Goal: Task Accomplishment & Management: Use online tool/utility

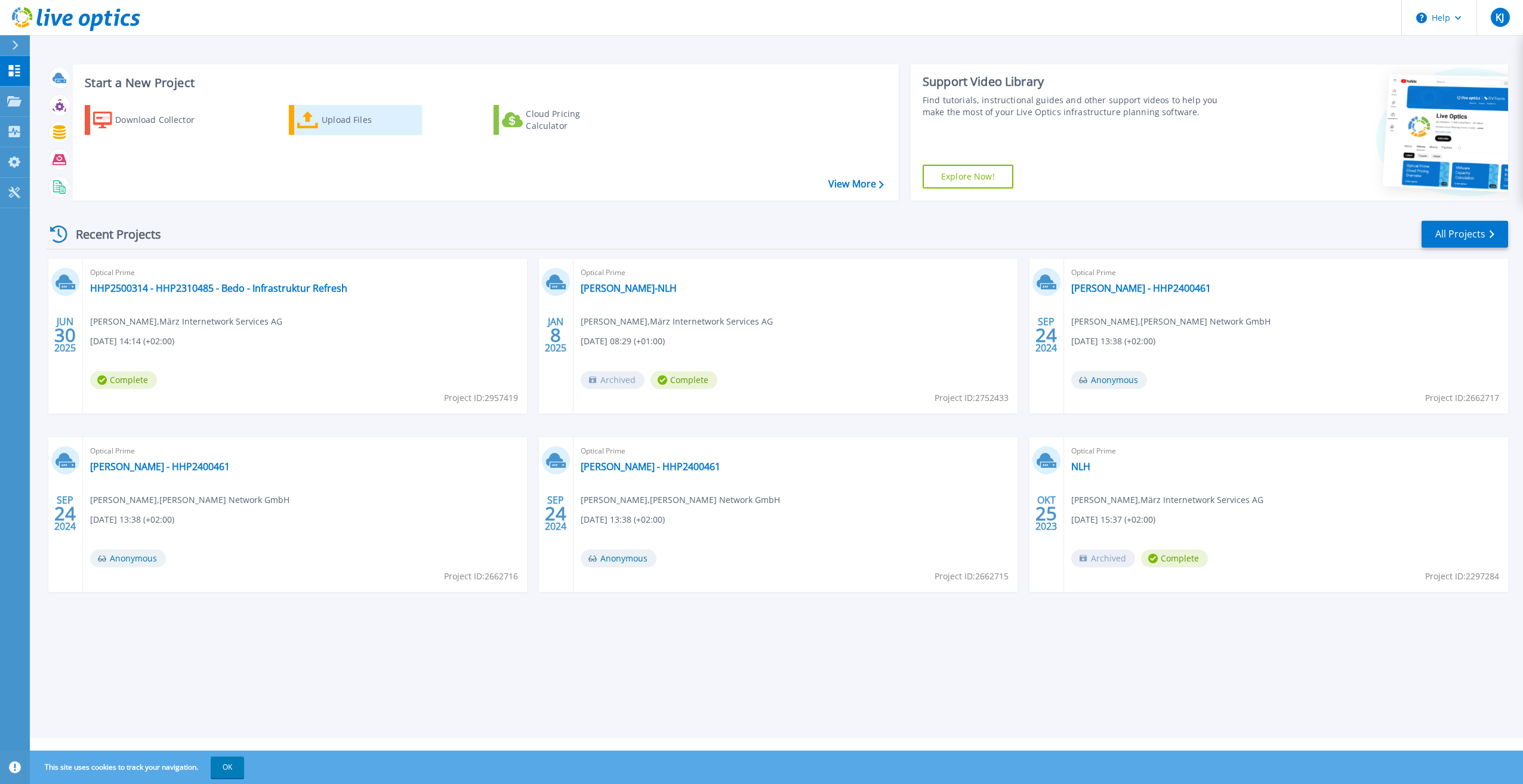
click at [342, 115] on div "Upload Files" at bounding box center [369, 119] width 95 height 24
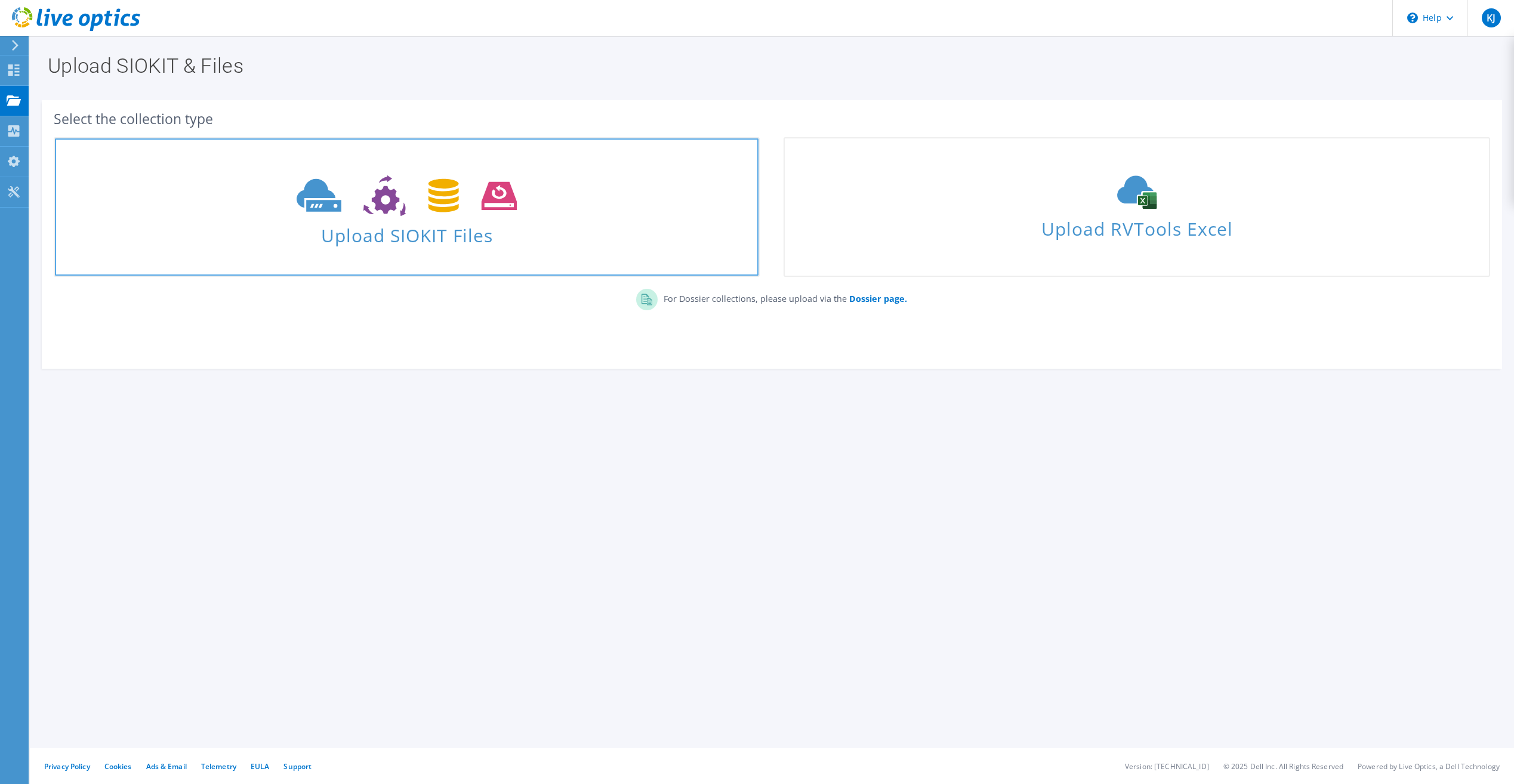
click at [381, 204] on use at bounding box center [407, 196] width 220 height 41
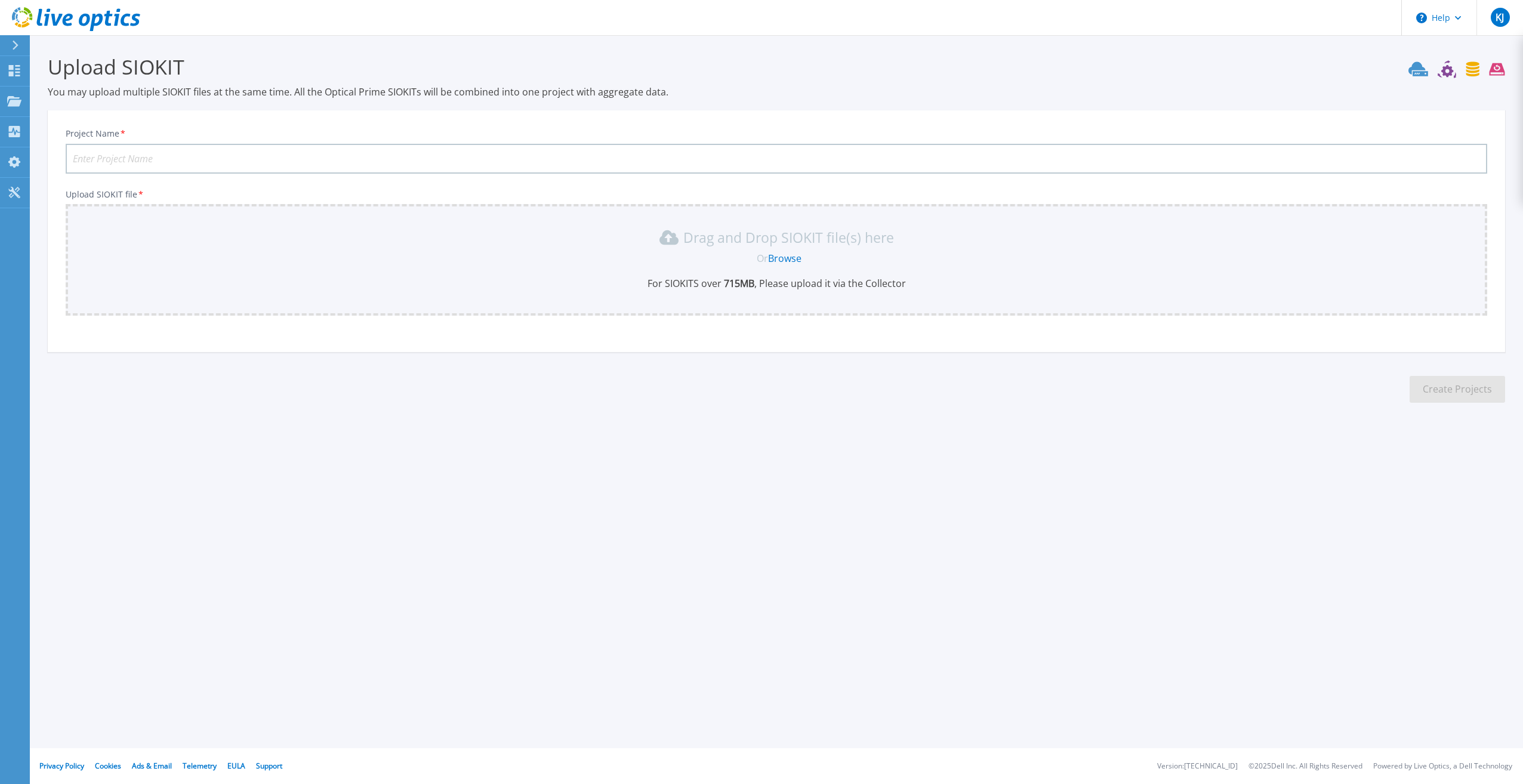
click at [156, 148] on input "Project Name *" at bounding box center [776, 159] width 1421 height 30
paste input "Klinik Fallingbostel von Graevemeyer GmbH Co. KG - 00842600KundeninformationStr…"
click at [159, 158] on input "Klinik Fallingbostel von Graevemeyer GmbH Co. KG - 00842600KundeninformationStr…" at bounding box center [776, 159] width 1421 height 30
drag, startPoint x: 159, startPoint y: 158, endPoint x: 437, endPoint y: 158, distance: 278.0
click at [437, 158] on input "Klinik Fallingbostel von Graevemeyer GmbH Co. KG - 00842600KundeninformationStr…" at bounding box center [776, 159] width 1421 height 30
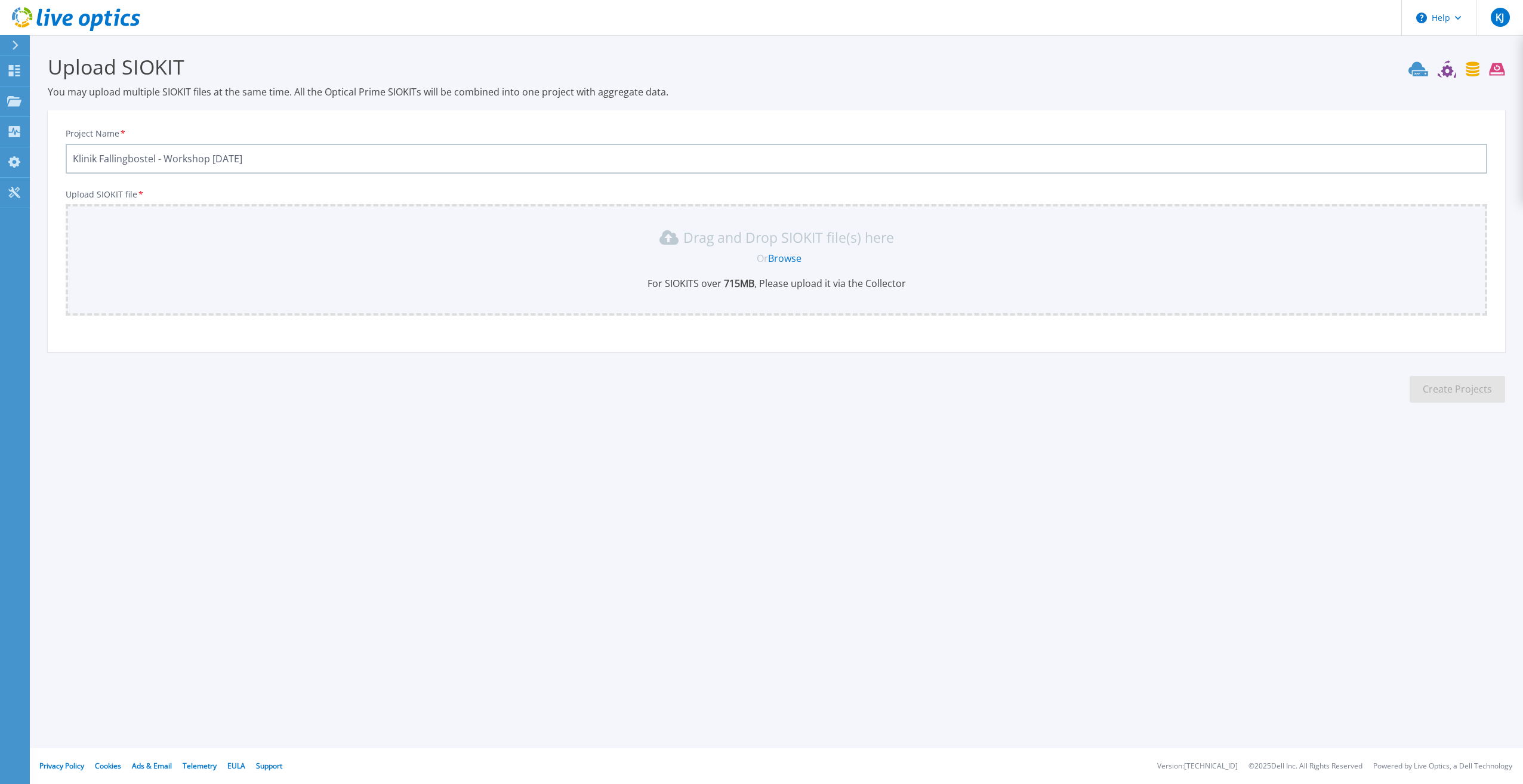
type input "Klinik Fallingbostel - Workshop [DATE]"
click at [818, 290] on p "For SIOKITS over 715 MB , Please upload it via the Collector" at bounding box center [776, 283] width 1407 height 13
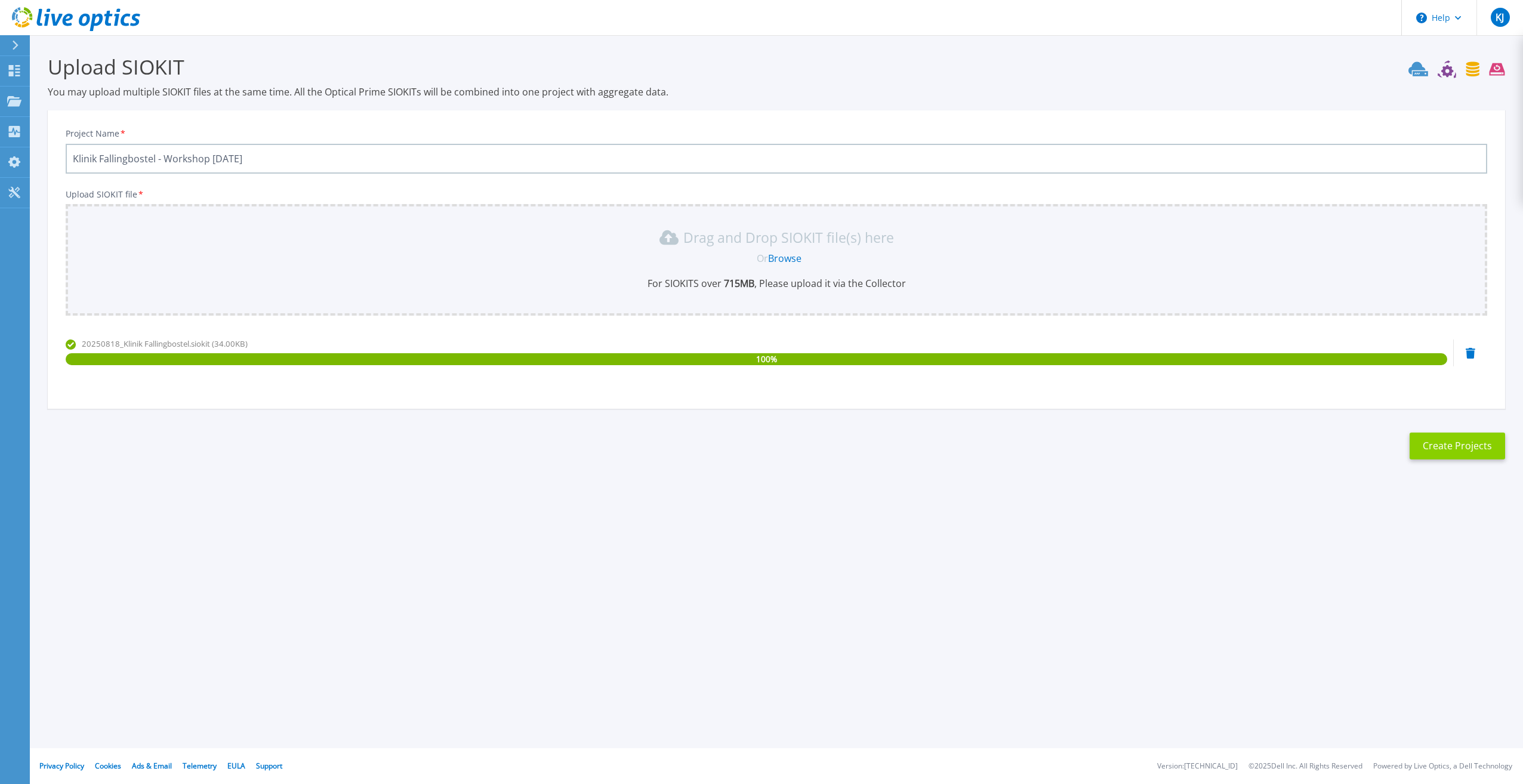
click at [1453, 447] on button "Create Projects" at bounding box center [1457, 446] width 95 height 27
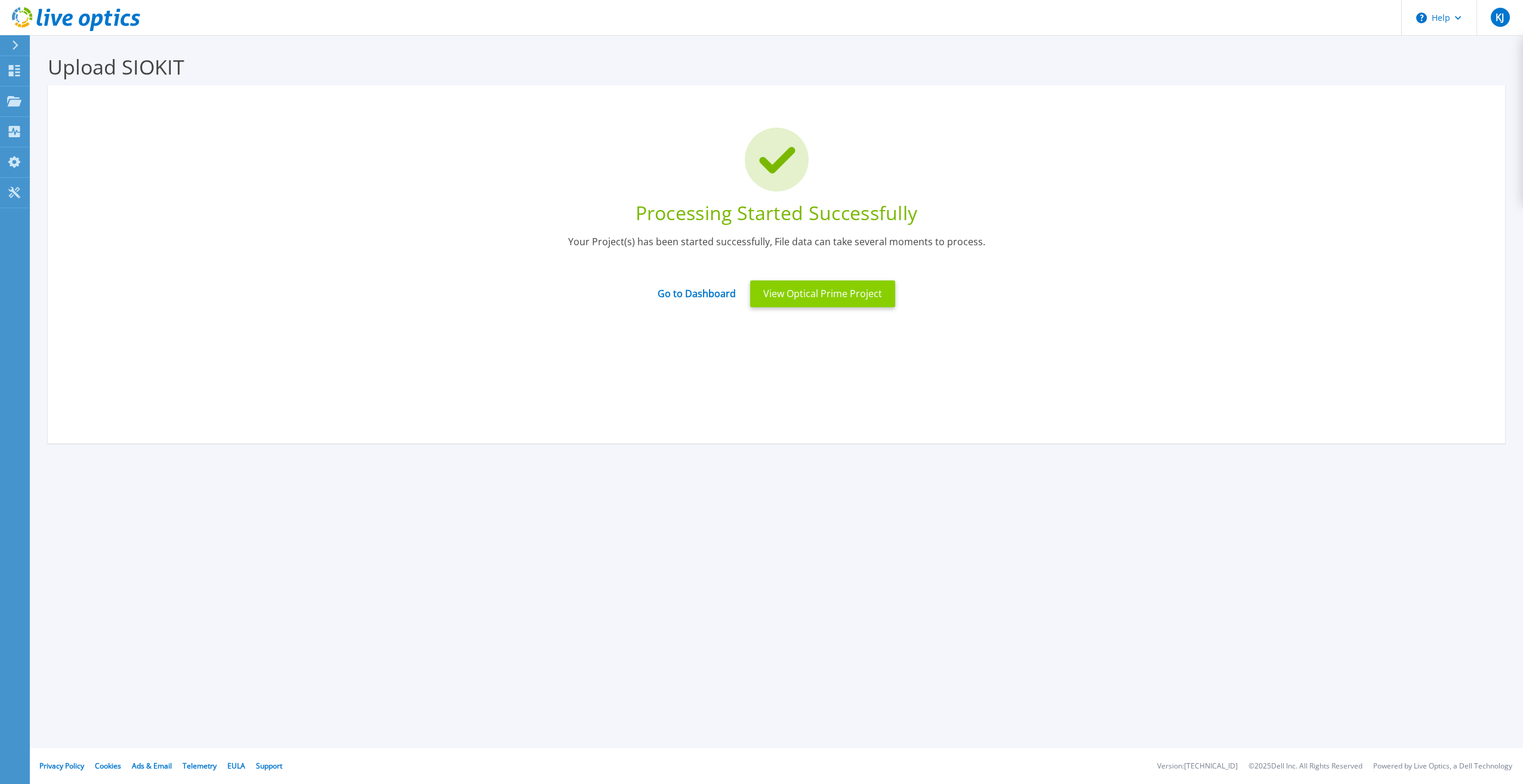
click at [838, 297] on button "View Optical Prime Project" at bounding box center [822, 294] width 145 height 27
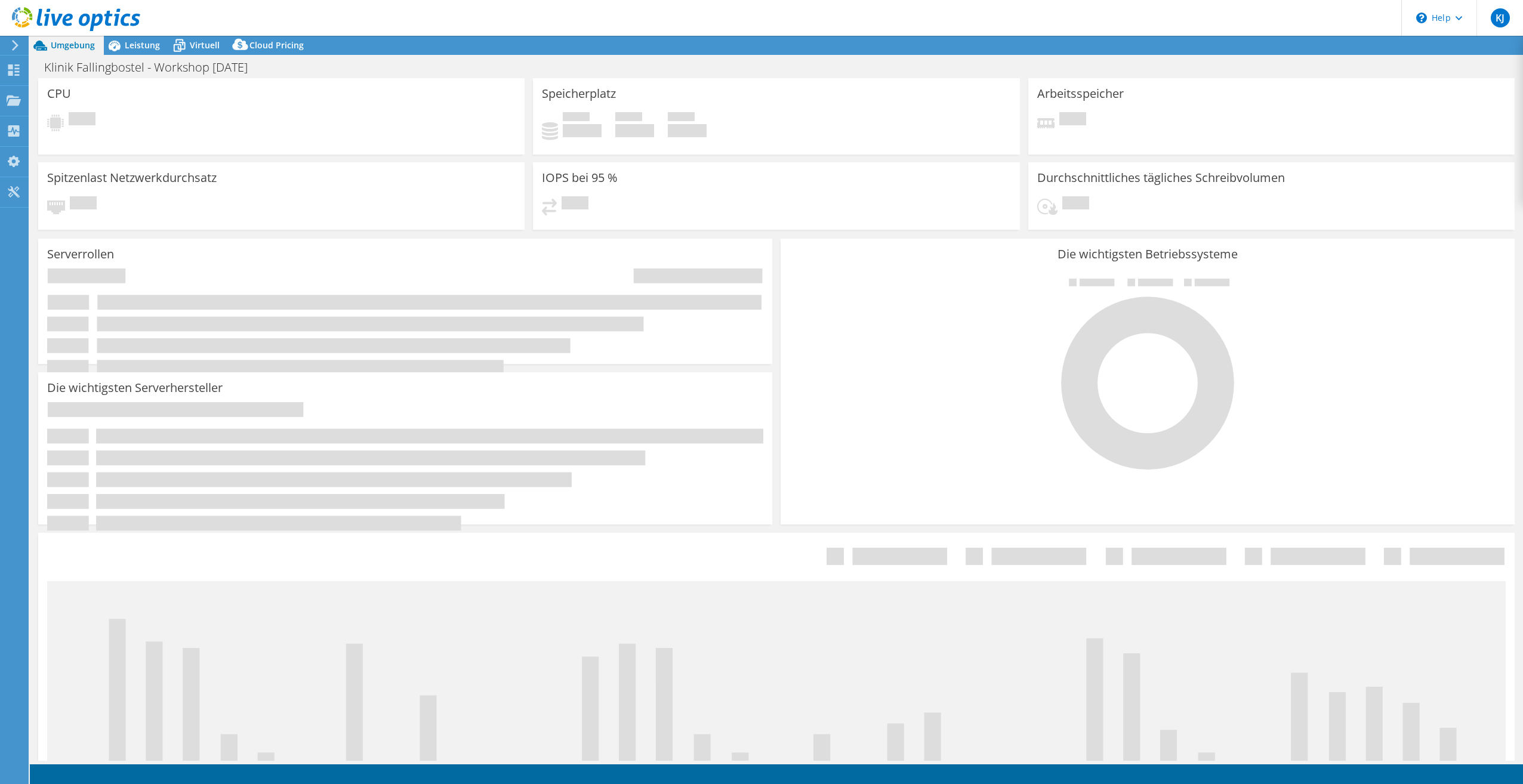
select select "USD"
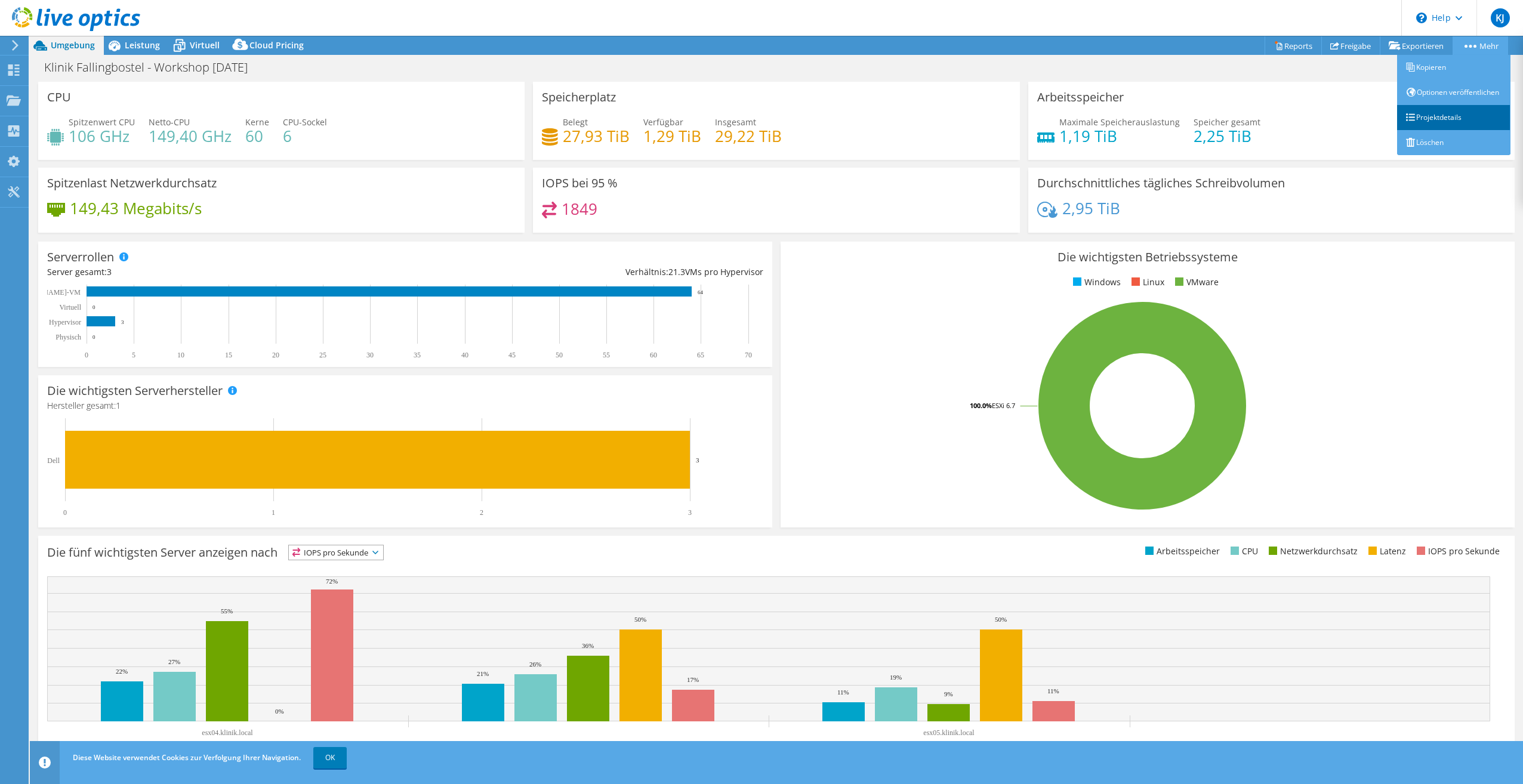
click at [1453, 130] on link "Projektdetails" at bounding box center [1453, 117] width 113 height 25
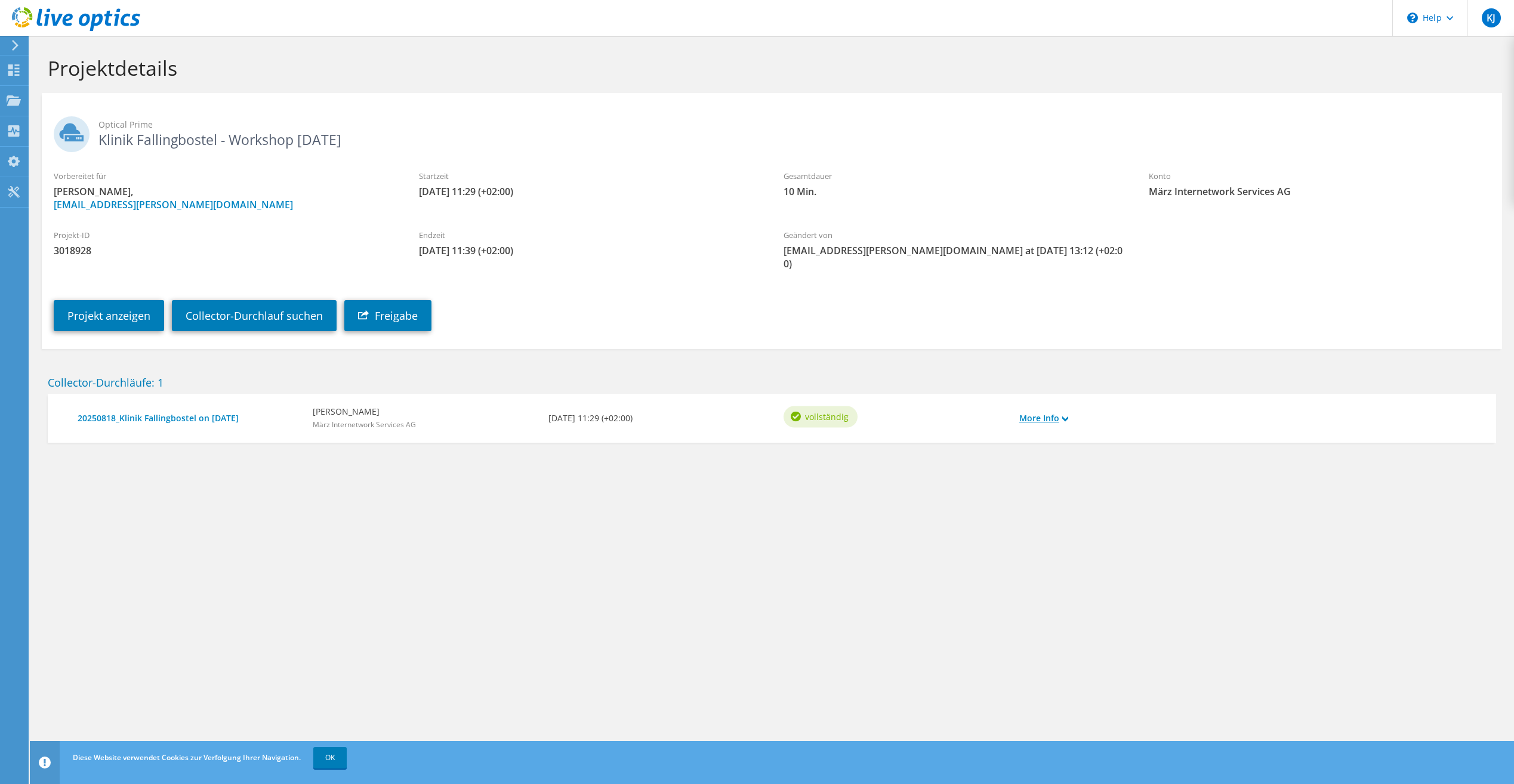
click at [1048, 412] on link "More Info" at bounding box center [1044, 418] width 49 height 13
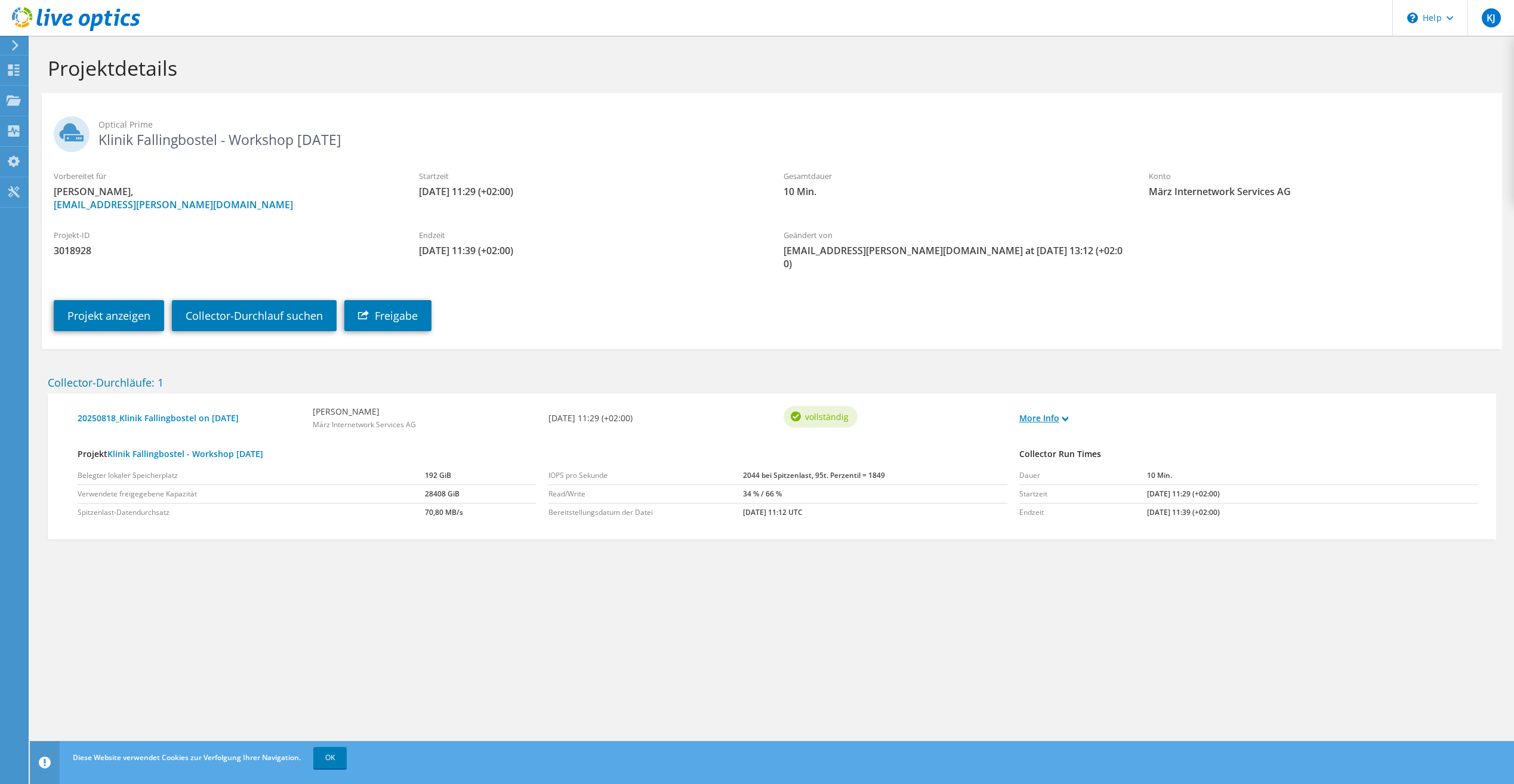
click at [1048, 412] on link "More Info" at bounding box center [1044, 418] width 49 height 13
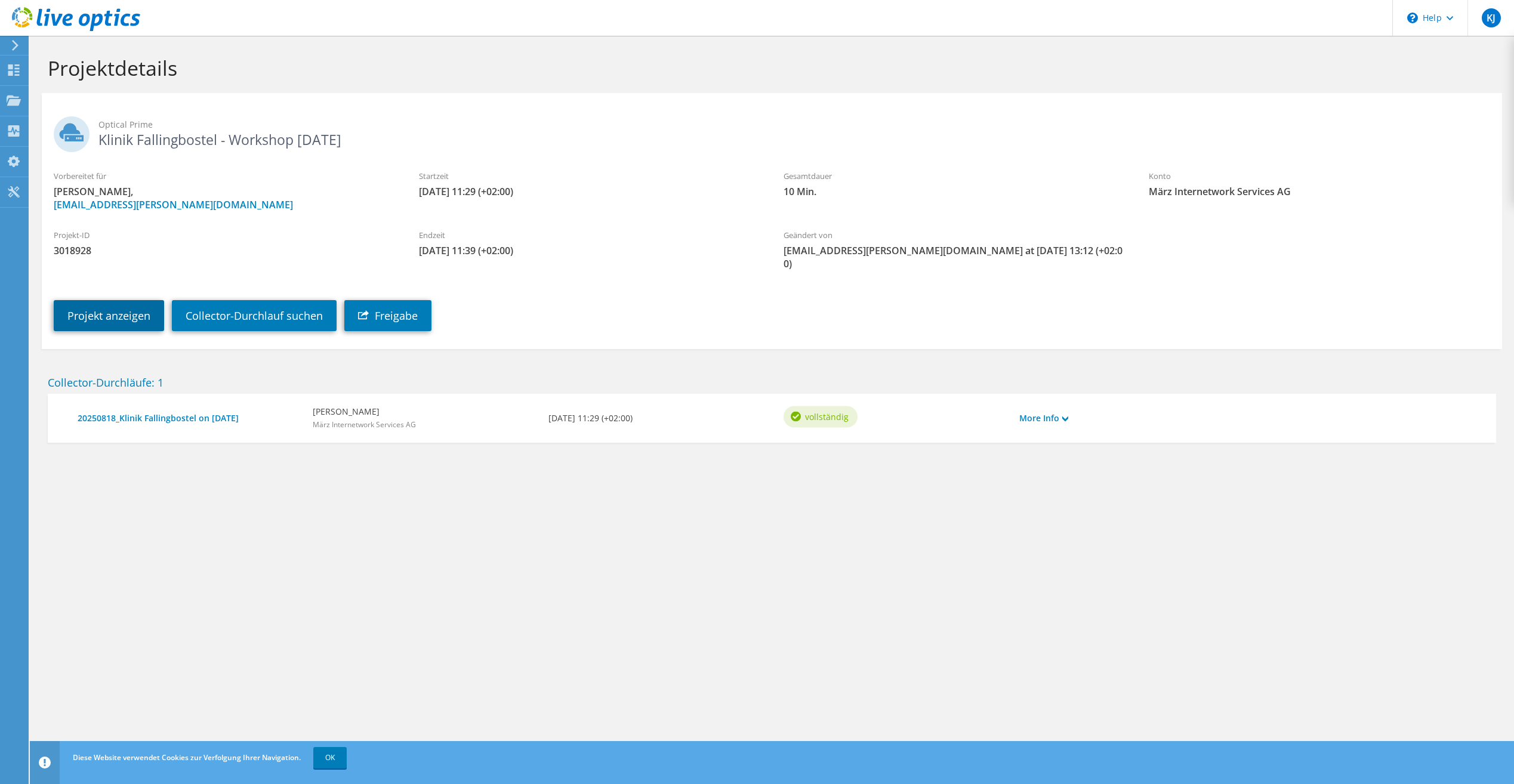
click at [123, 304] on link "Projekt anzeigen" at bounding box center [109, 315] width 110 height 31
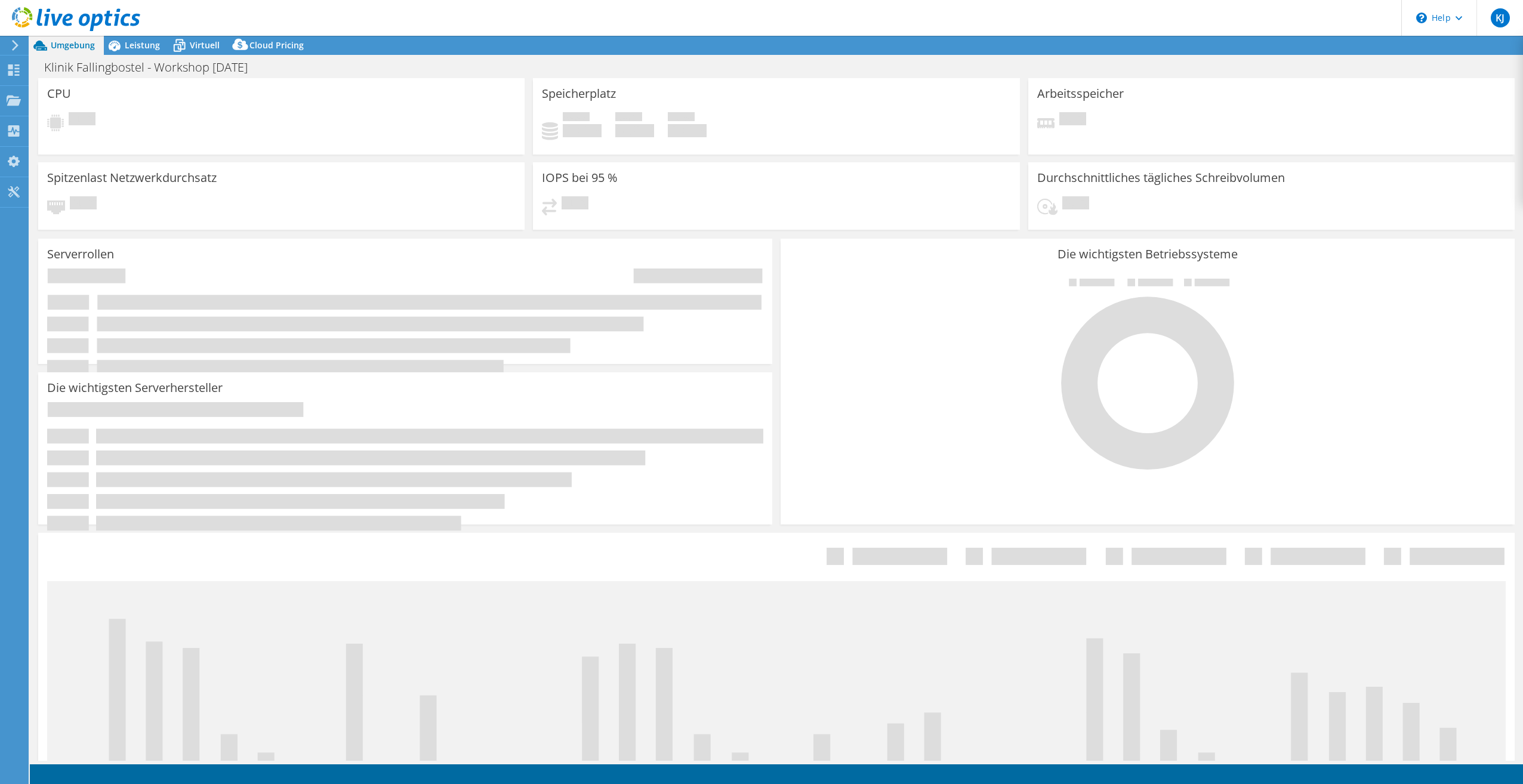
select select "USD"
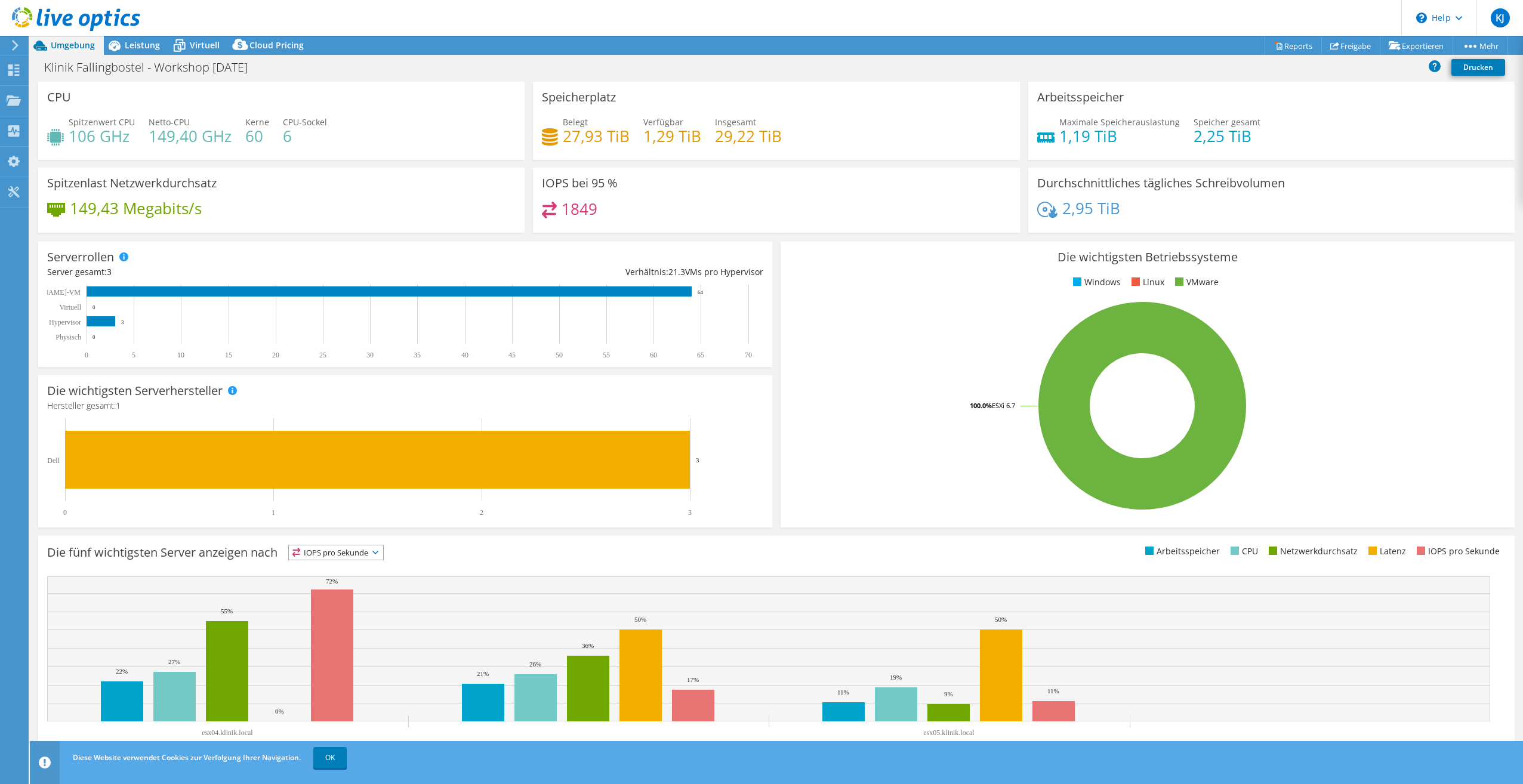
scroll to position [12, 0]
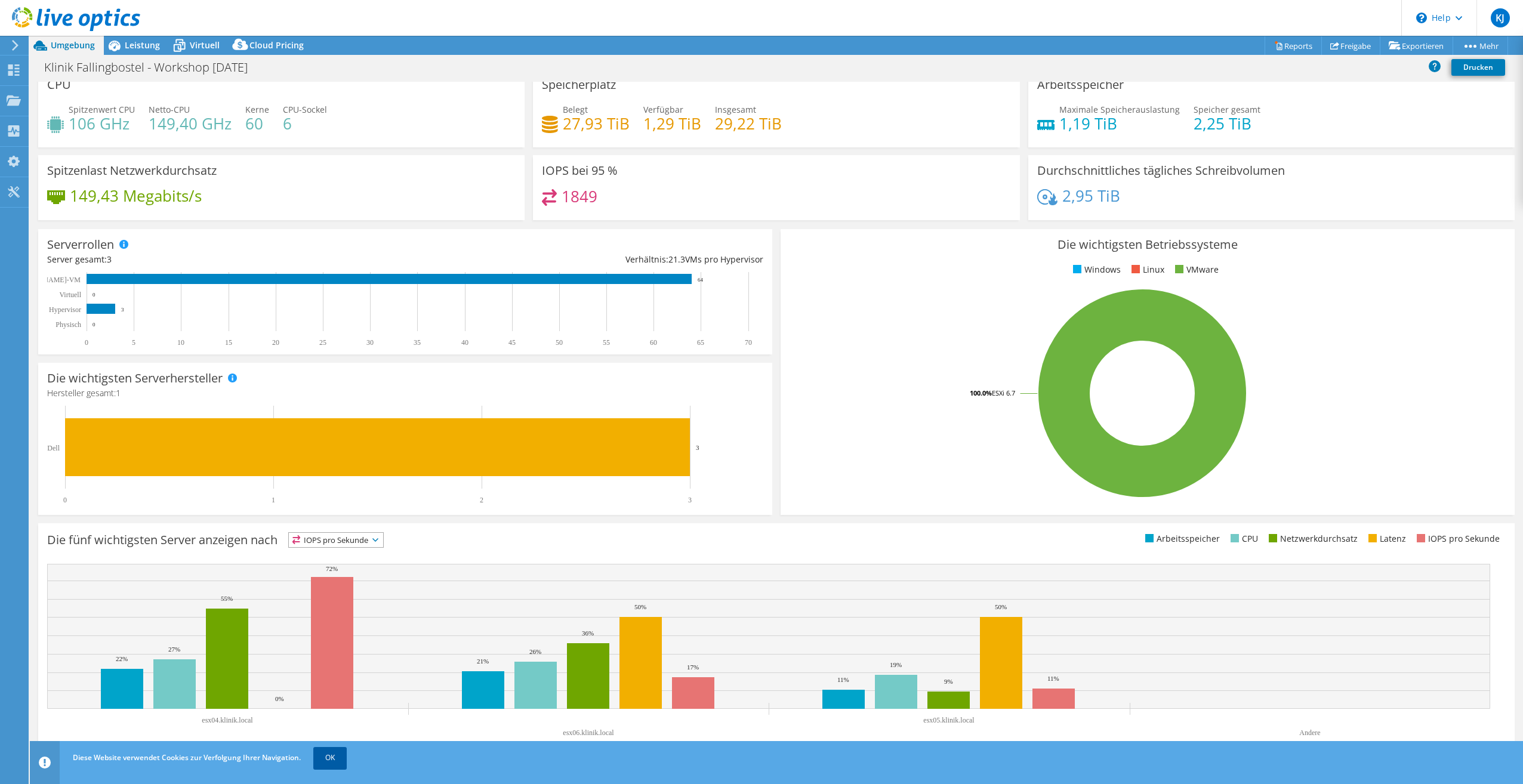
click at [332, 757] on link "OK" at bounding box center [330, 758] width 34 height 22
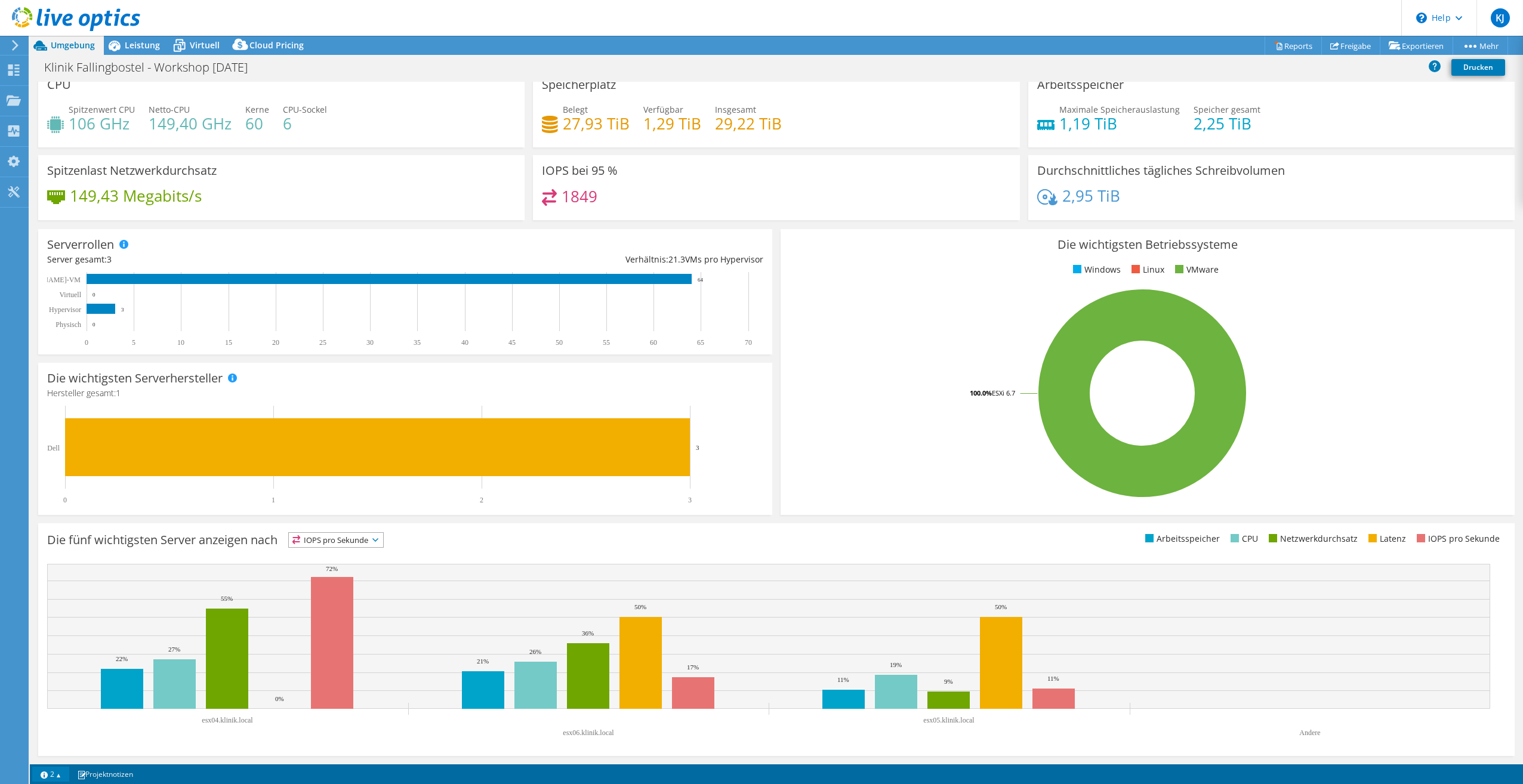
click at [59, 768] on link "2" at bounding box center [50, 774] width 37 height 15
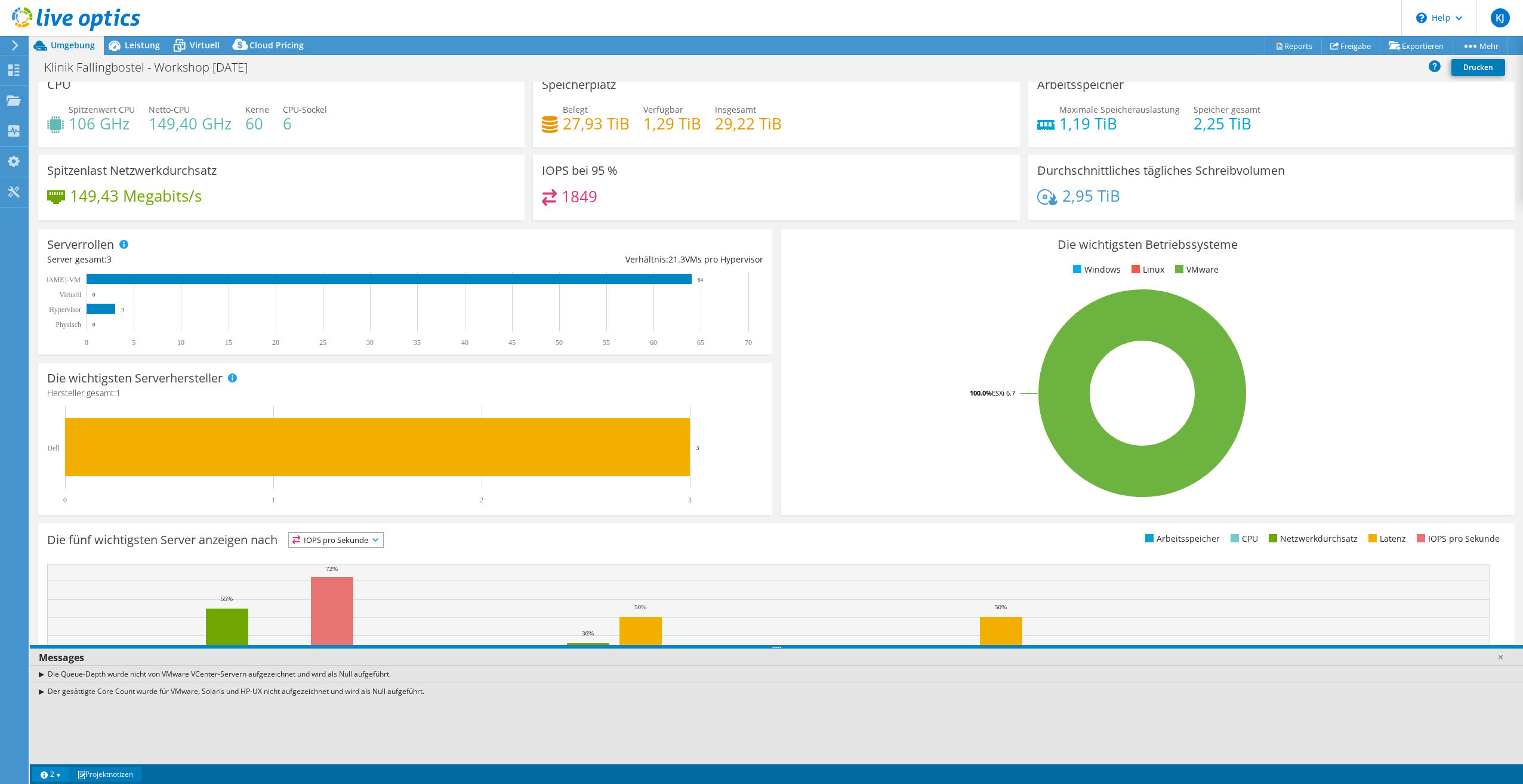
click at [111, 771] on link "Projektnotizen" at bounding box center [105, 774] width 73 height 15
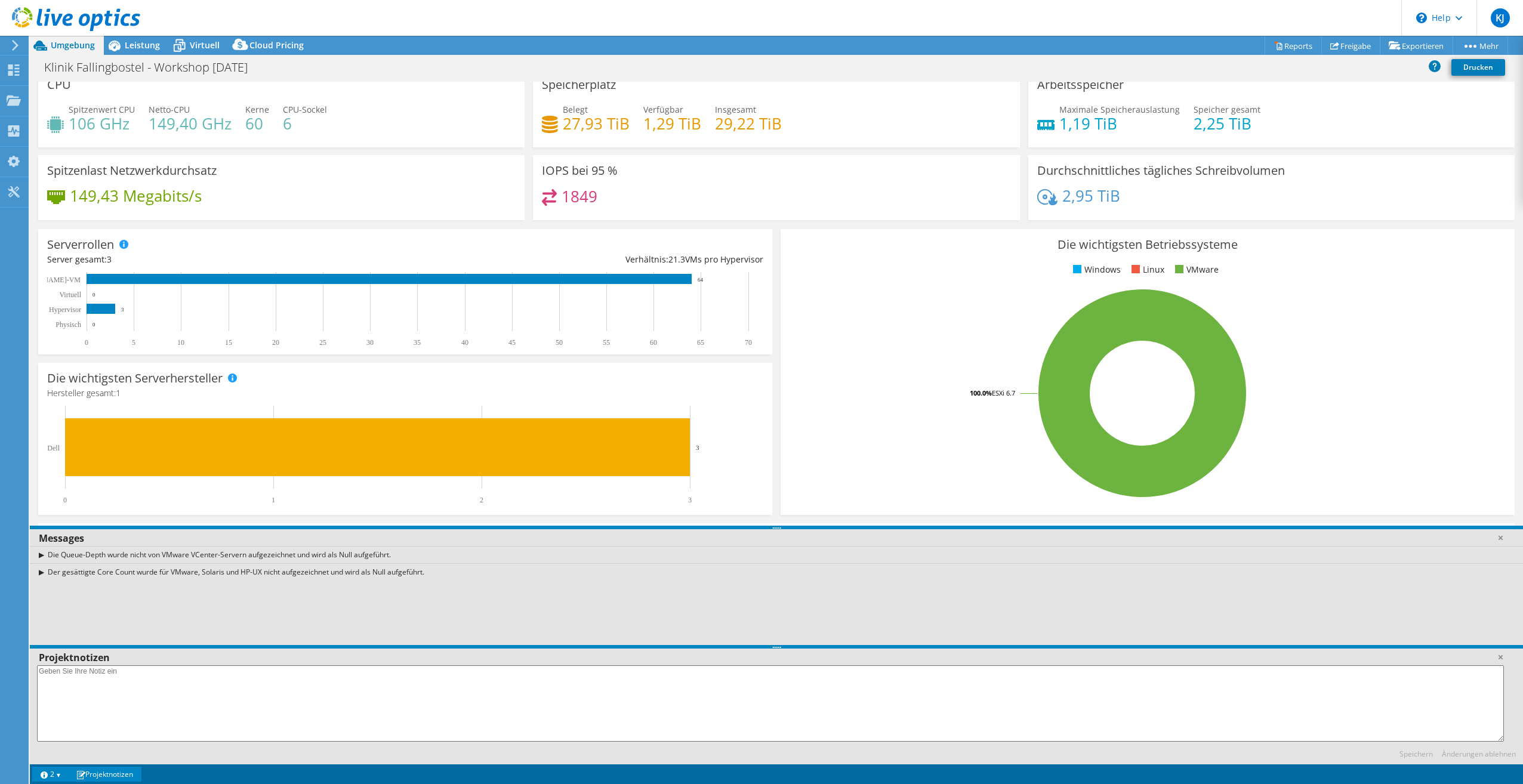
click at [100, 779] on link "Projektnotizen" at bounding box center [105, 774] width 73 height 15
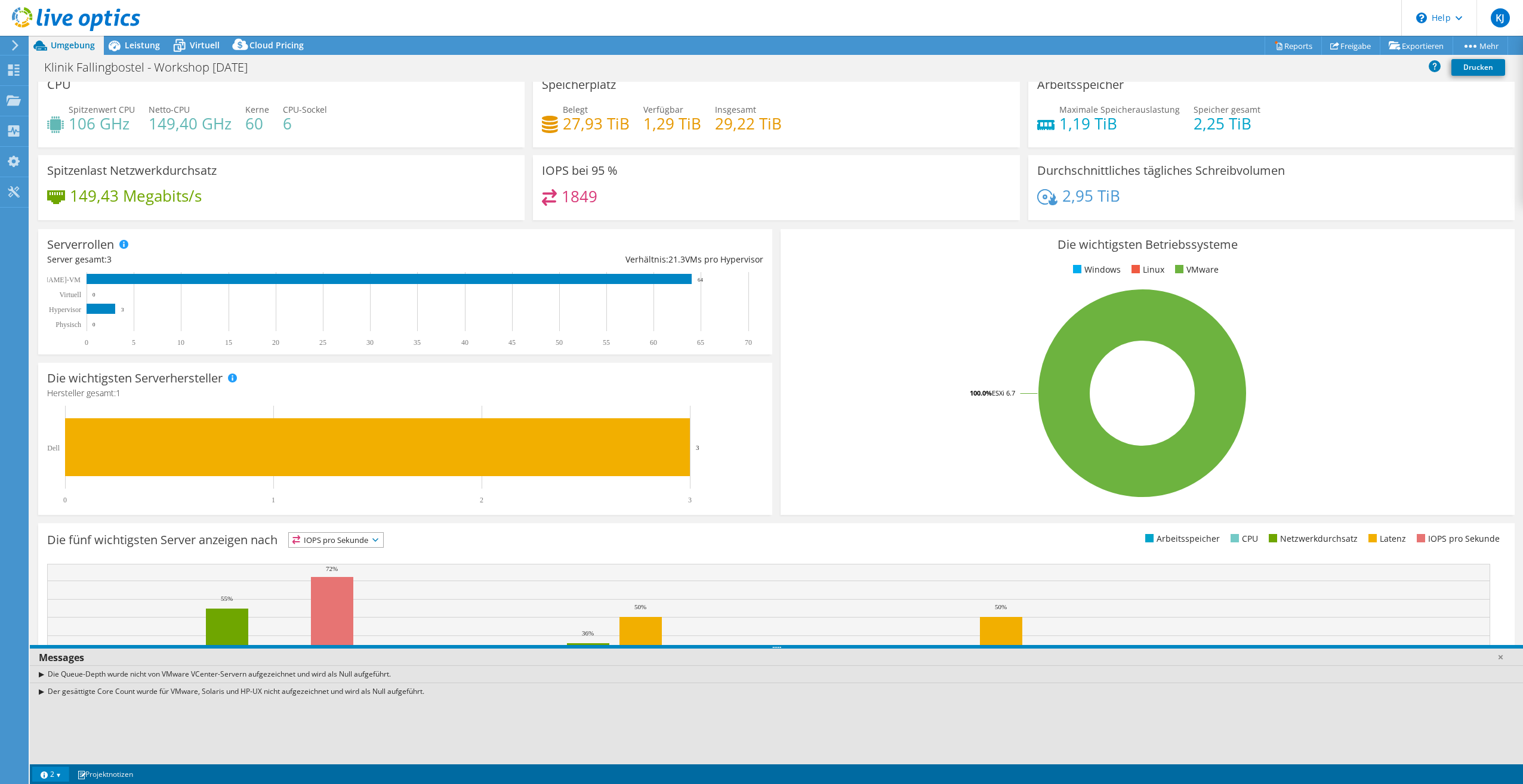
click at [53, 775] on link "2" at bounding box center [50, 774] width 37 height 15
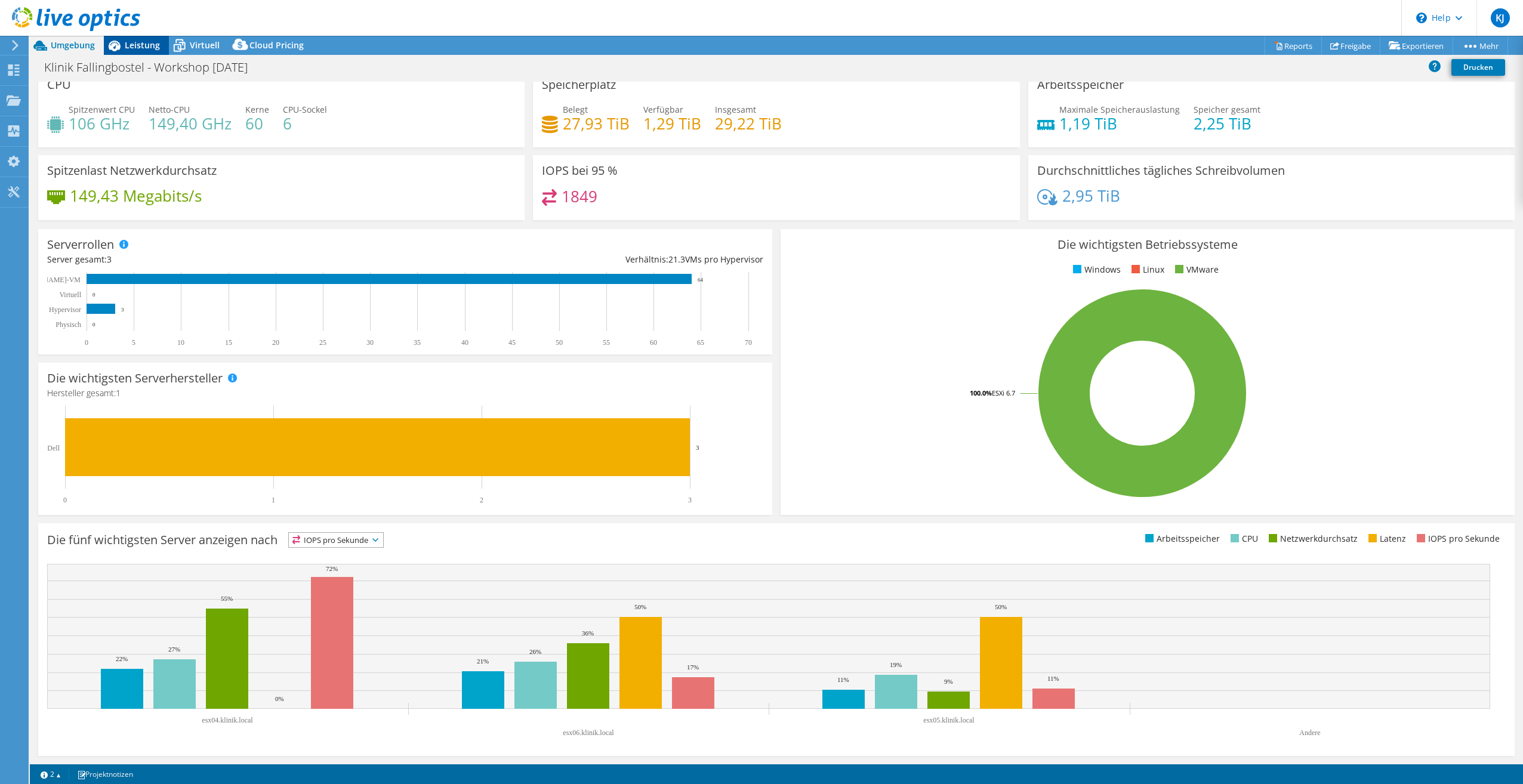
click at [135, 47] on span "Leistung" at bounding box center [142, 45] width 35 height 12
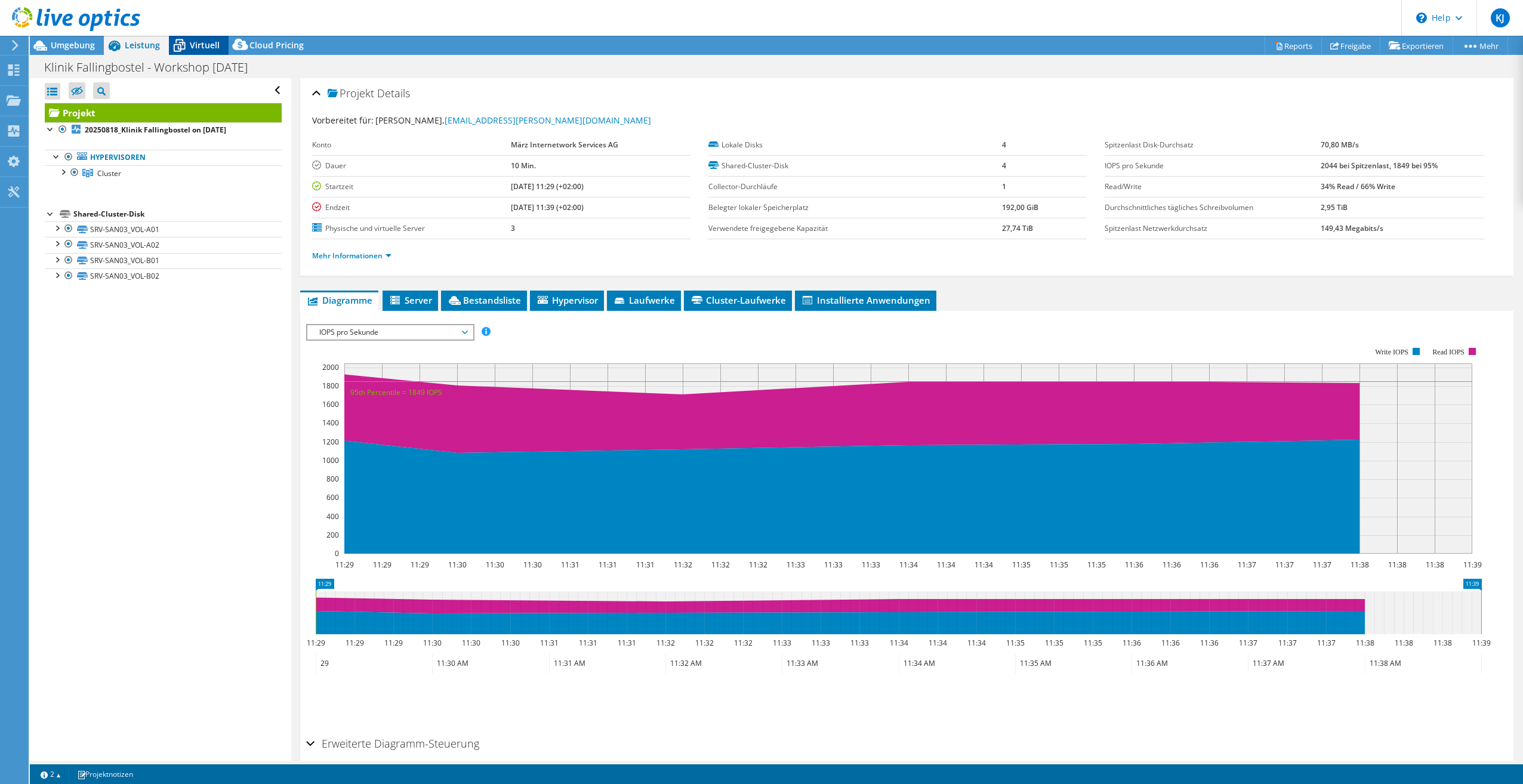
click at [211, 44] on span "Virtuell" at bounding box center [205, 45] width 30 height 12
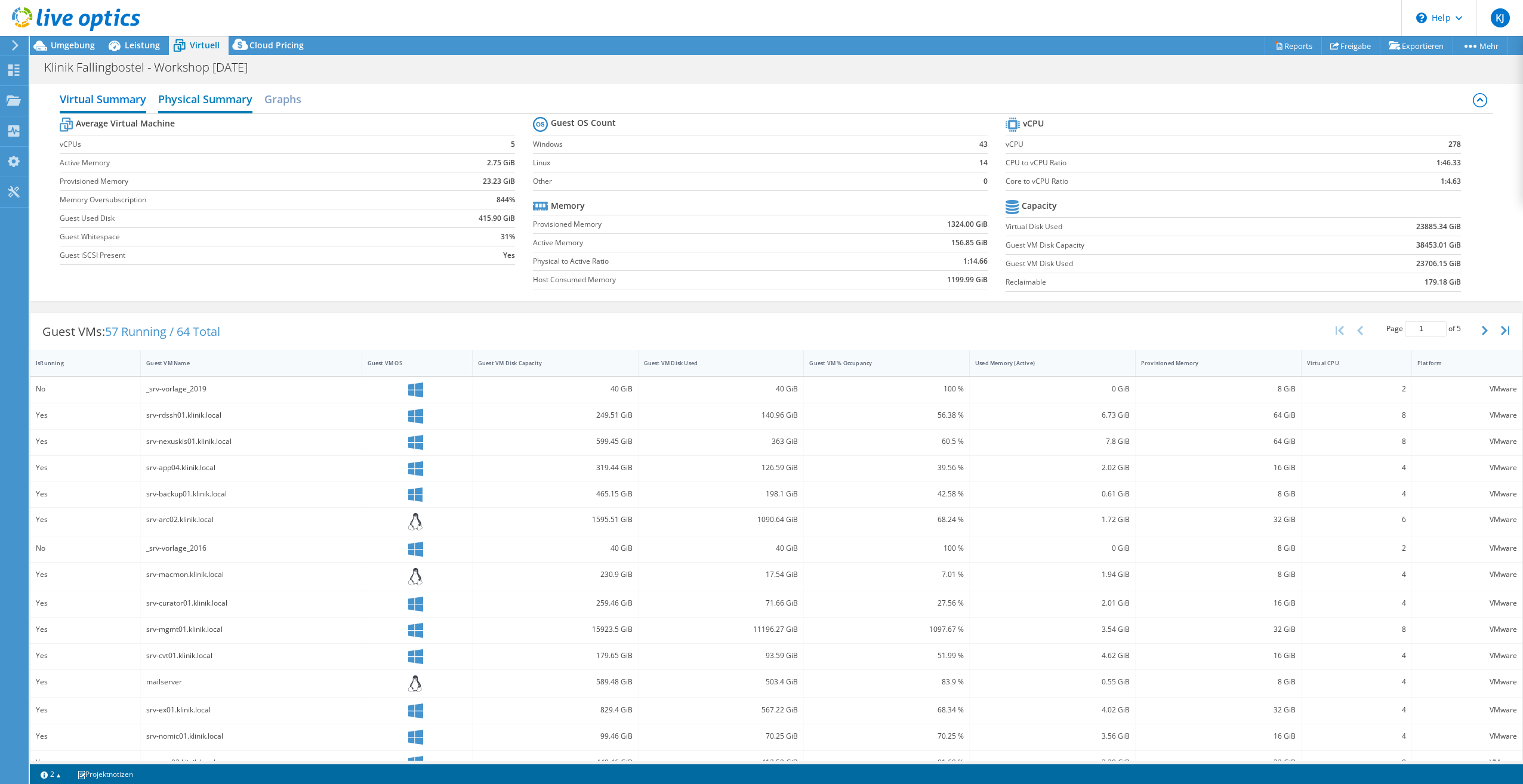
click at [216, 105] on h2 "Physical Summary" at bounding box center [205, 101] width 95 height 27
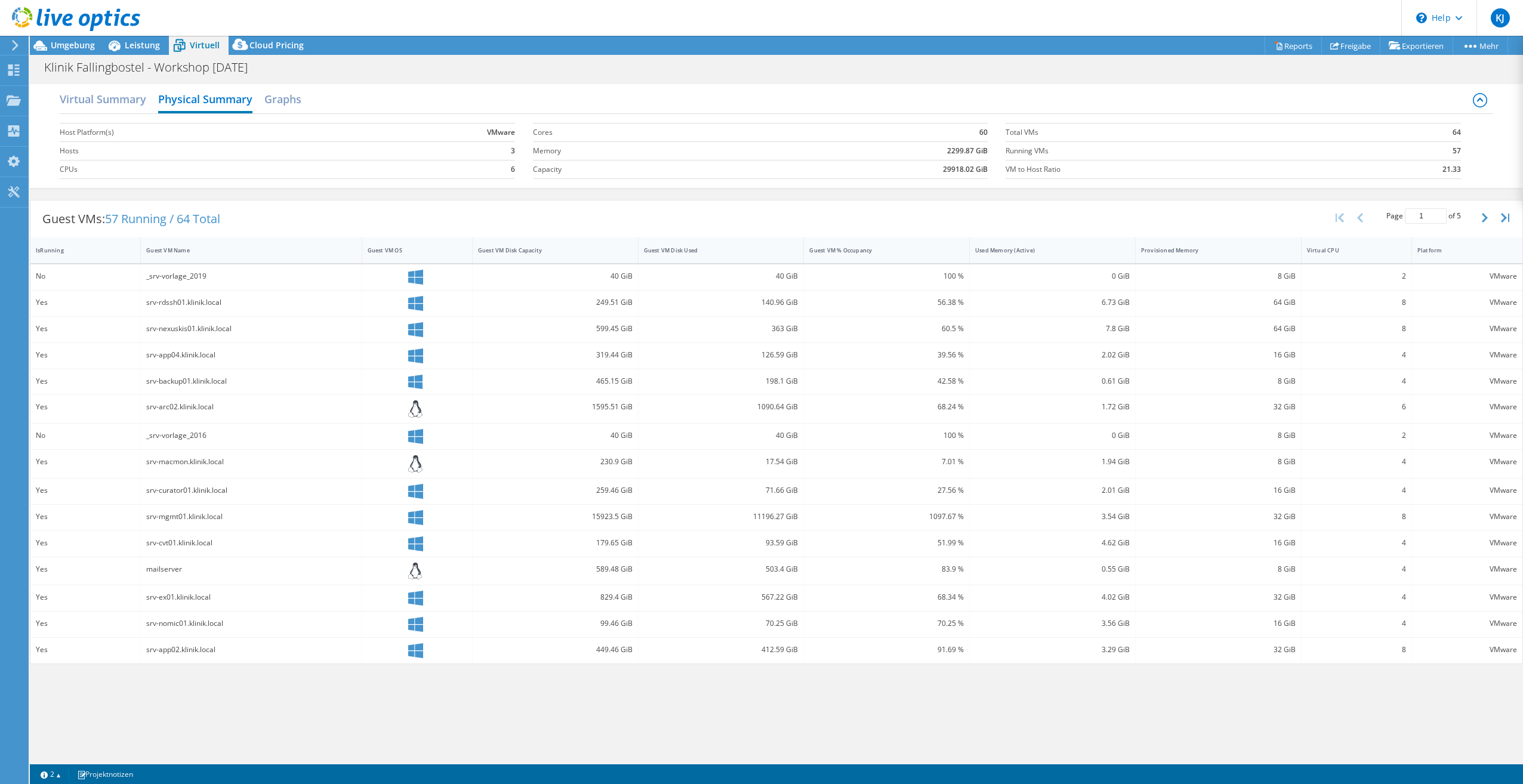
click at [985, 133] on b "60" at bounding box center [983, 132] width 9 height 12
click at [136, 102] on h2 "Virtual Summary" at bounding box center [102, 101] width 87 height 27
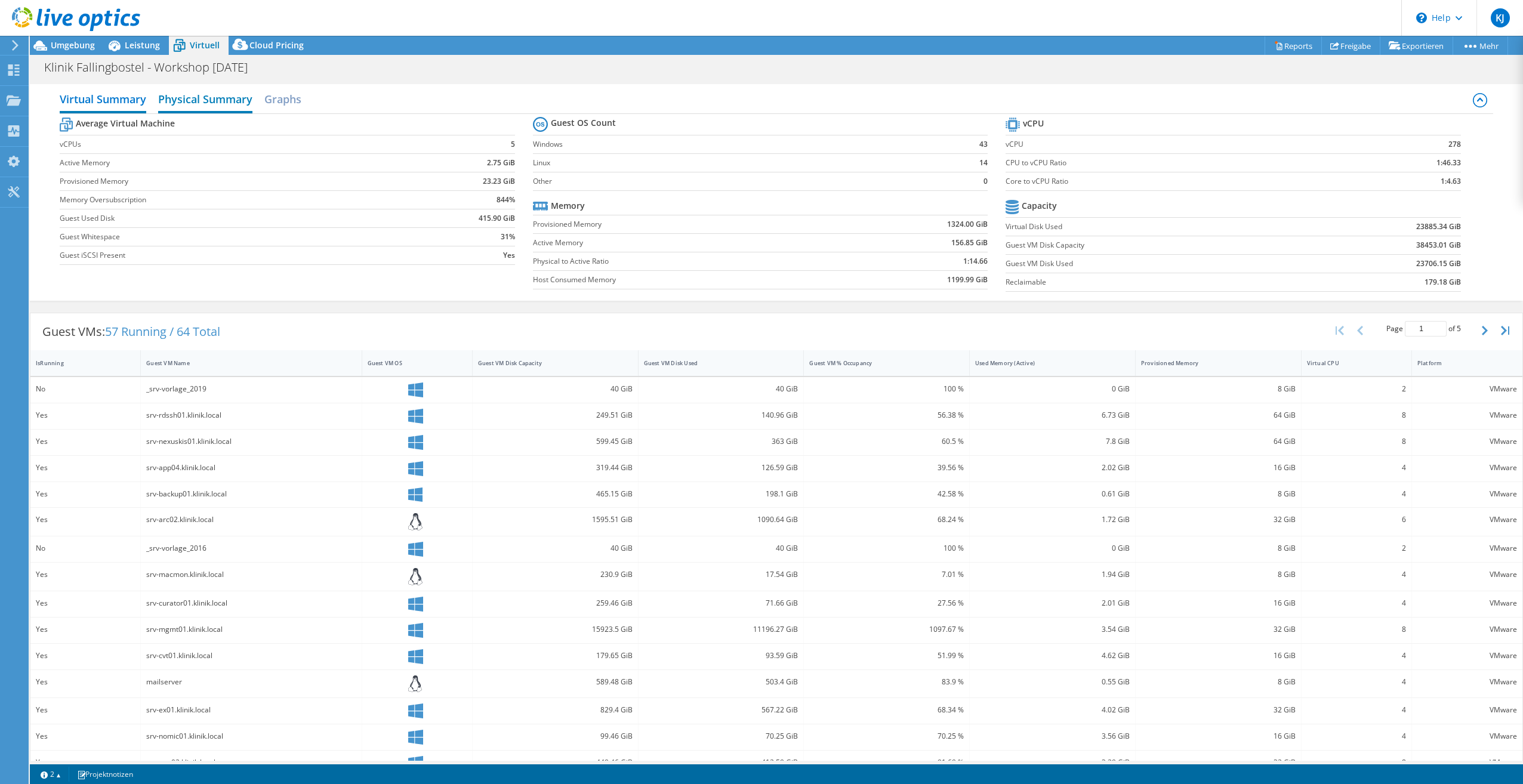
click at [226, 94] on h2 "Physical Summary" at bounding box center [205, 101] width 95 height 27
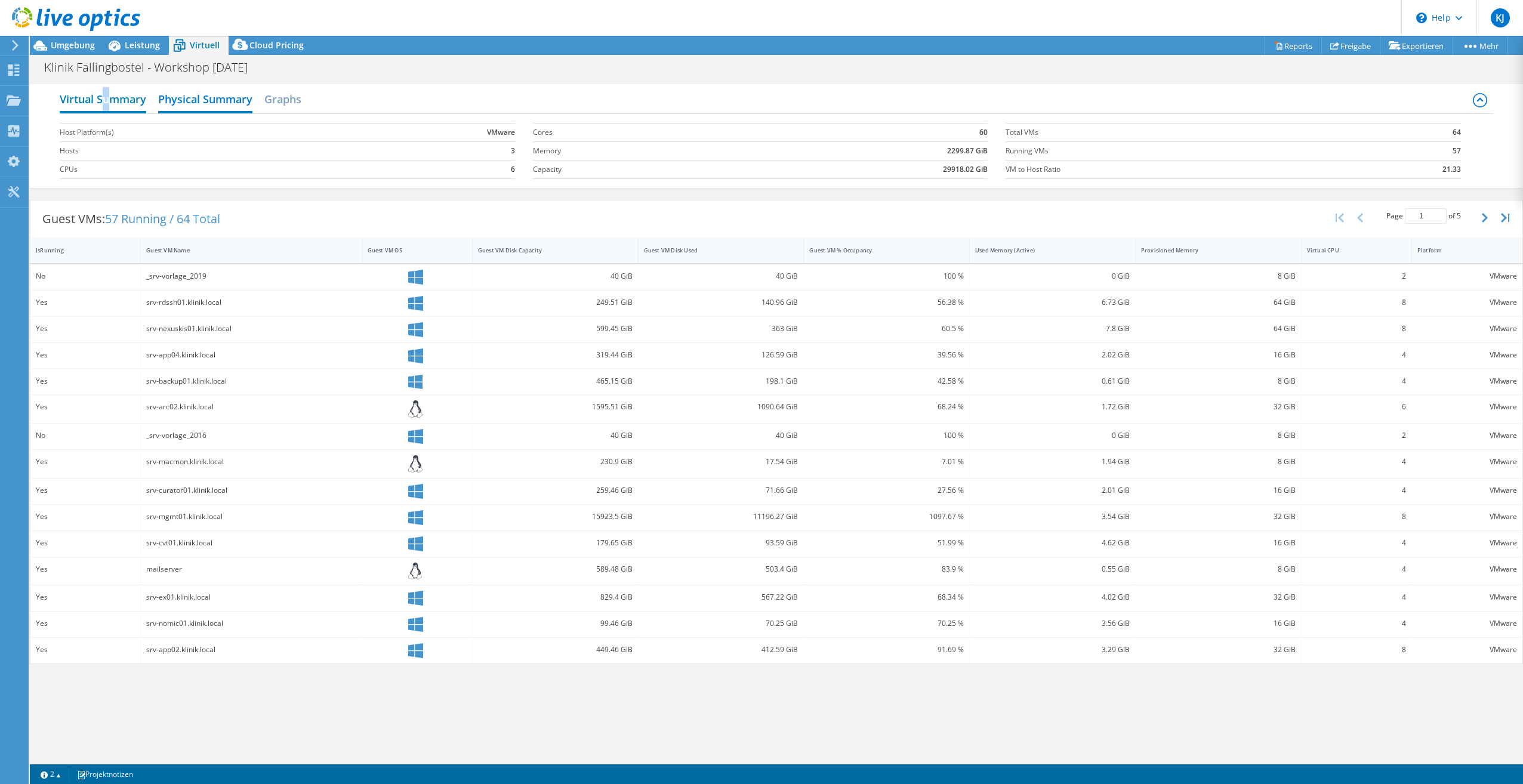
click at [107, 108] on h2 "Virtual Summary" at bounding box center [102, 101] width 87 height 27
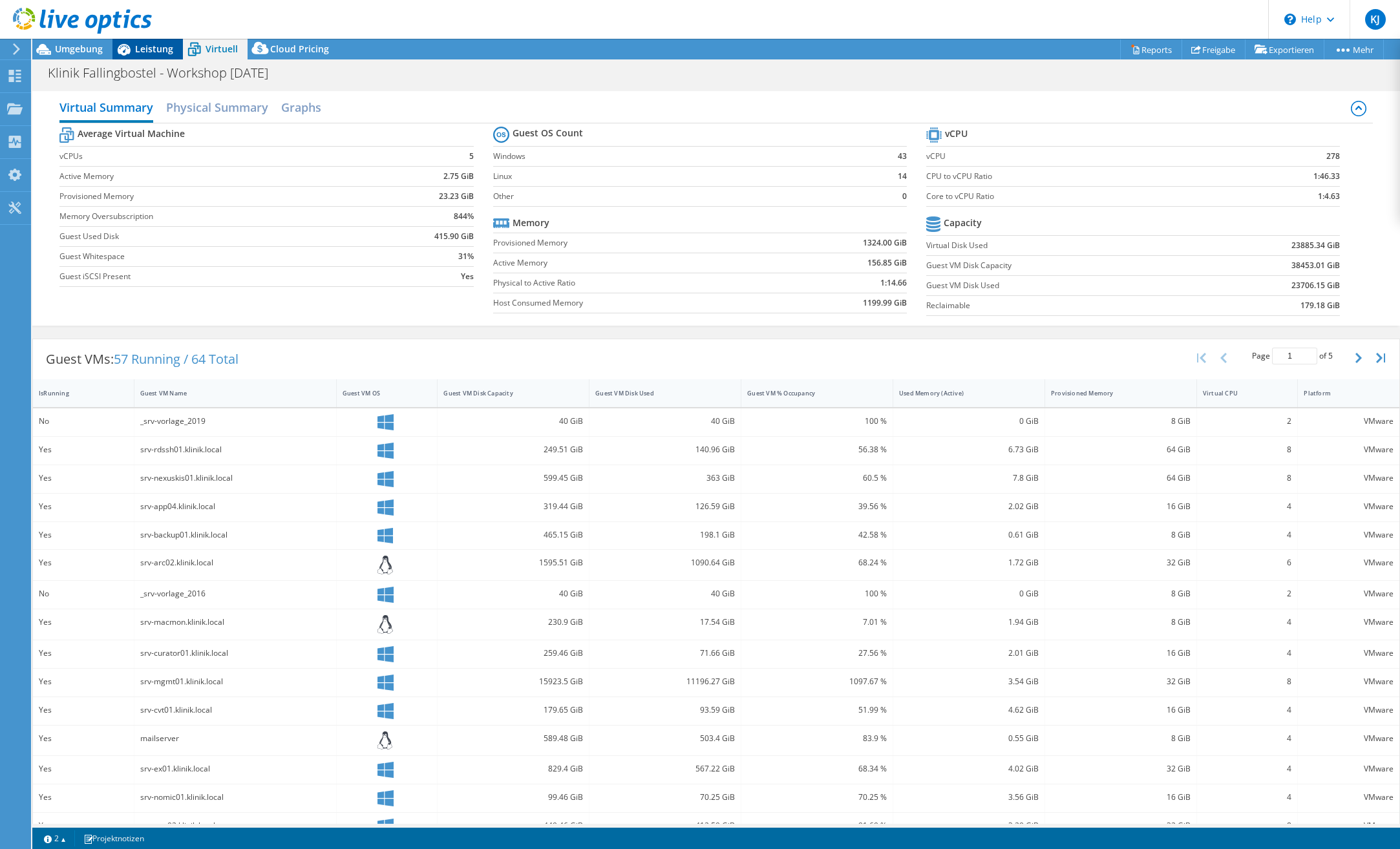
click at [144, 50] on span "Leistung" at bounding box center [154, 48] width 38 height 13
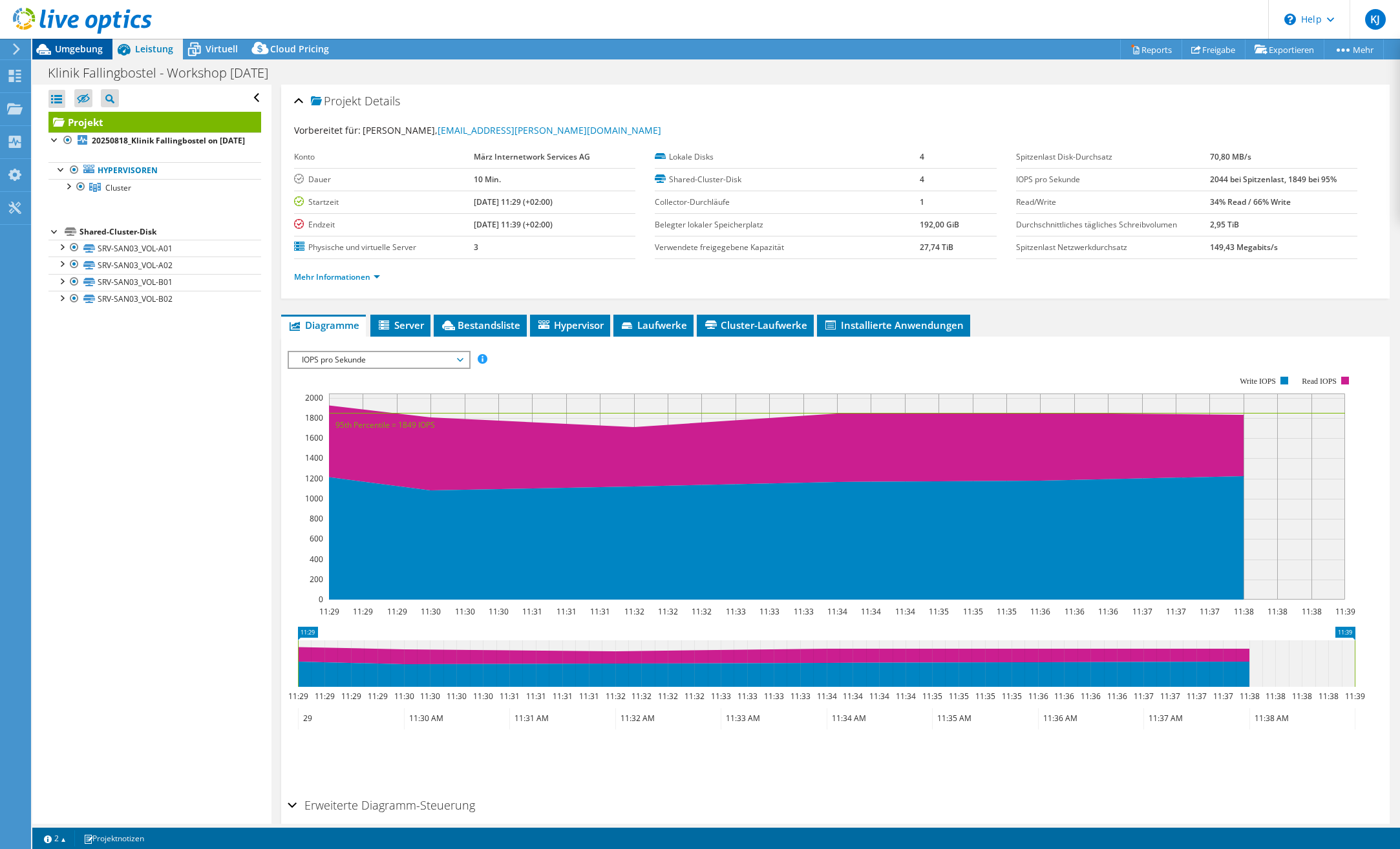
click at [104, 52] on div "Umgebung" at bounding box center [72, 49] width 80 height 20
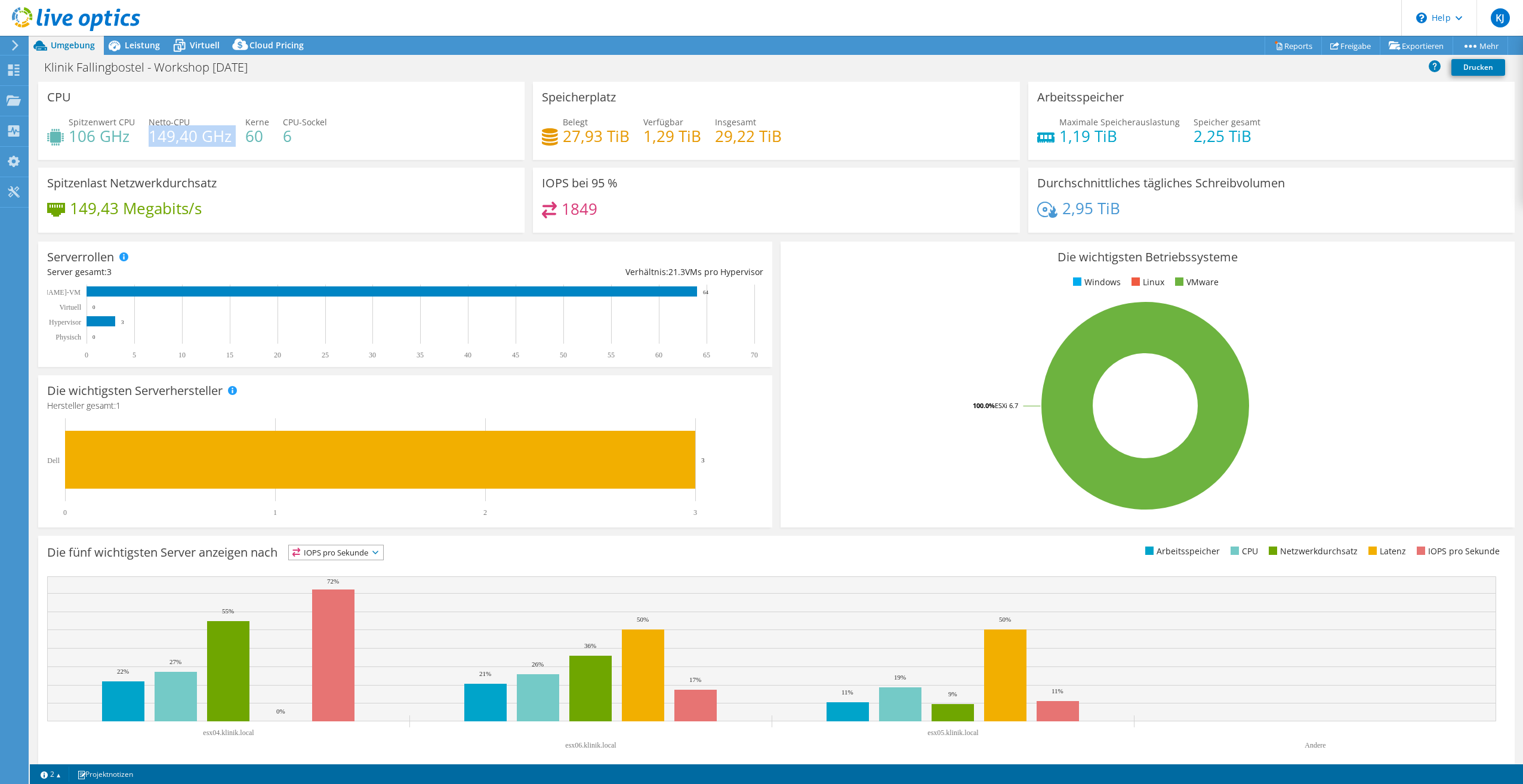
drag, startPoint x: 148, startPoint y: 135, endPoint x: 230, endPoint y: 134, distance: 82.0
click at [230, 134] on div "Spitzenwert CPU 106 GHz Netto-CPU 149,40 GHz Kerne 60 CPU-Sockel 6" at bounding box center [281, 135] width 469 height 39
click at [155, 48] on span "Leistung" at bounding box center [142, 45] width 35 height 12
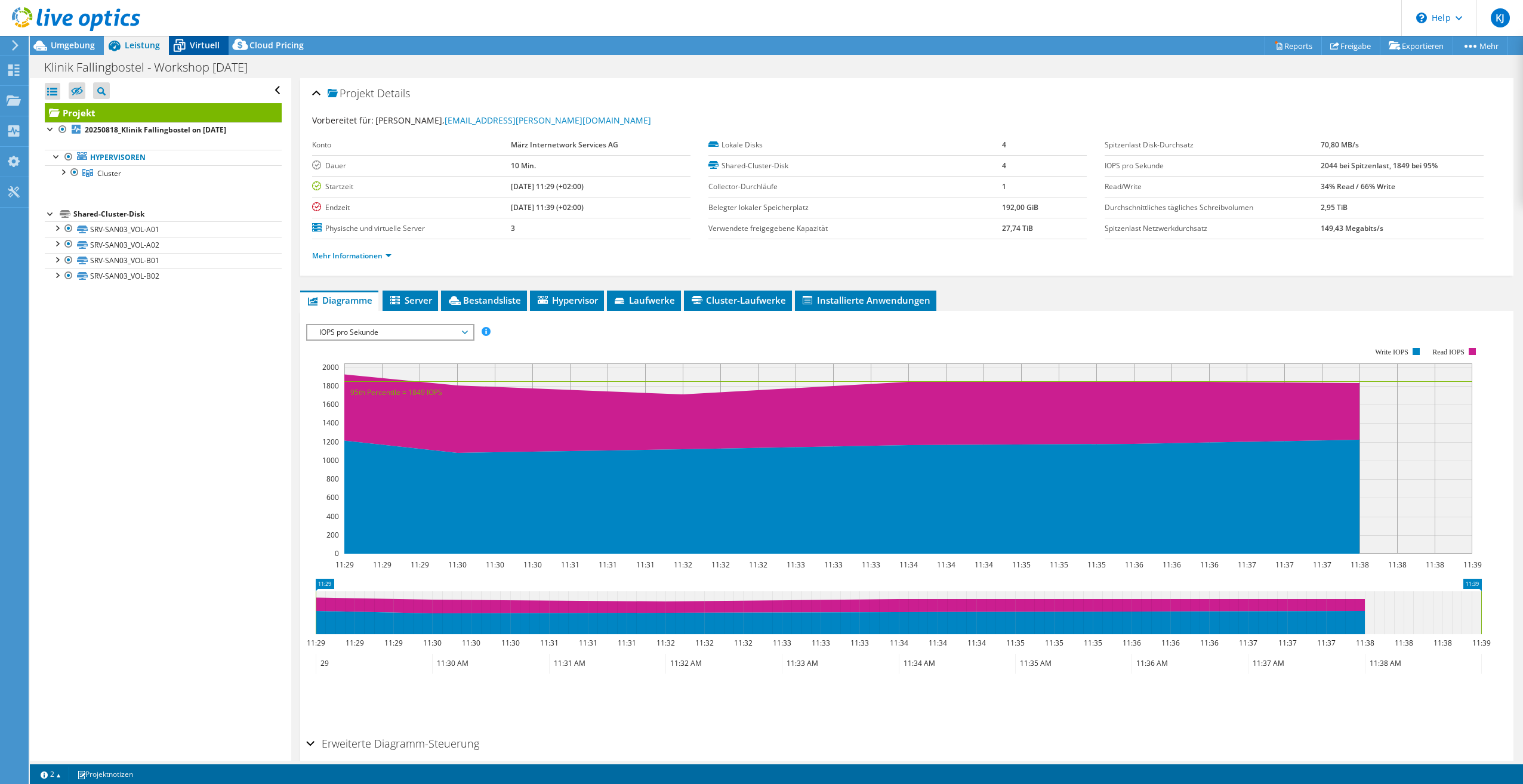
click at [192, 48] on span "Virtuell" at bounding box center [205, 45] width 30 height 12
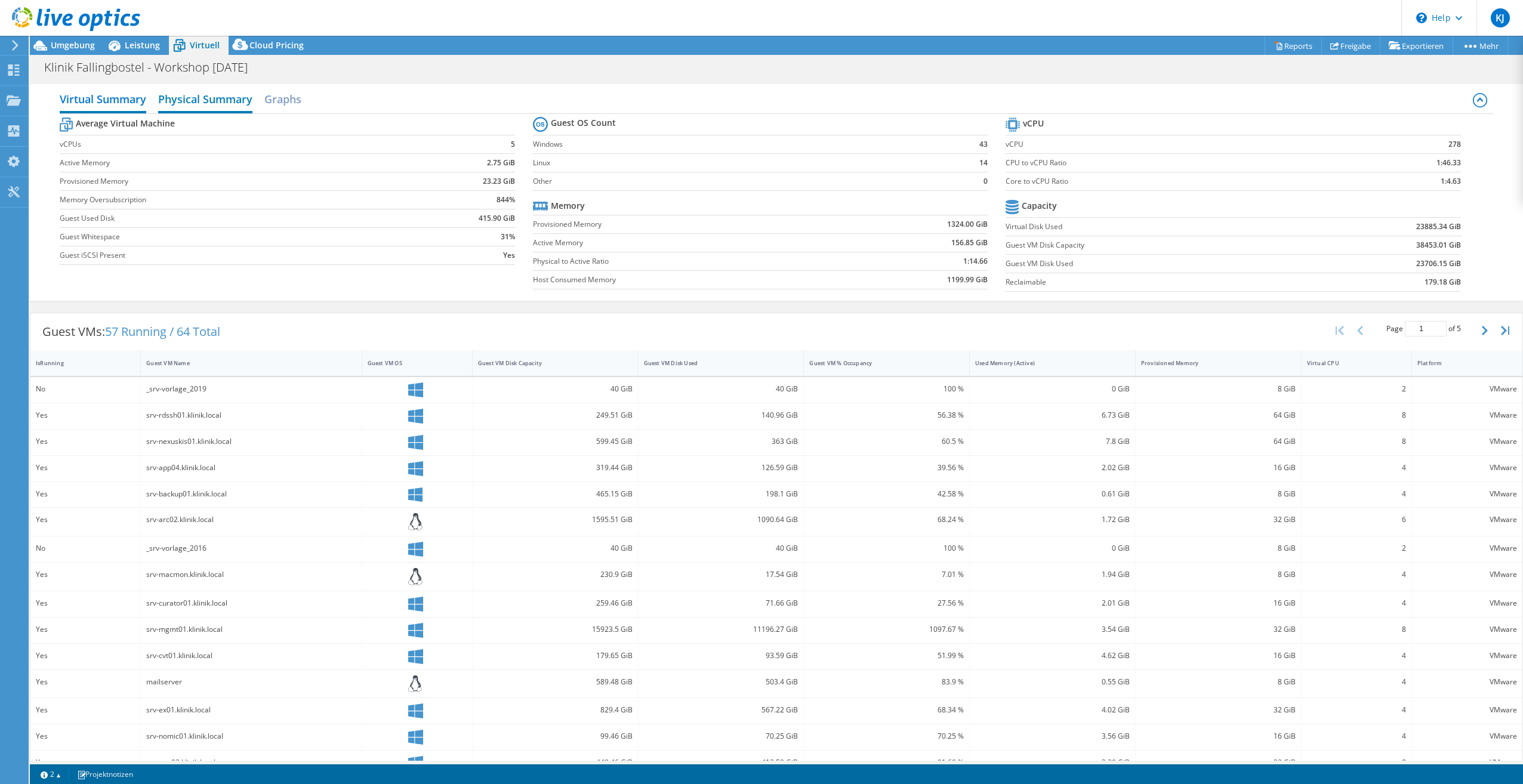
click at [203, 107] on h2 "Physical Summary" at bounding box center [205, 101] width 95 height 27
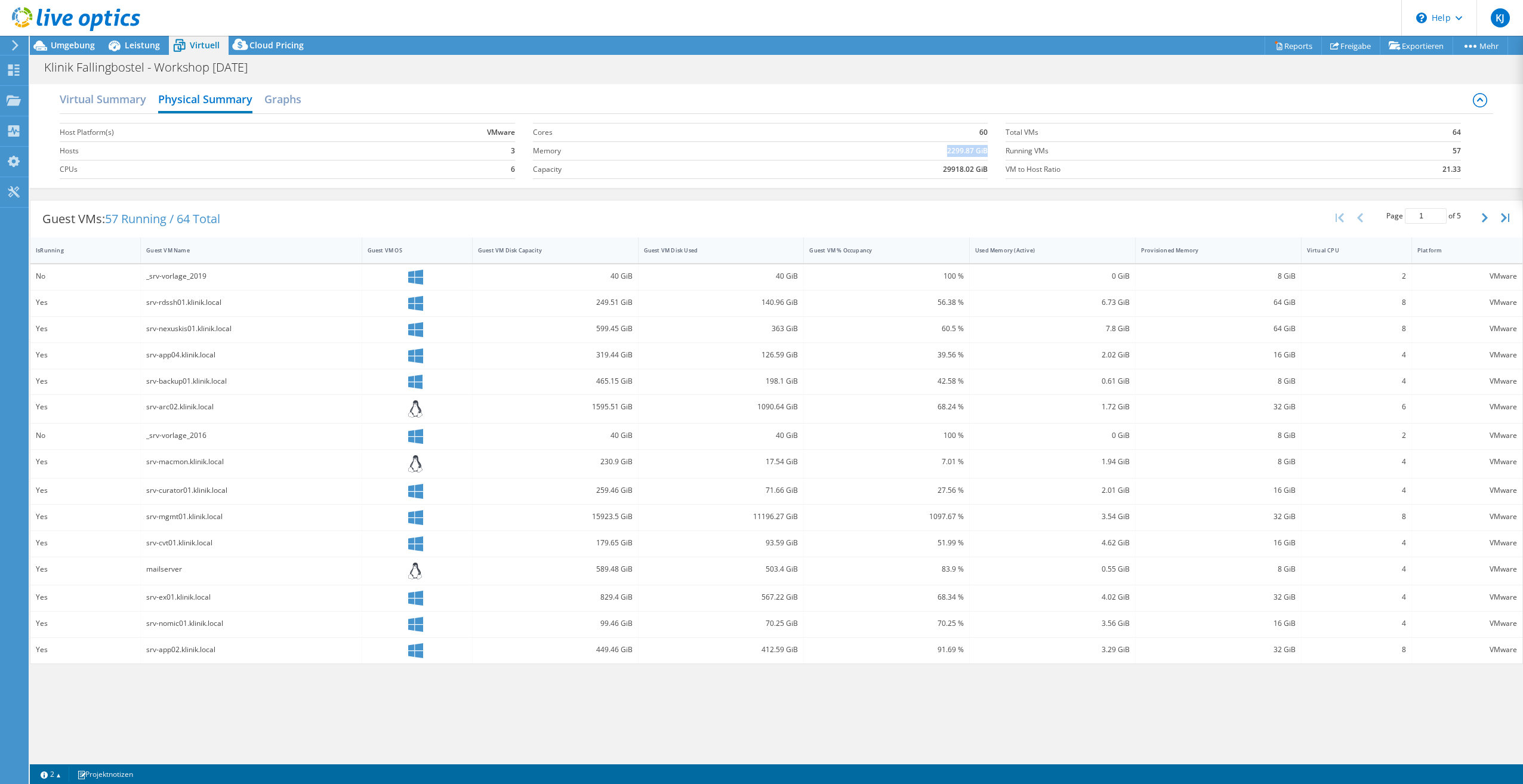
drag, startPoint x: 948, startPoint y: 153, endPoint x: 987, endPoint y: 154, distance: 39.0
click at [987, 154] on b "2299.87 GiB" at bounding box center [967, 151] width 41 height 12
click at [130, 102] on h2 "Virtual Summary" at bounding box center [102, 101] width 87 height 27
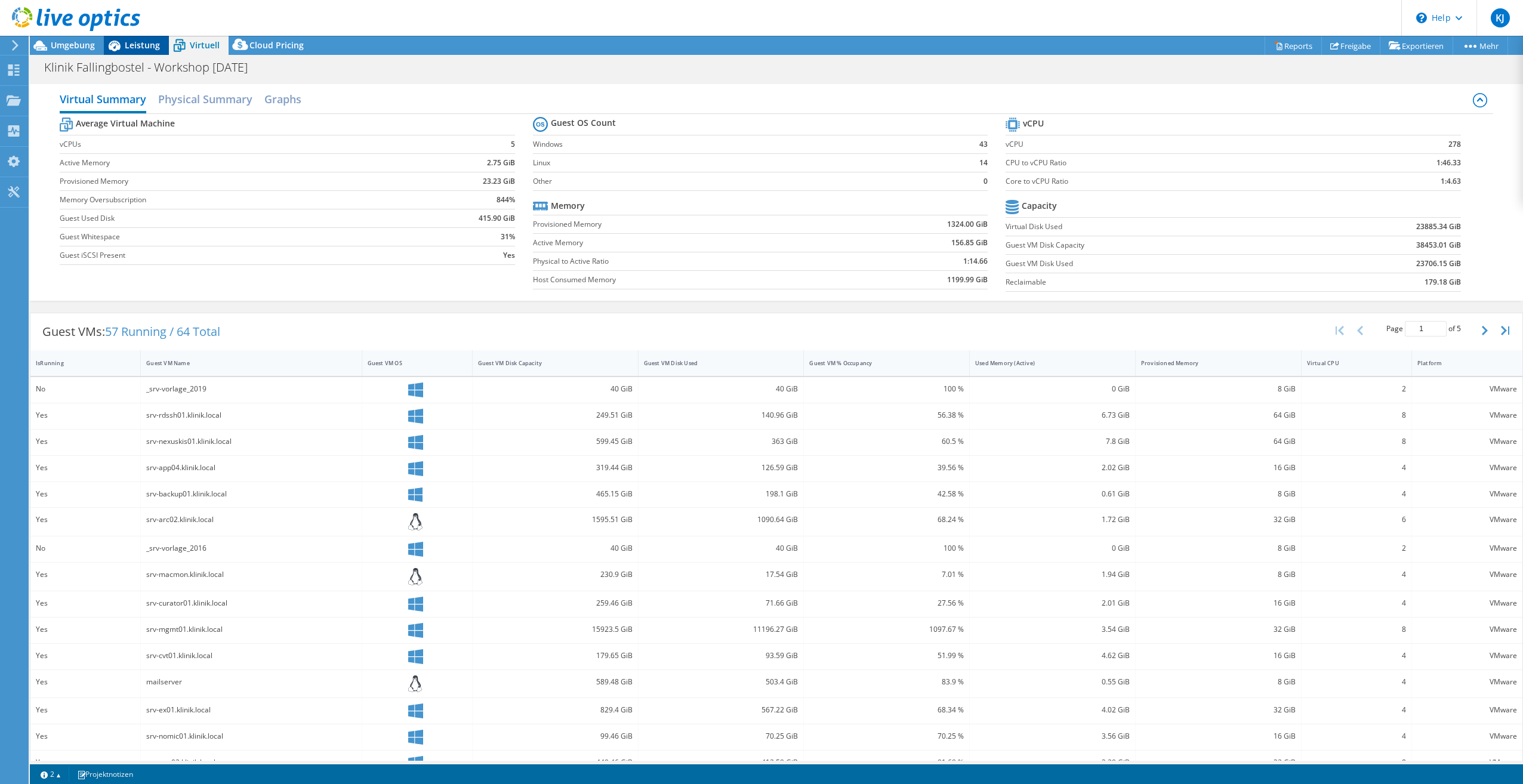
click at [139, 49] on span "Leistung" at bounding box center [142, 45] width 35 height 12
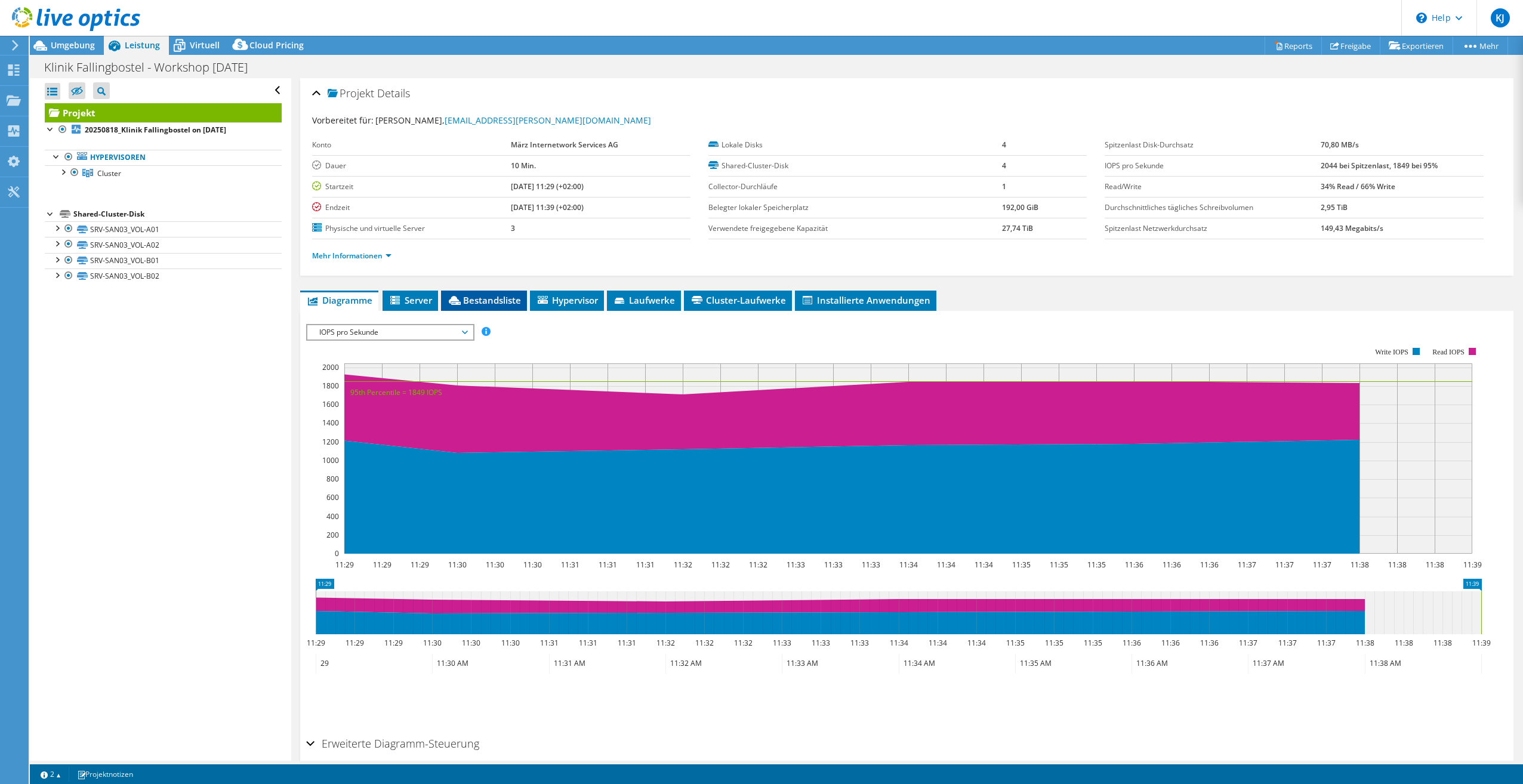
click at [494, 302] on span "Bestandsliste" at bounding box center [483, 300] width 74 height 12
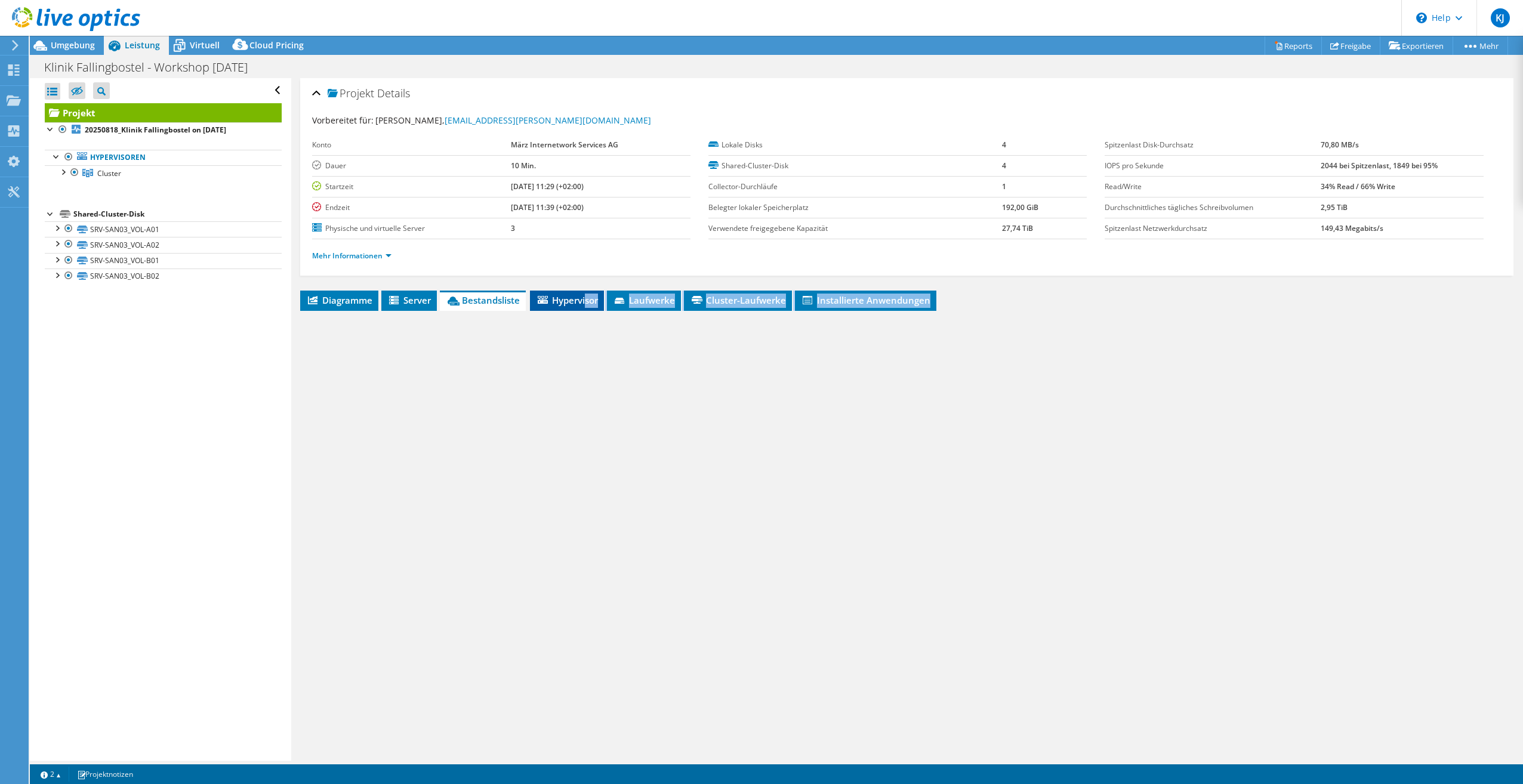
click at [588, 310] on div "Diagramme Server Bestandsliste Hypervisor Laufwerke Cluster-Laufwerke 0" at bounding box center [906, 440] width 1213 height 298
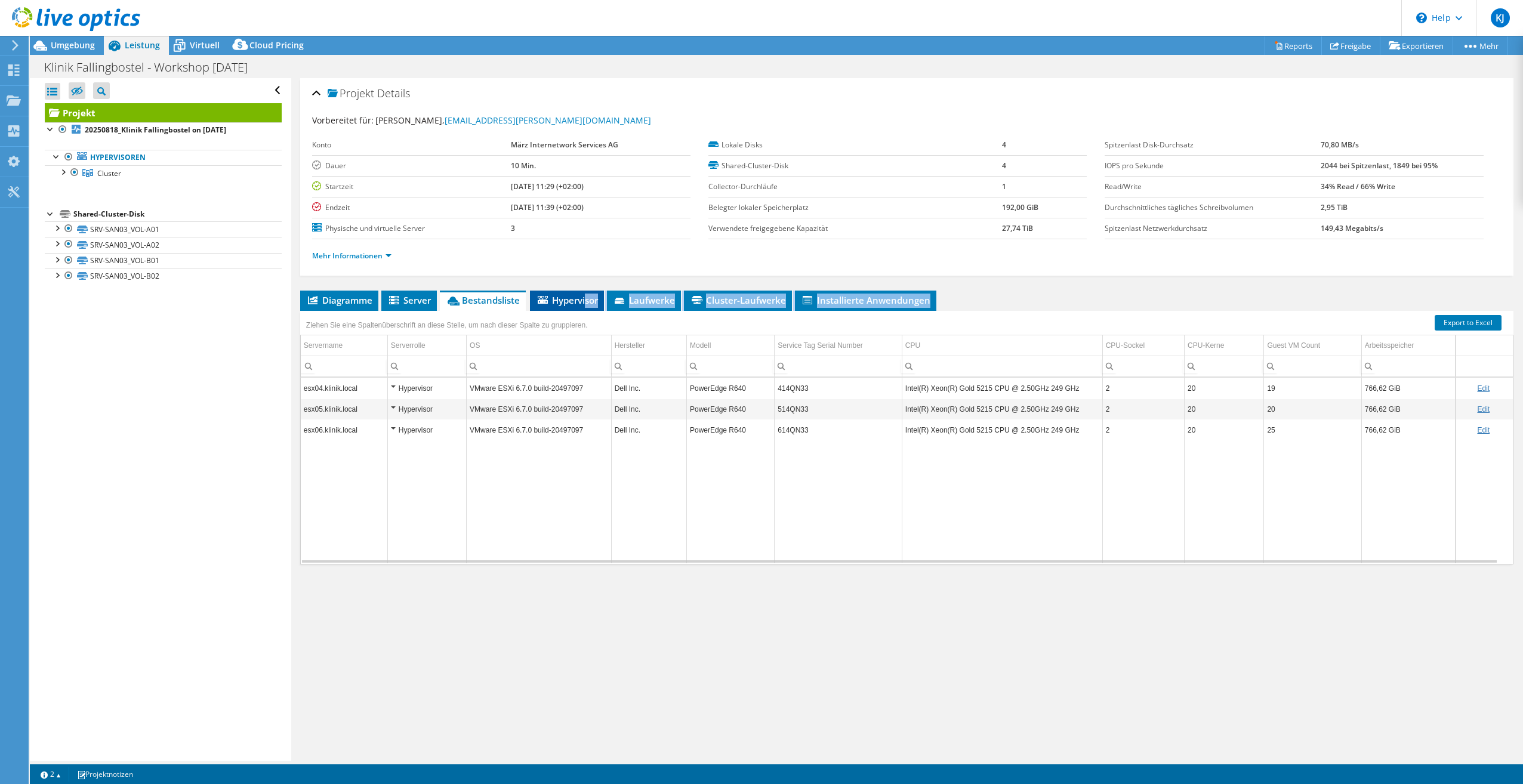
click at [587, 305] on span "Hypervisor" at bounding box center [566, 300] width 62 height 12
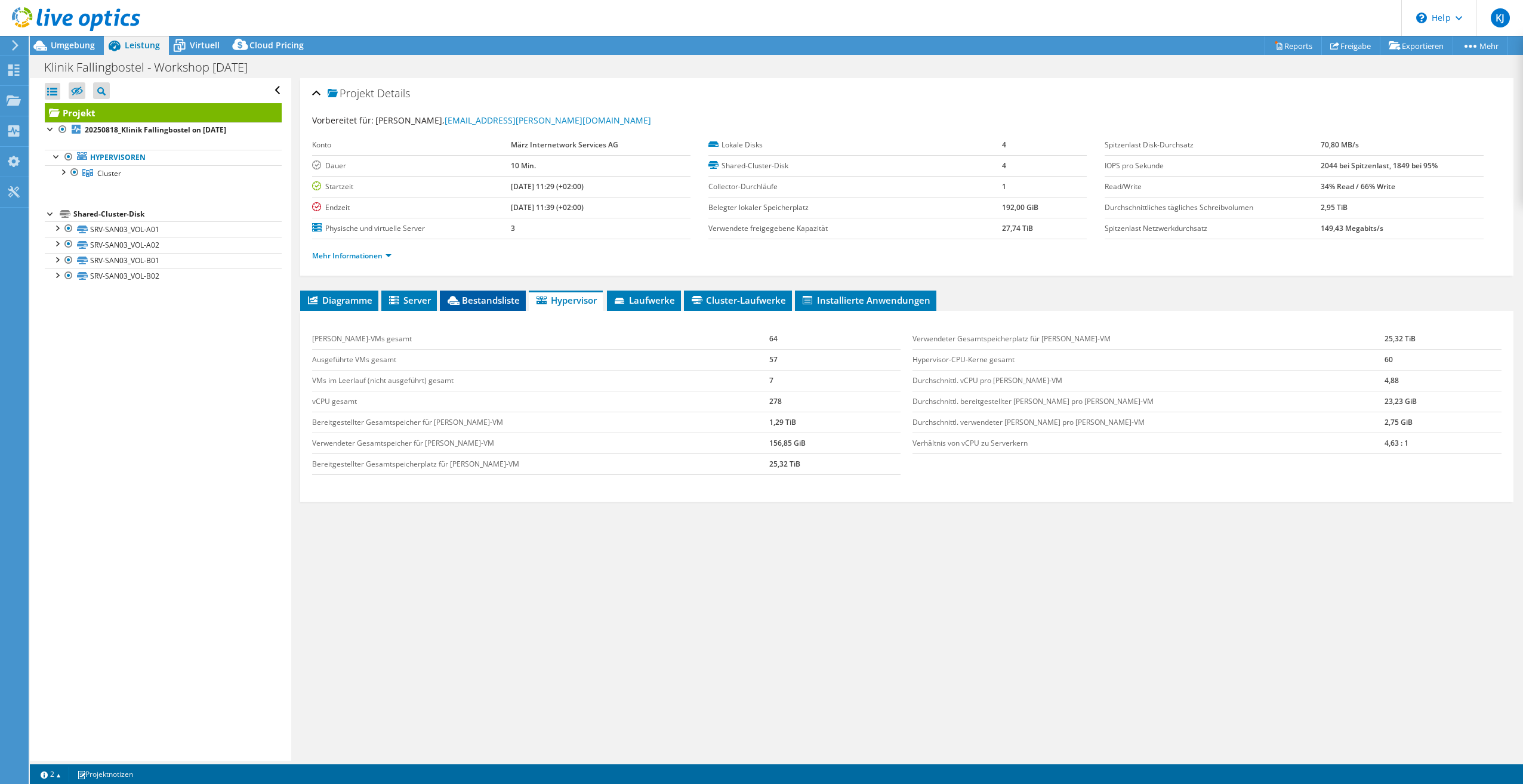
click at [512, 297] on span "Bestandsliste" at bounding box center [483, 300] width 74 height 12
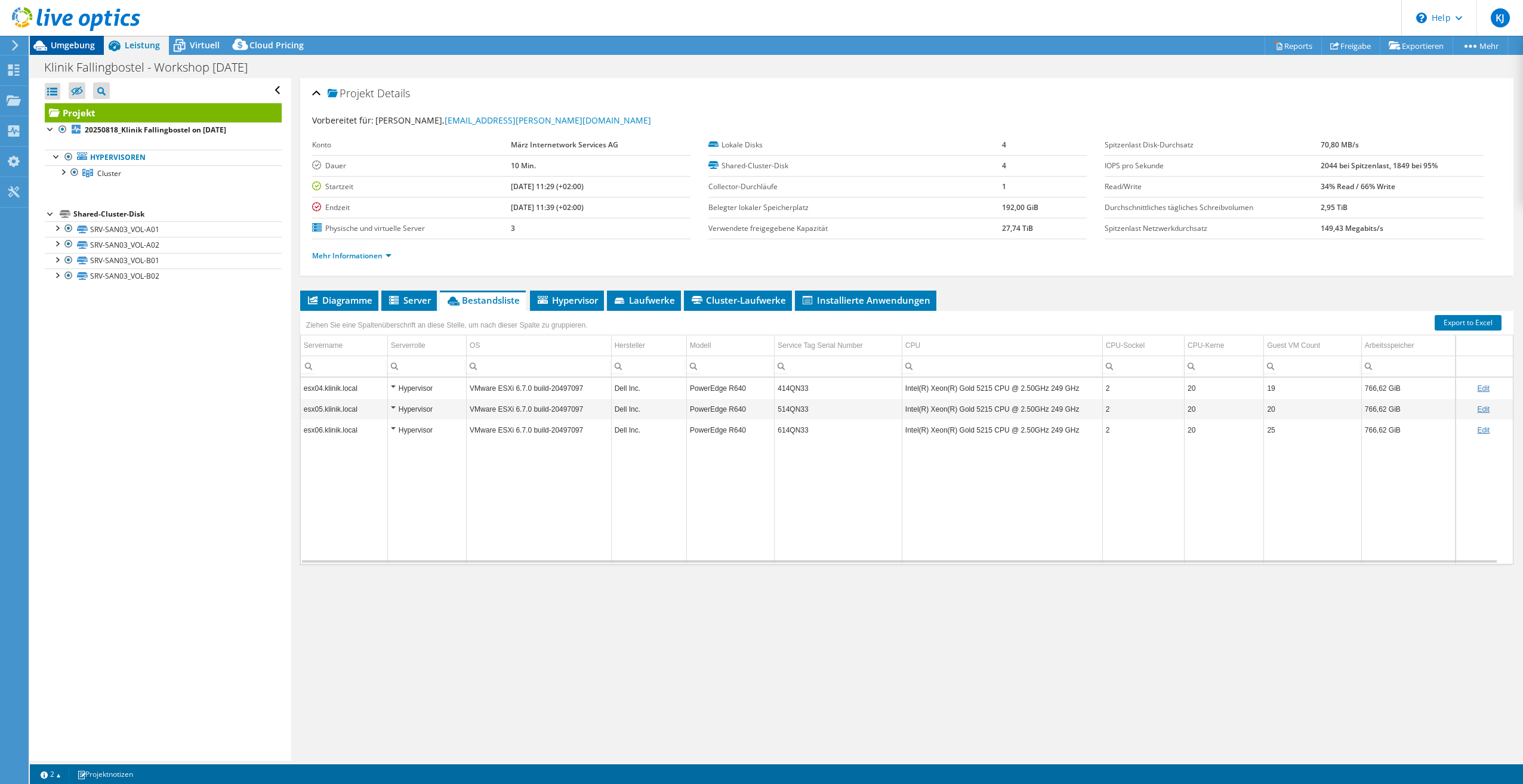
click at [100, 50] on div "Umgebung" at bounding box center [66, 45] width 74 height 19
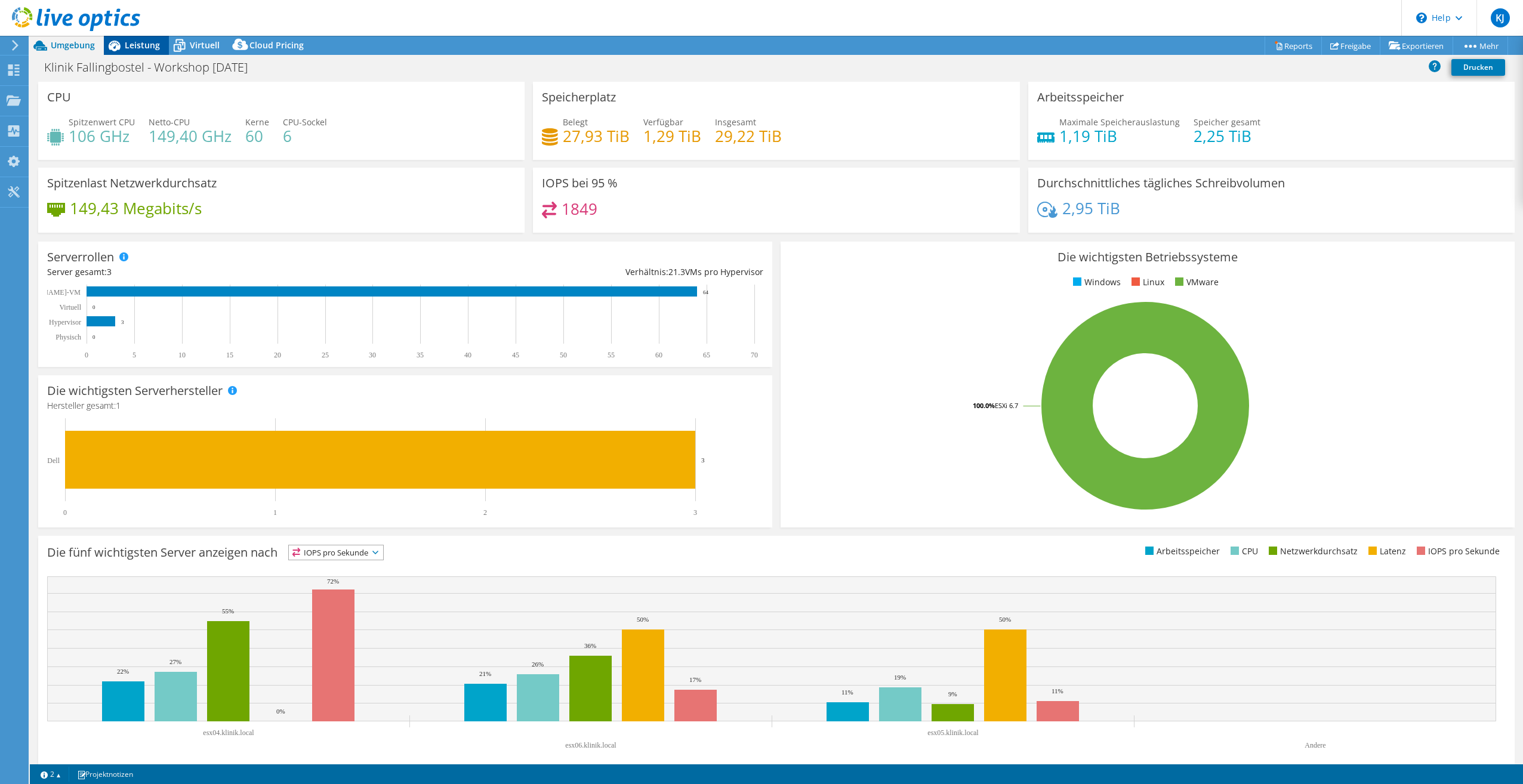
click at [144, 48] on span "Leistung" at bounding box center [142, 45] width 35 height 12
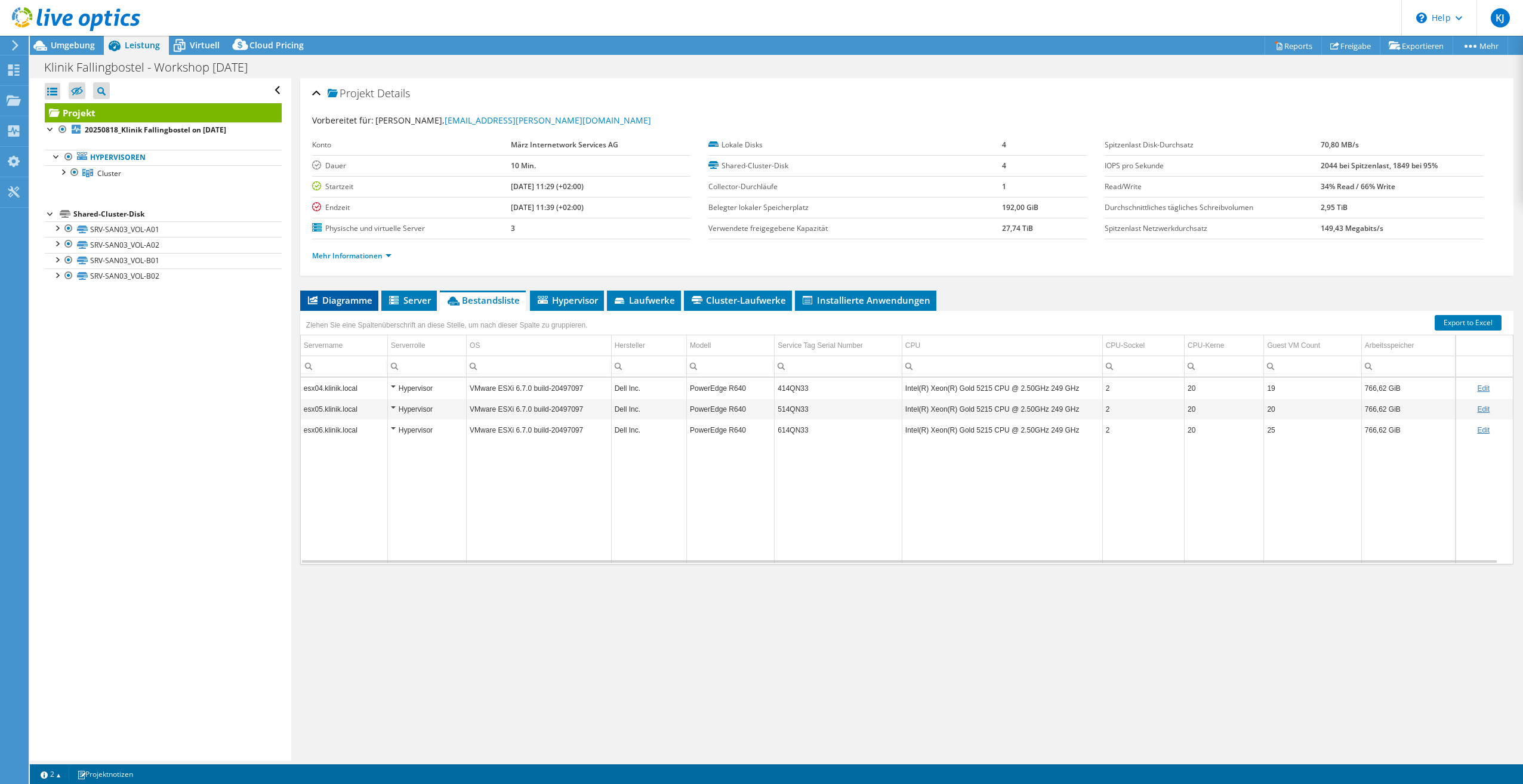
click at [359, 298] on span "Diagramme" at bounding box center [339, 300] width 66 height 12
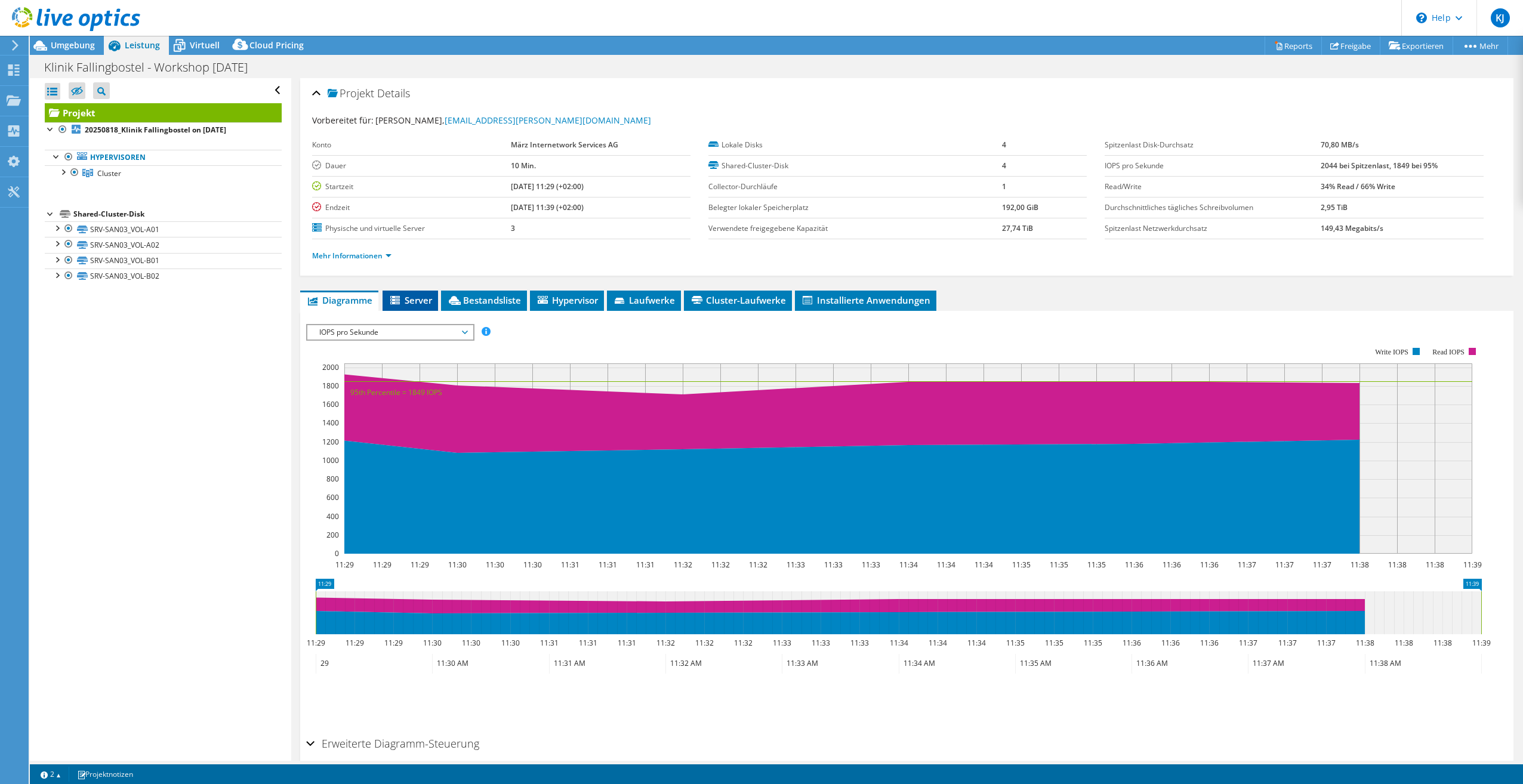
click at [416, 302] on span "Server" at bounding box center [410, 300] width 44 height 12
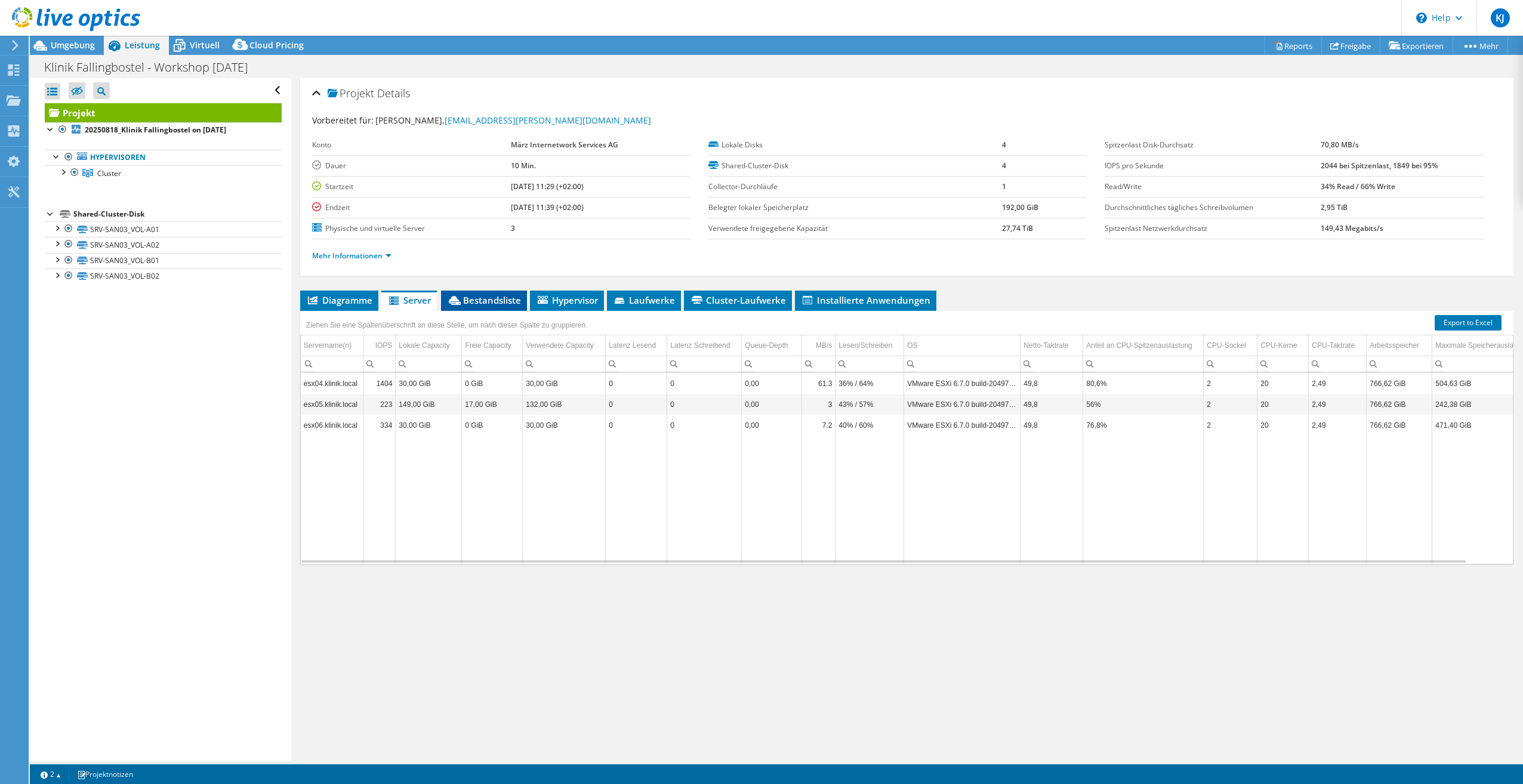
click at [487, 300] on span "Bestandsliste" at bounding box center [483, 300] width 74 height 12
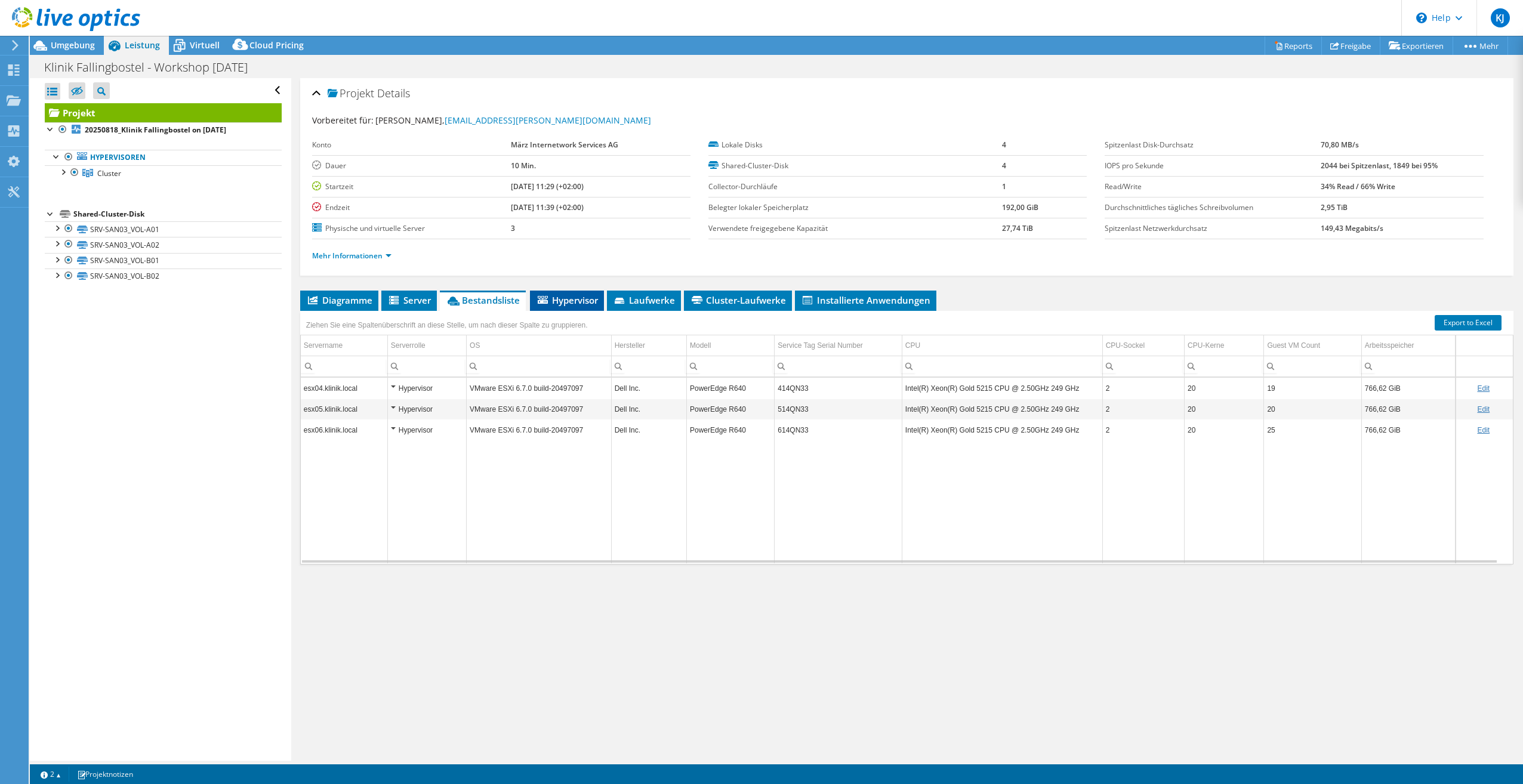
click at [576, 307] on li "Hypervisor" at bounding box center [566, 301] width 74 height 20
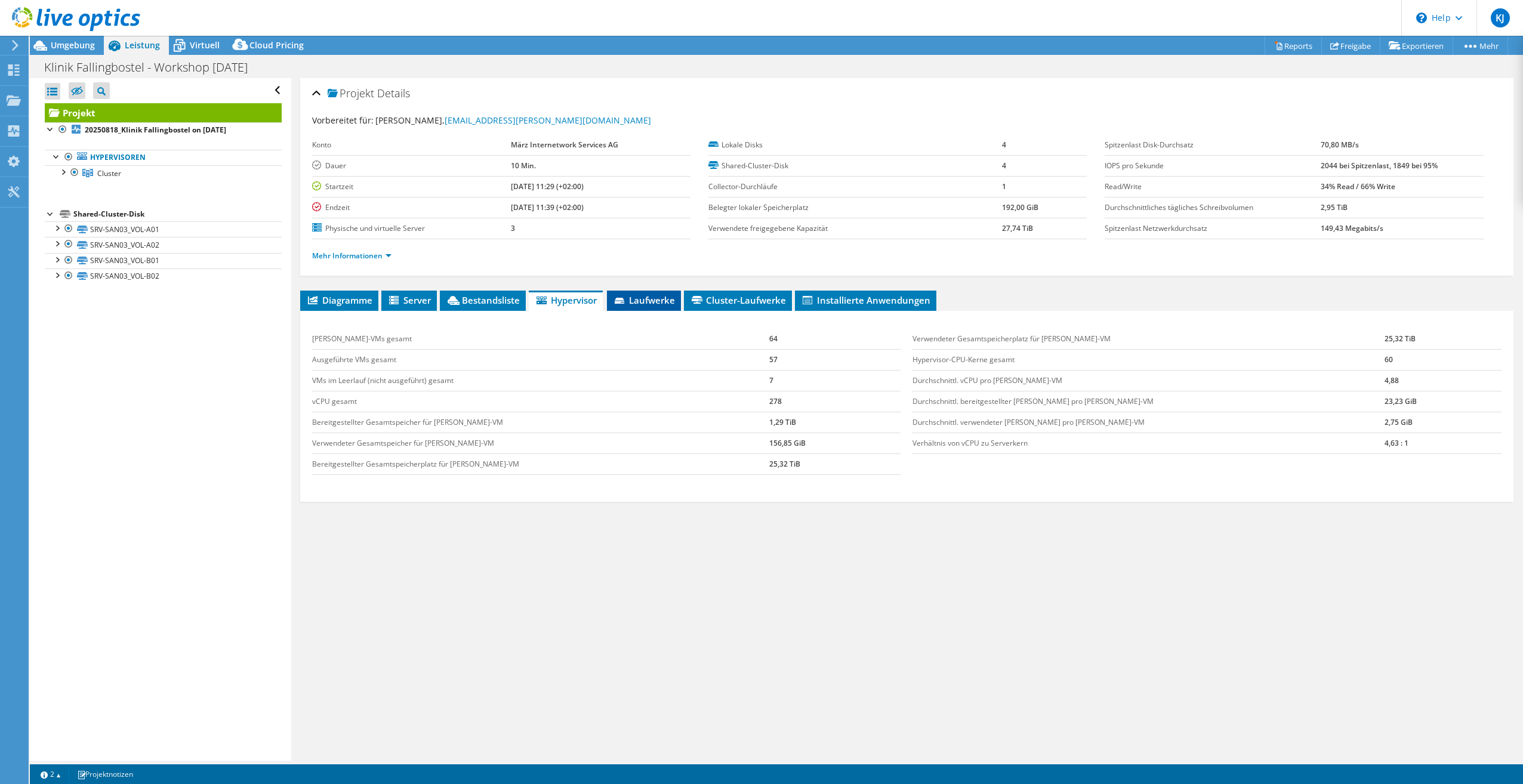
click at [648, 305] on span "Laufwerke" at bounding box center [644, 300] width 62 height 12
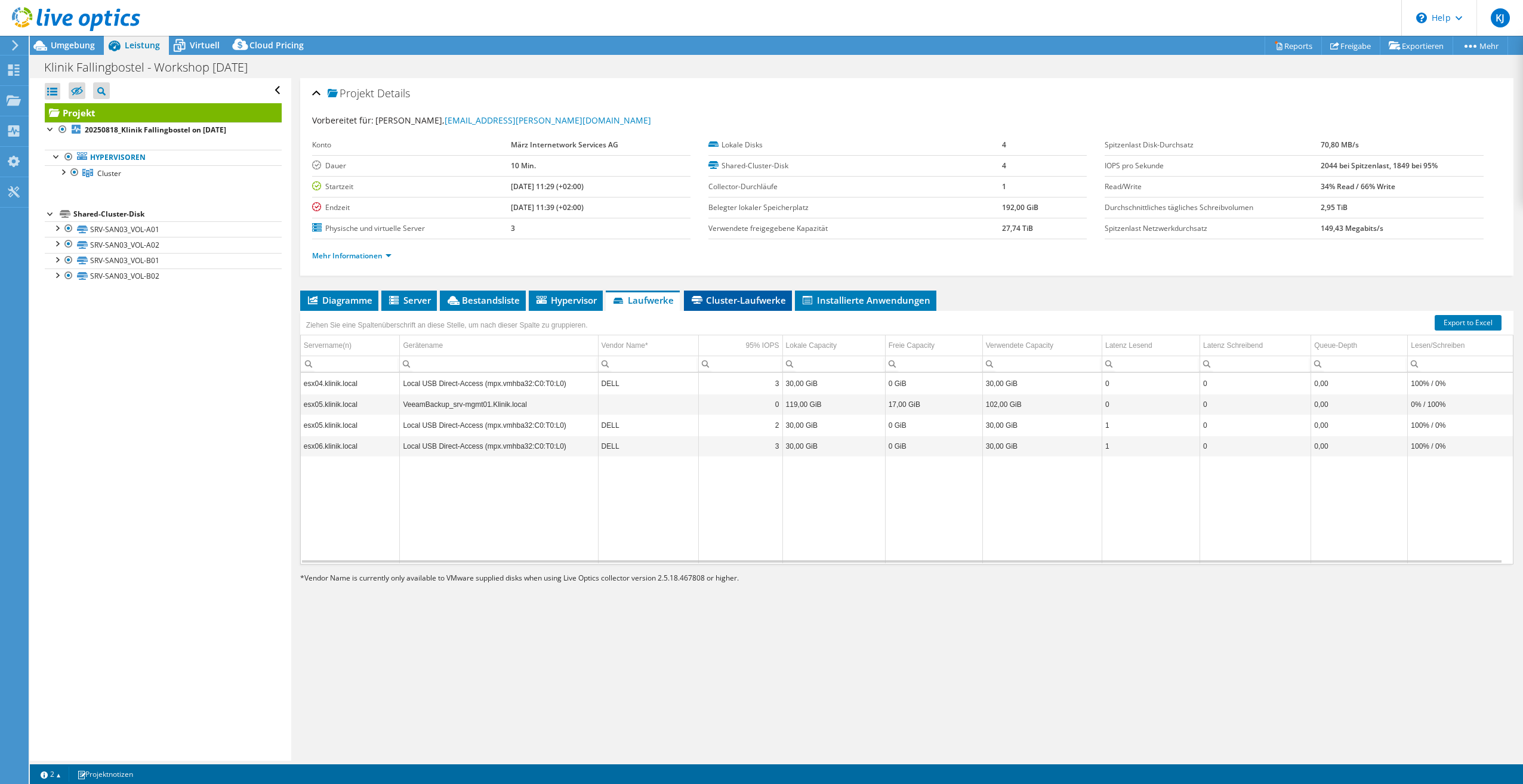
click at [737, 303] on span "Cluster-Laufwerke" at bounding box center [737, 300] width 96 height 12
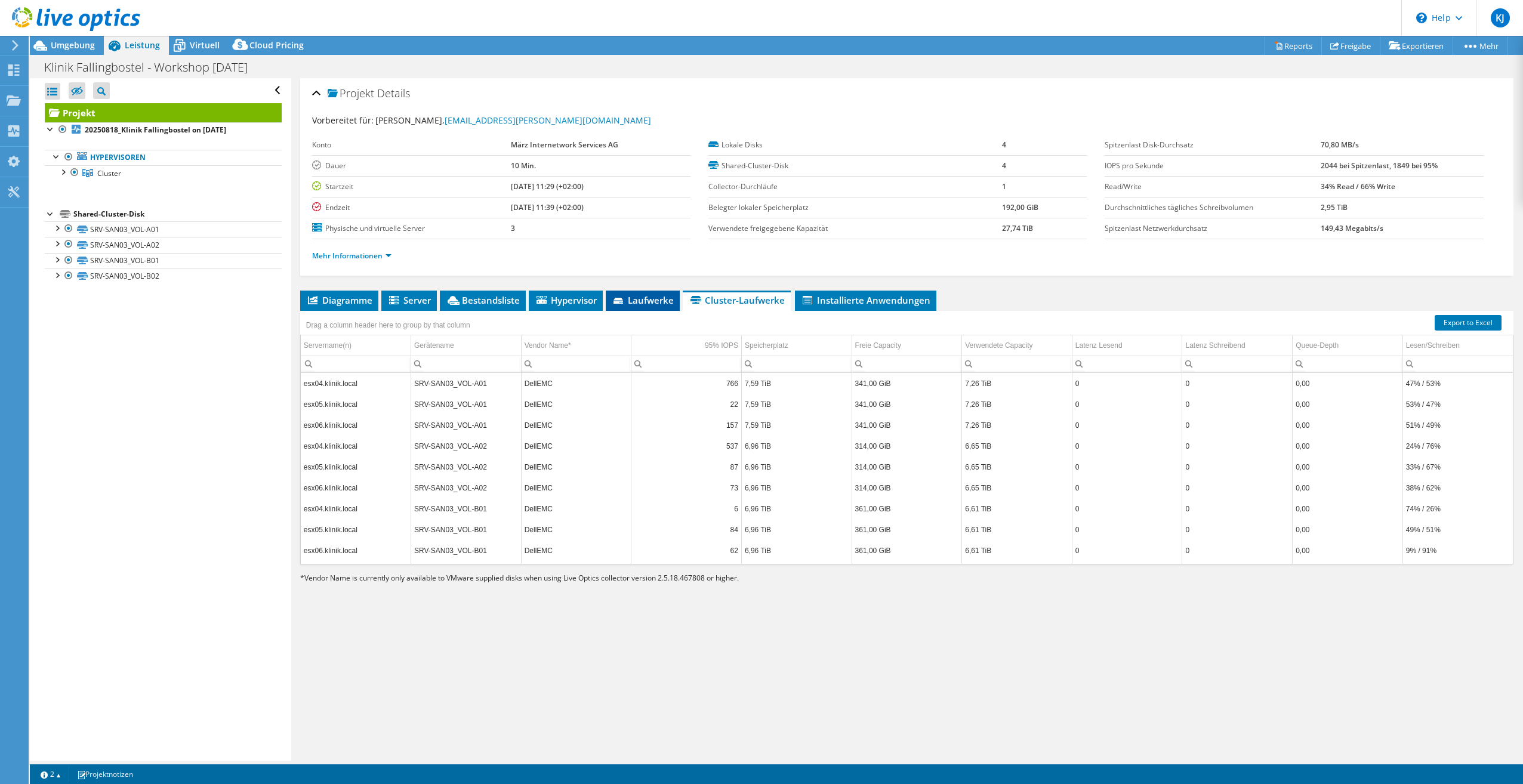
click at [636, 298] on span "Laufwerke" at bounding box center [642, 300] width 62 height 12
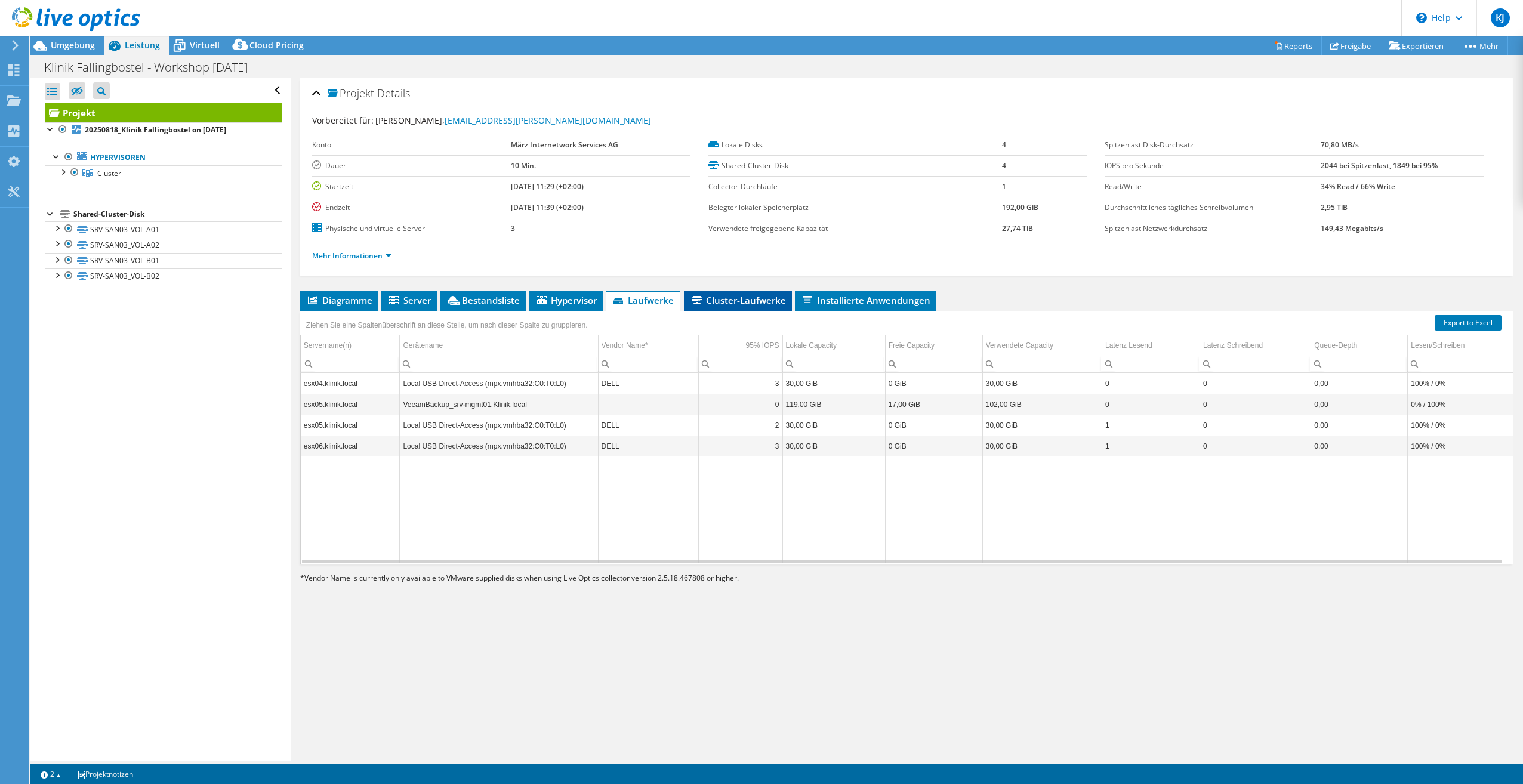
click at [740, 301] on span "Cluster-Laufwerke" at bounding box center [737, 300] width 96 height 12
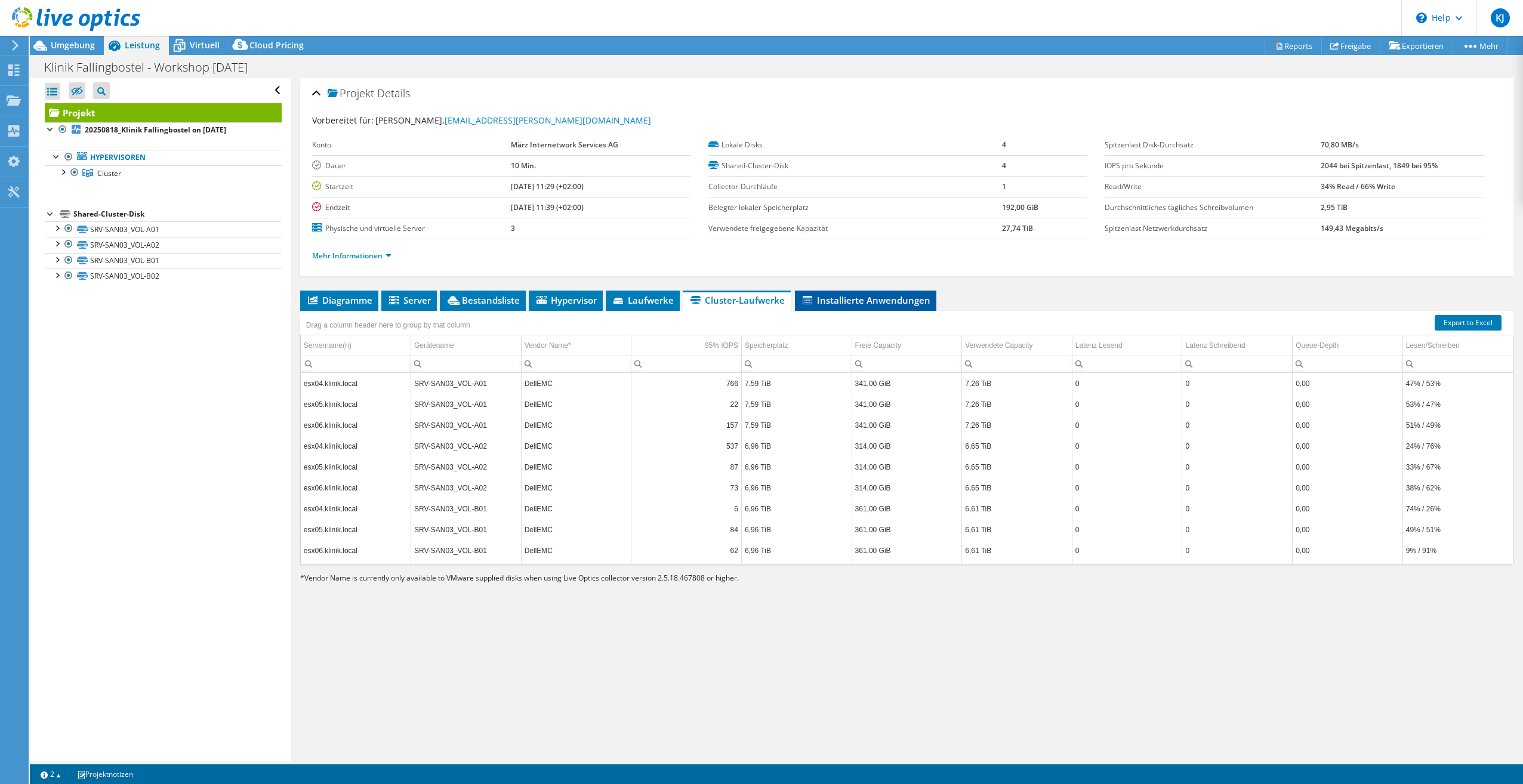
click at [886, 302] on span "Installierte Anwendungen" at bounding box center [865, 300] width 130 height 12
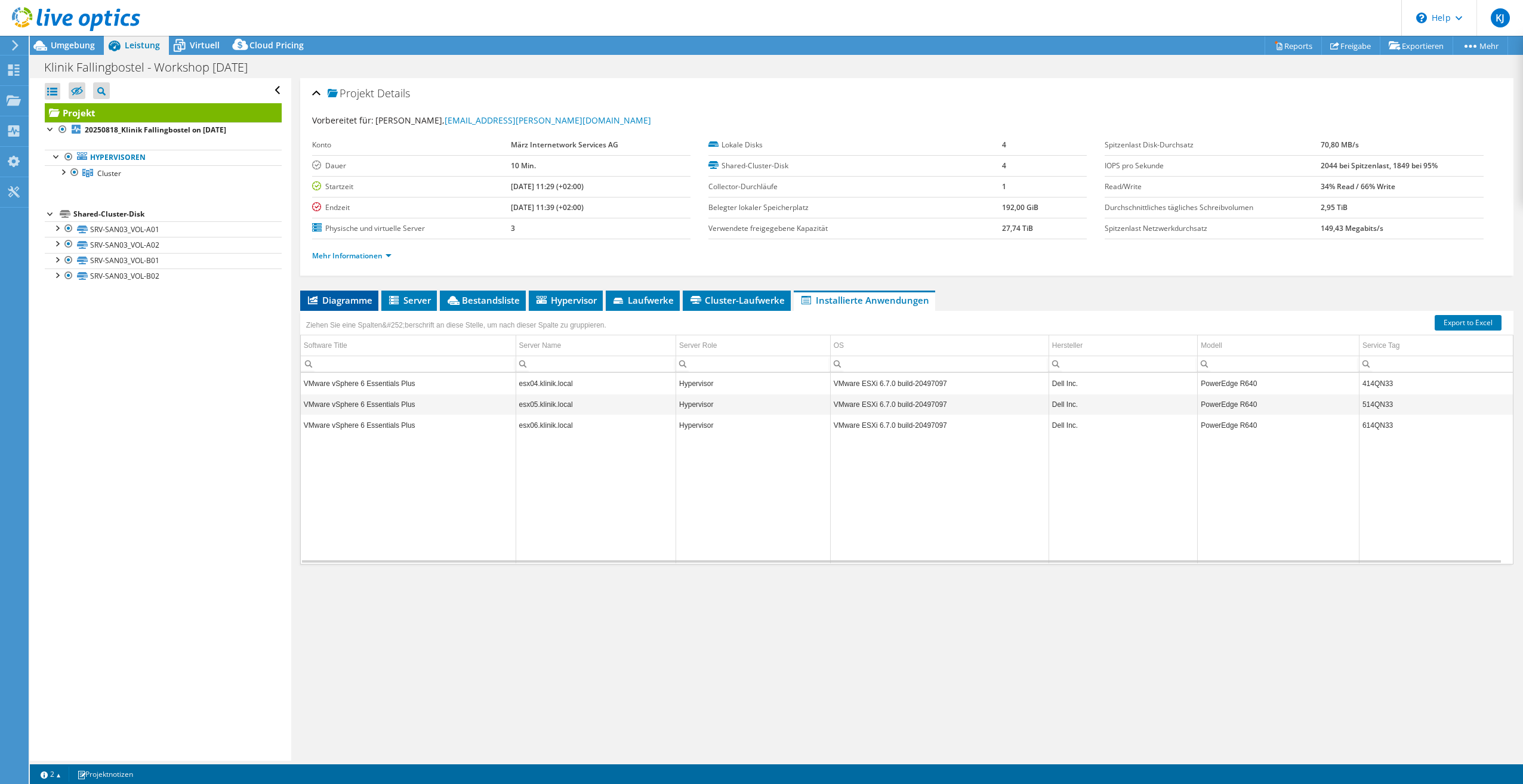
click at [367, 300] on span "Diagramme" at bounding box center [339, 300] width 66 height 12
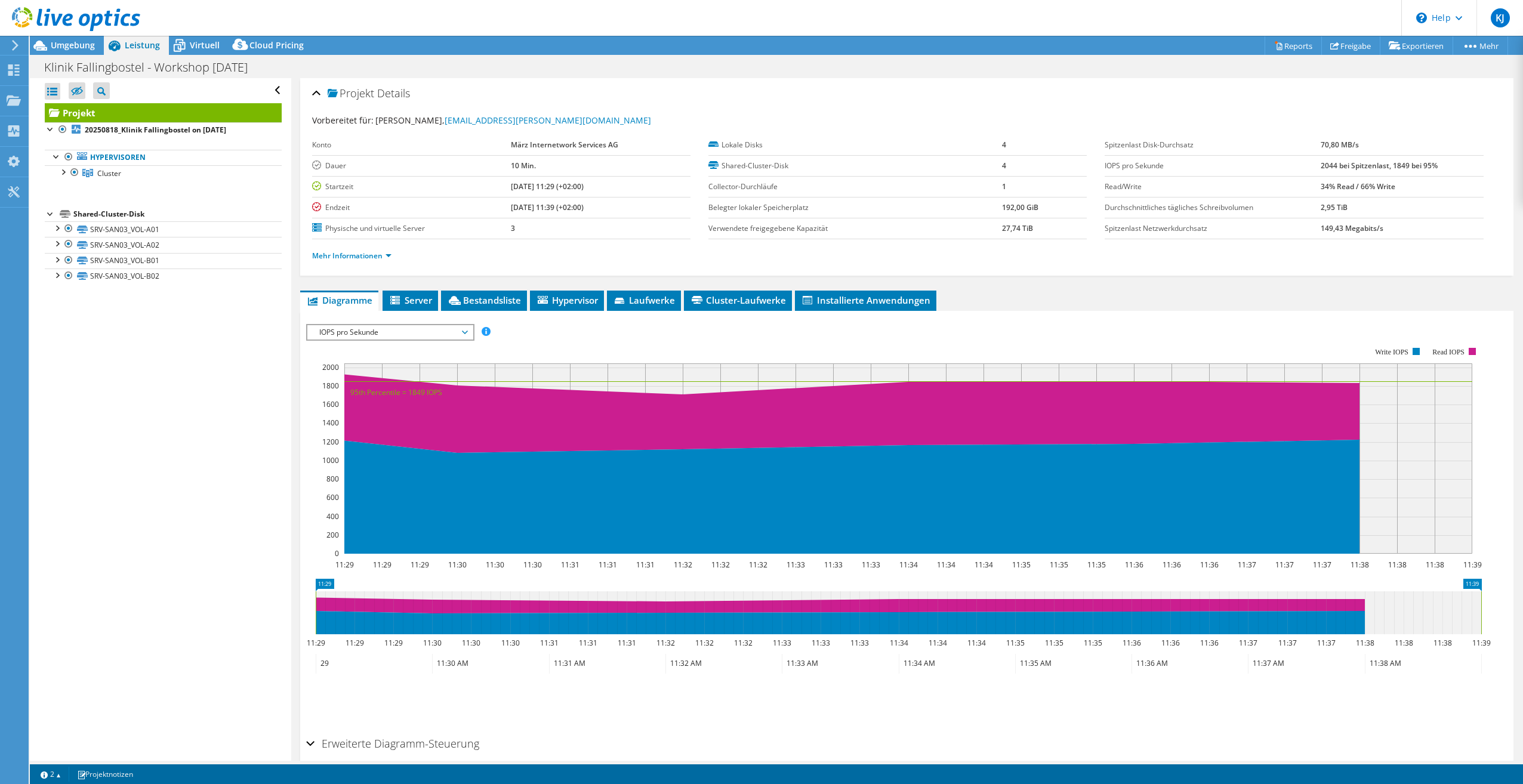
click at [391, 333] on span "IOPS pro Sekunde" at bounding box center [390, 332] width 153 height 14
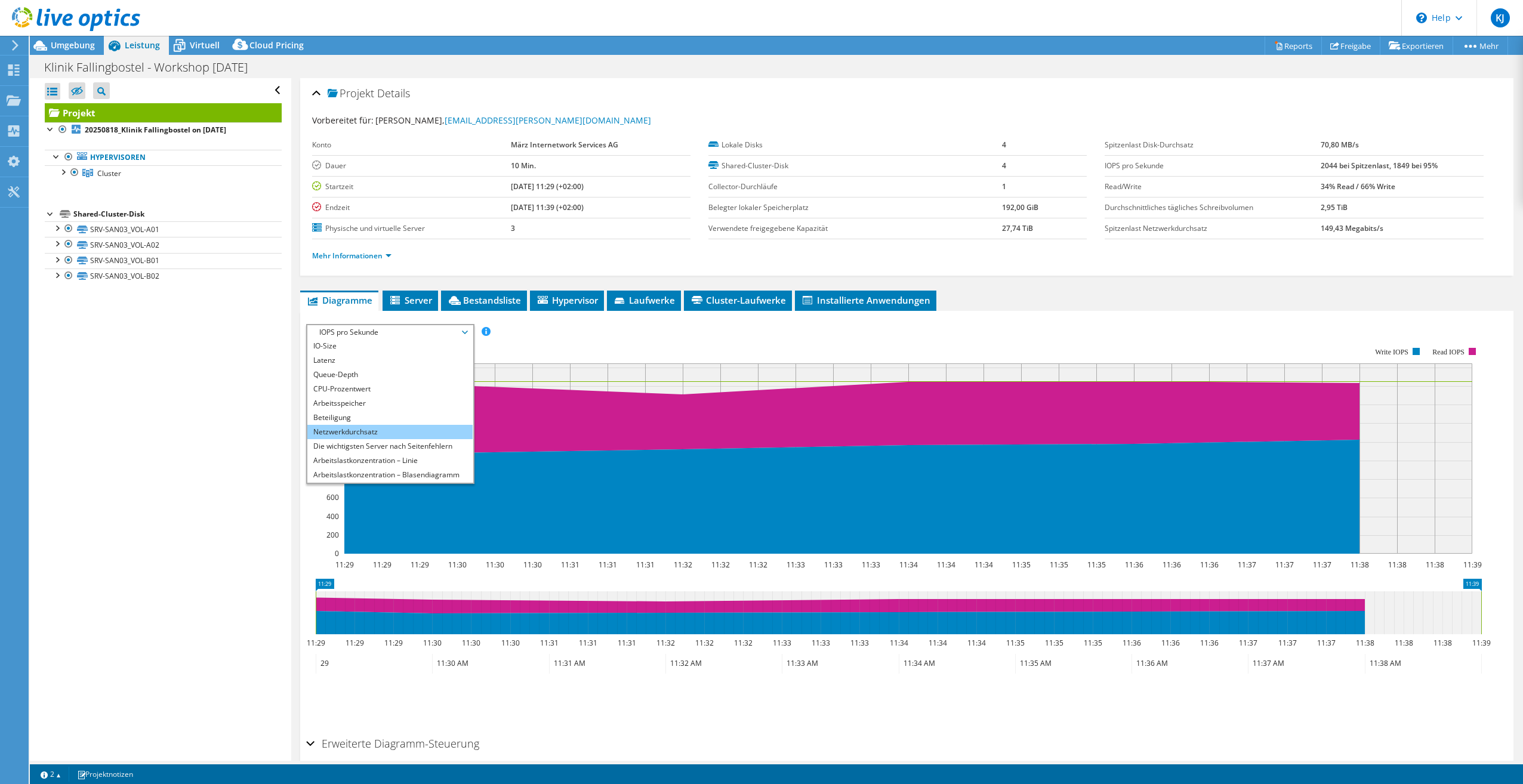
scroll to position [43, 0]
click at [398, 389] on li "Arbeitsspeicher" at bounding box center [390, 390] width 166 height 14
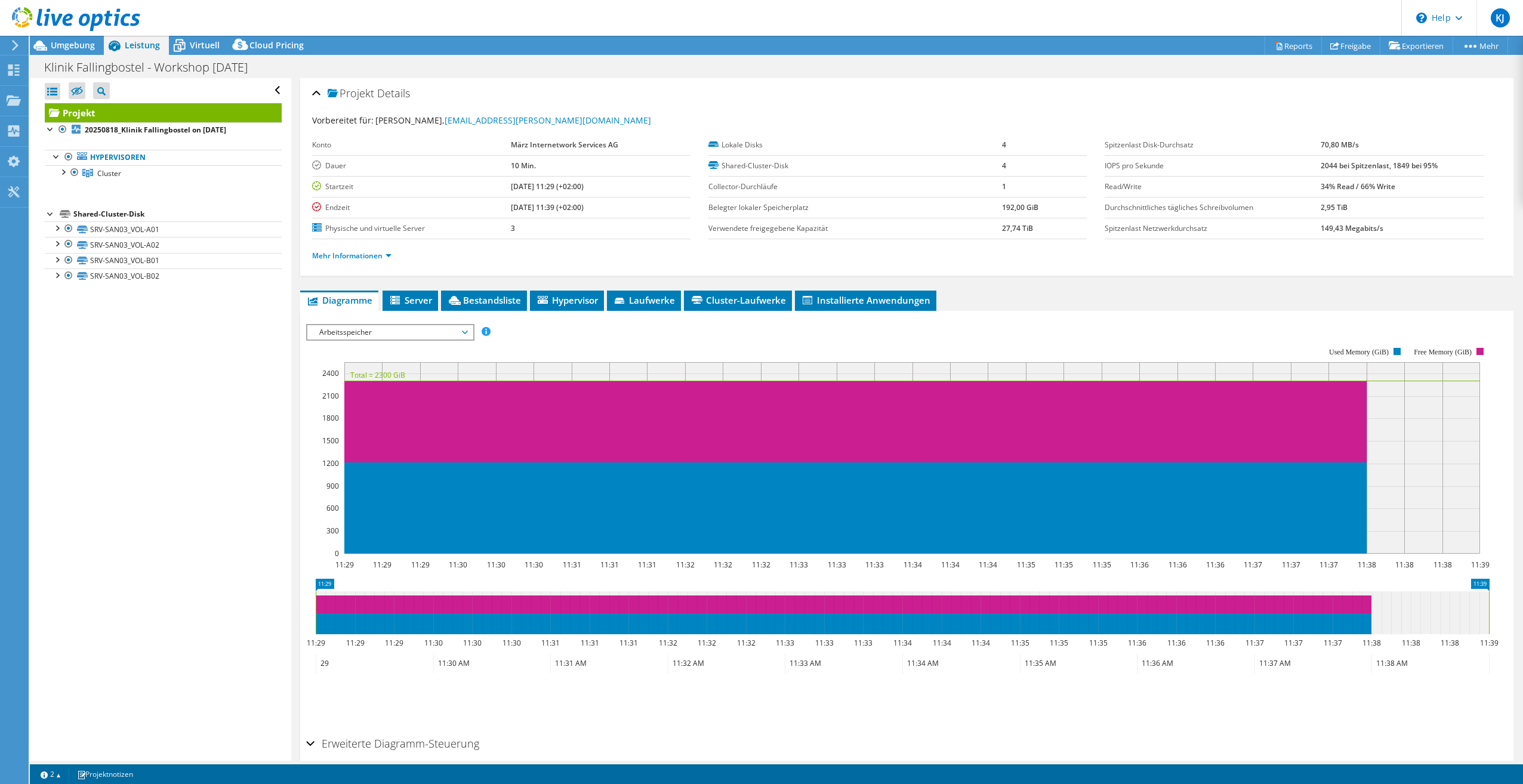
click at [394, 251] on li "Mehr Informationen" at bounding box center [355, 255] width 87 height 13
click at [383, 253] on link "Mehr Informationen" at bounding box center [352, 255] width 80 height 10
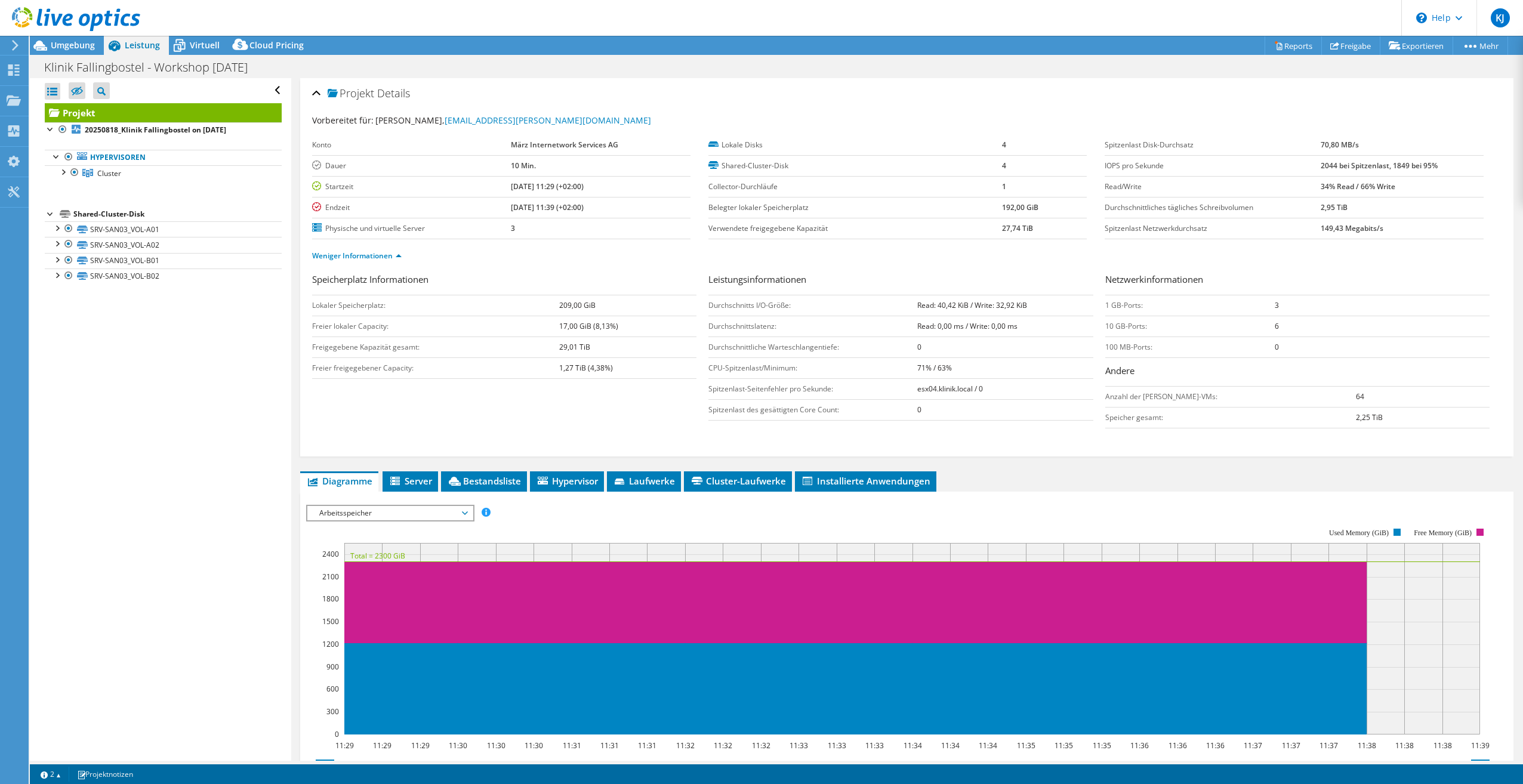
drag, startPoint x: 577, startPoint y: 302, endPoint x: 620, endPoint y: 307, distance: 43.3
click at [620, 307] on tr "Lokaler Speicherplatz: 209,00 GiB" at bounding box center [505, 305] width 384 height 21
drag, startPoint x: 620, startPoint y: 307, endPoint x: 565, endPoint y: 330, distance: 59.6
click at [565, 330] on b "17,00 GiB (8,13%)" at bounding box center [589, 326] width 59 height 10
drag, startPoint x: 551, startPoint y: 344, endPoint x: 637, endPoint y: 347, distance: 86.1
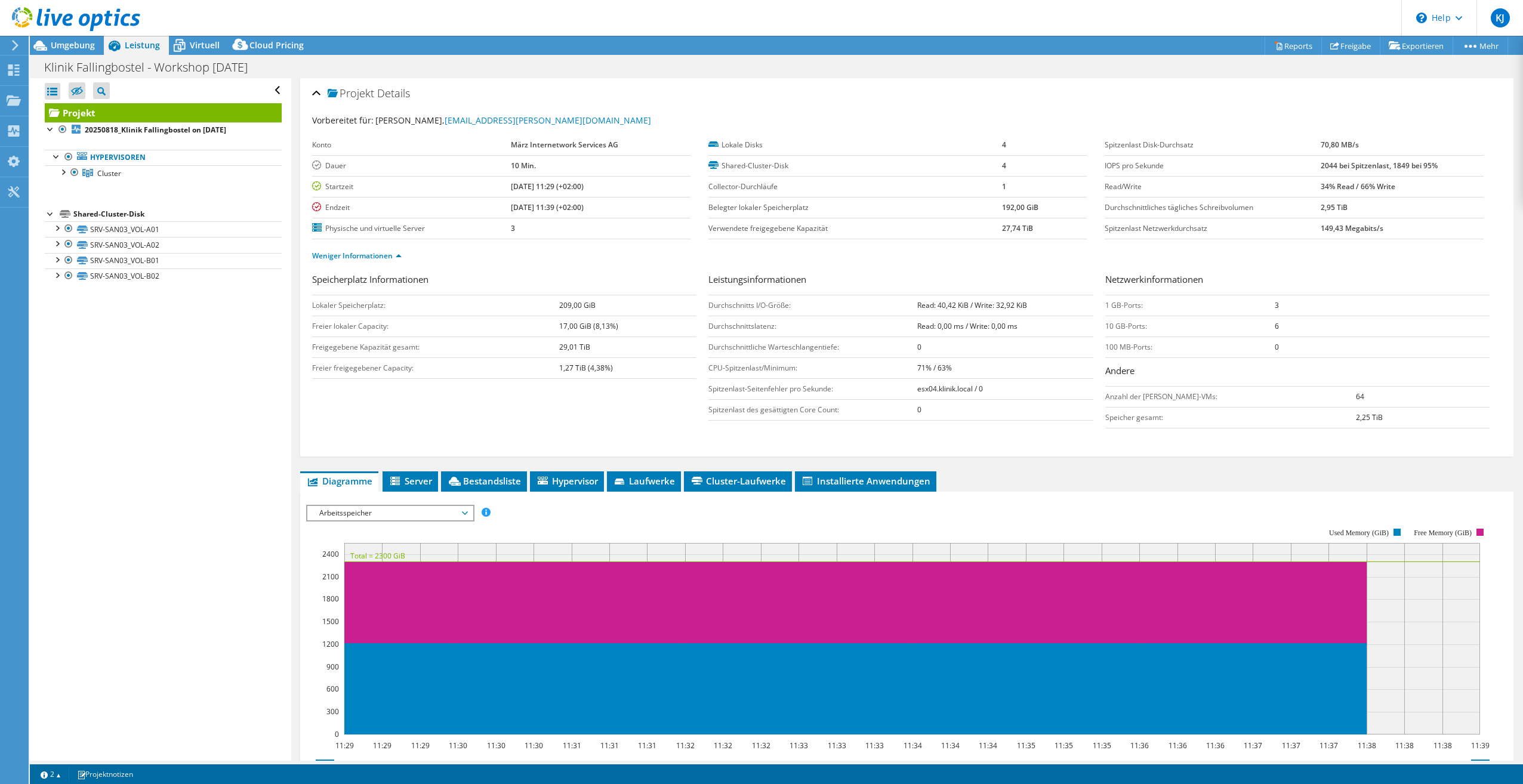
click at [637, 347] on tr "Freigegebene Kapazität gesamt: 29,01 TiB" at bounding box center [505, 347] width 384 height 21
click at [637, 347] on td "29,01 TiB" at bounding box center [628, 347] width 137 height 21
drag, startPoint x: 555, startPoint y: 368, endPoint x: 630, endPoint y: 373, distance: 75.2
click at [630, 373] on tr "Freier freigegebener Capacity: 1,27 TiB (4,38%)" at bounding box center [505, 368] width 384 height 21
click at [630, 373] on td "1,27 TiB (4,38%)" at bounding box center [628, 368] width 137 height 21
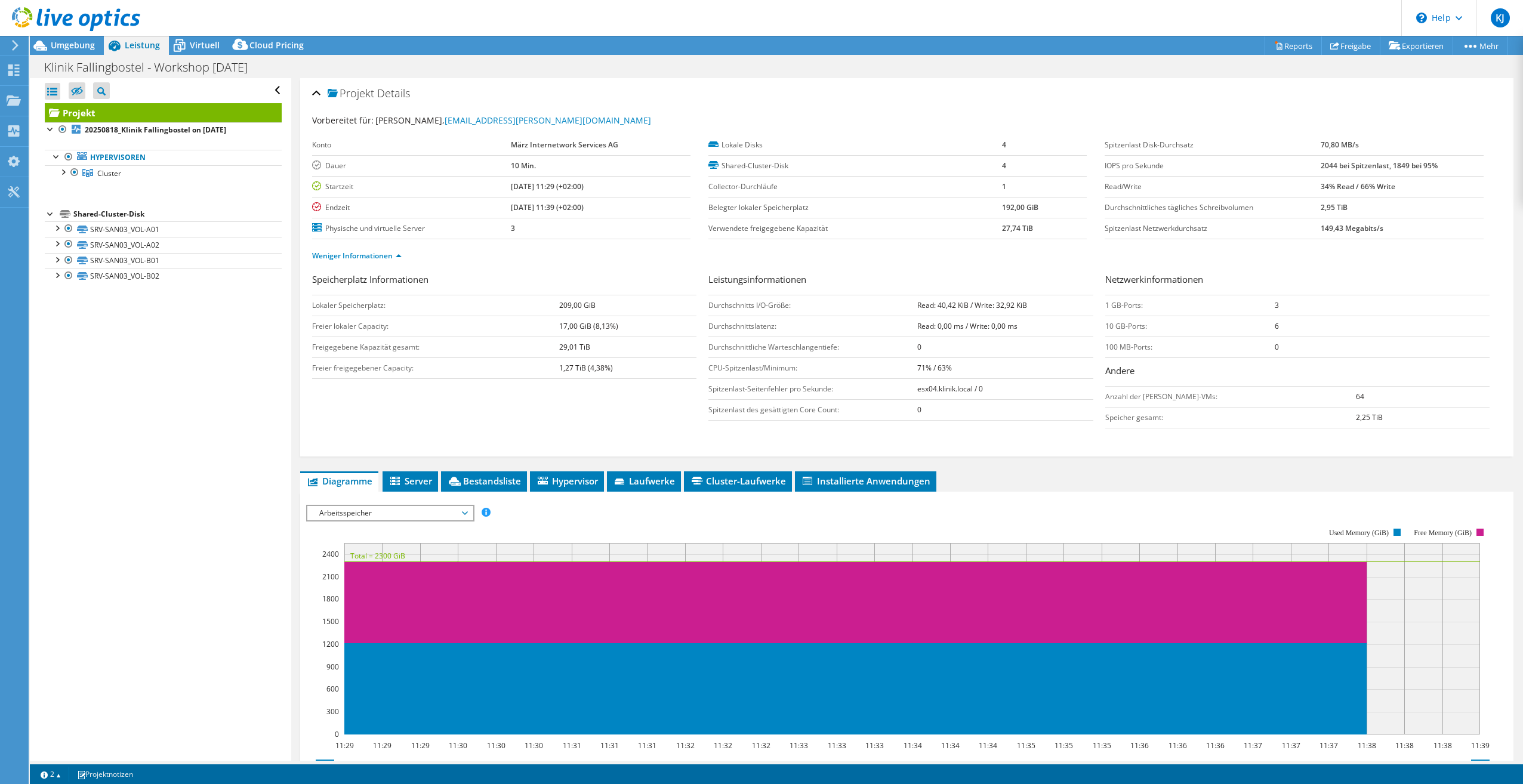
click at [420, 514] on span "Arbeitsspeicher" at bounding box center [390, 513] width 153 height 14
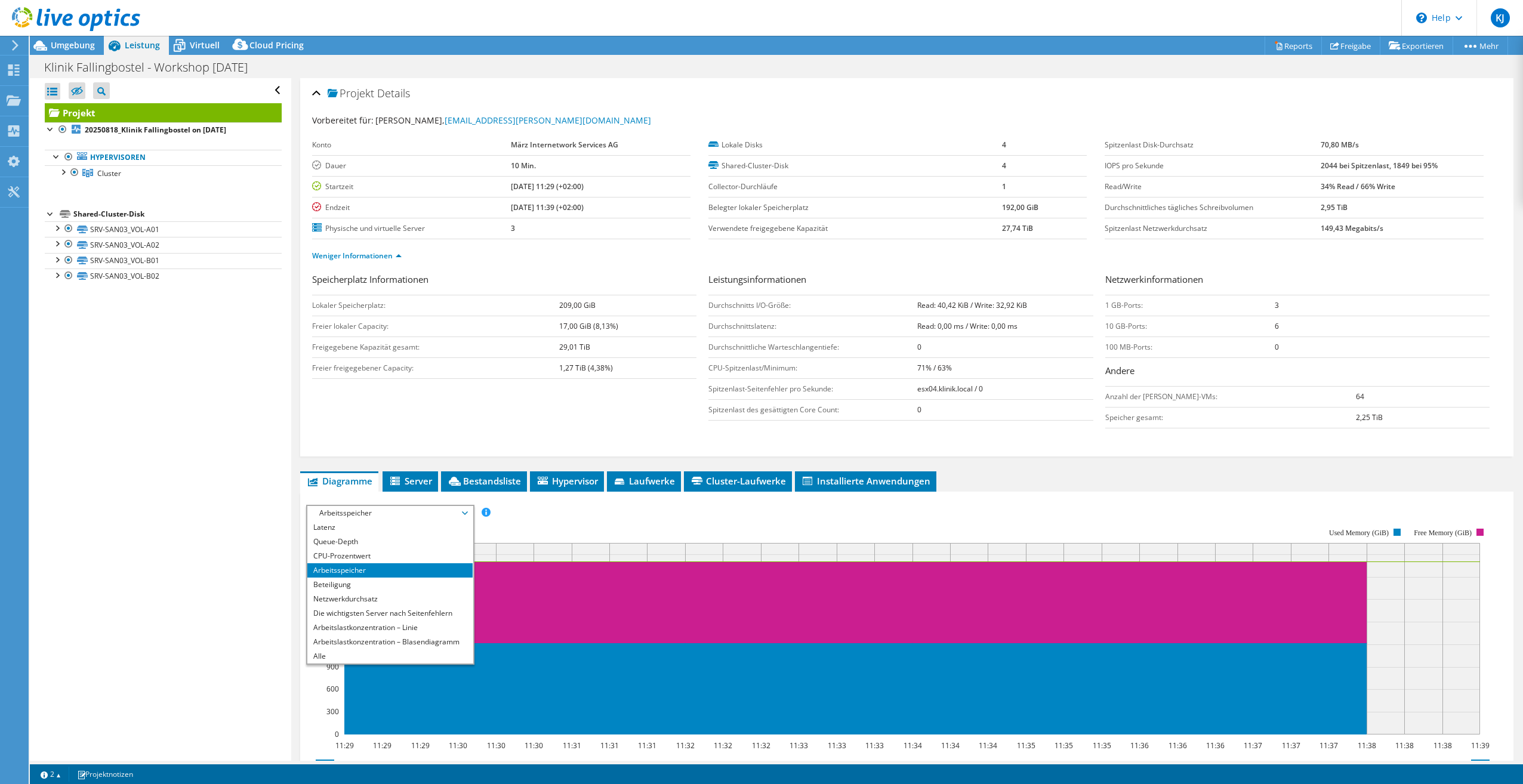
click at [426, 515] on span "Arbeitsspeicher" at bounding box center [390, 513] width 153 height 14
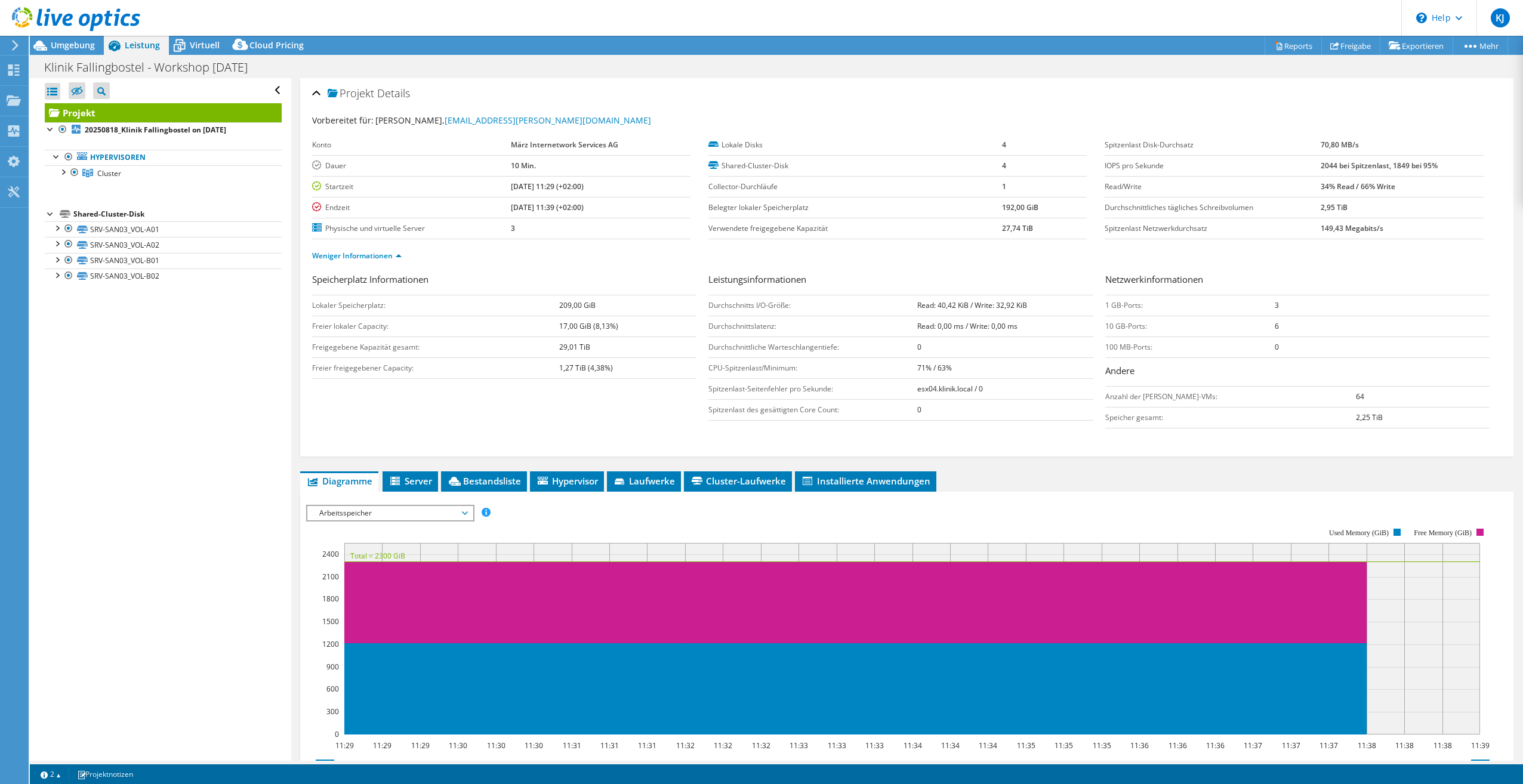
click at [656, 341] on td "29,01 TiB" at bounding box center [628, 347] width 137 height 21
click at [424, 525] on rect at bounding box center [897, 632] width 1183 height 239
click at [430, 517] on span "Arbeitsspeicher" at bounding box center [390, 513] width 153 height 14
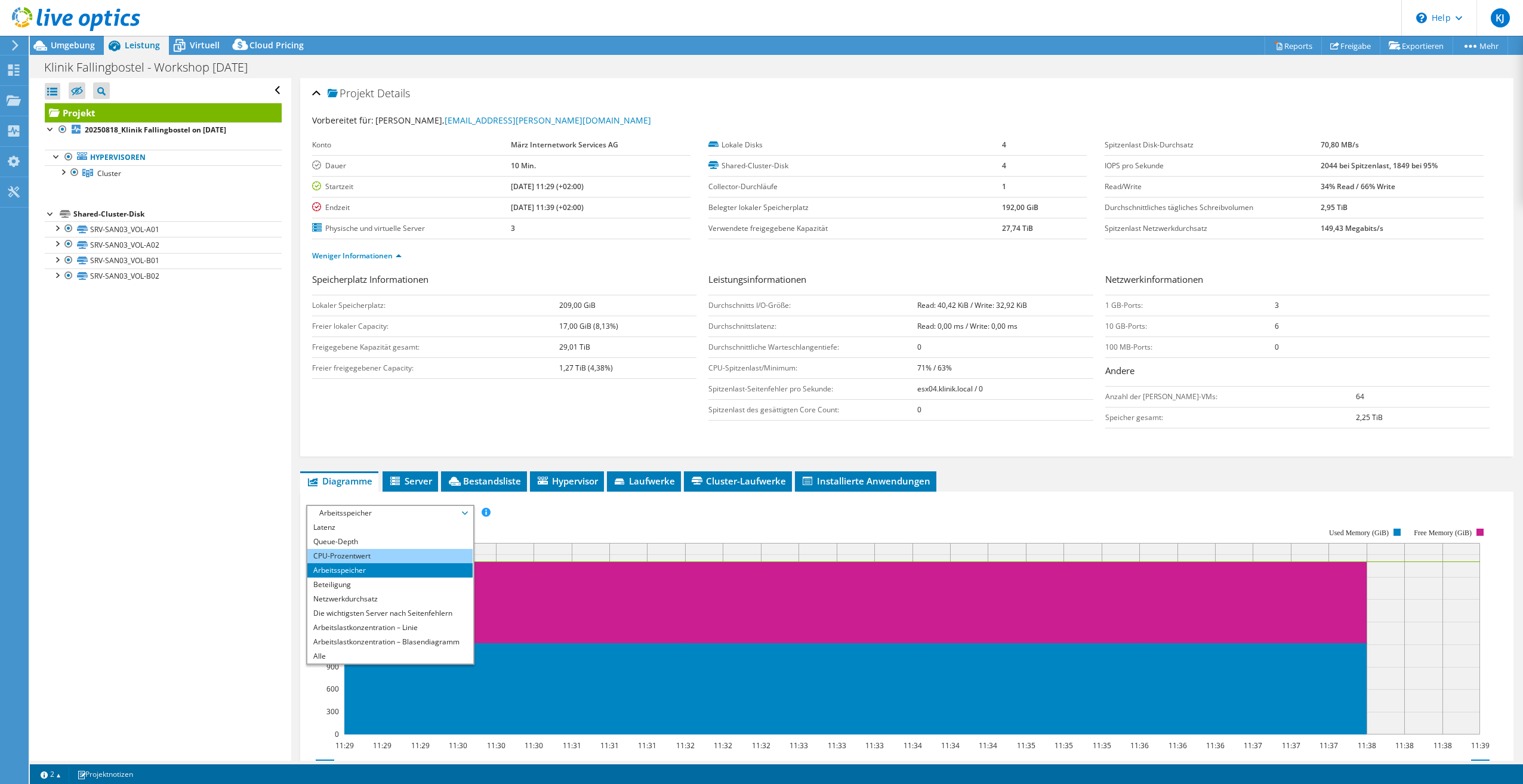
click at [378, 554] on li "CPU-Prozentwert" at bounding box center [390, 556] width 166 height 14
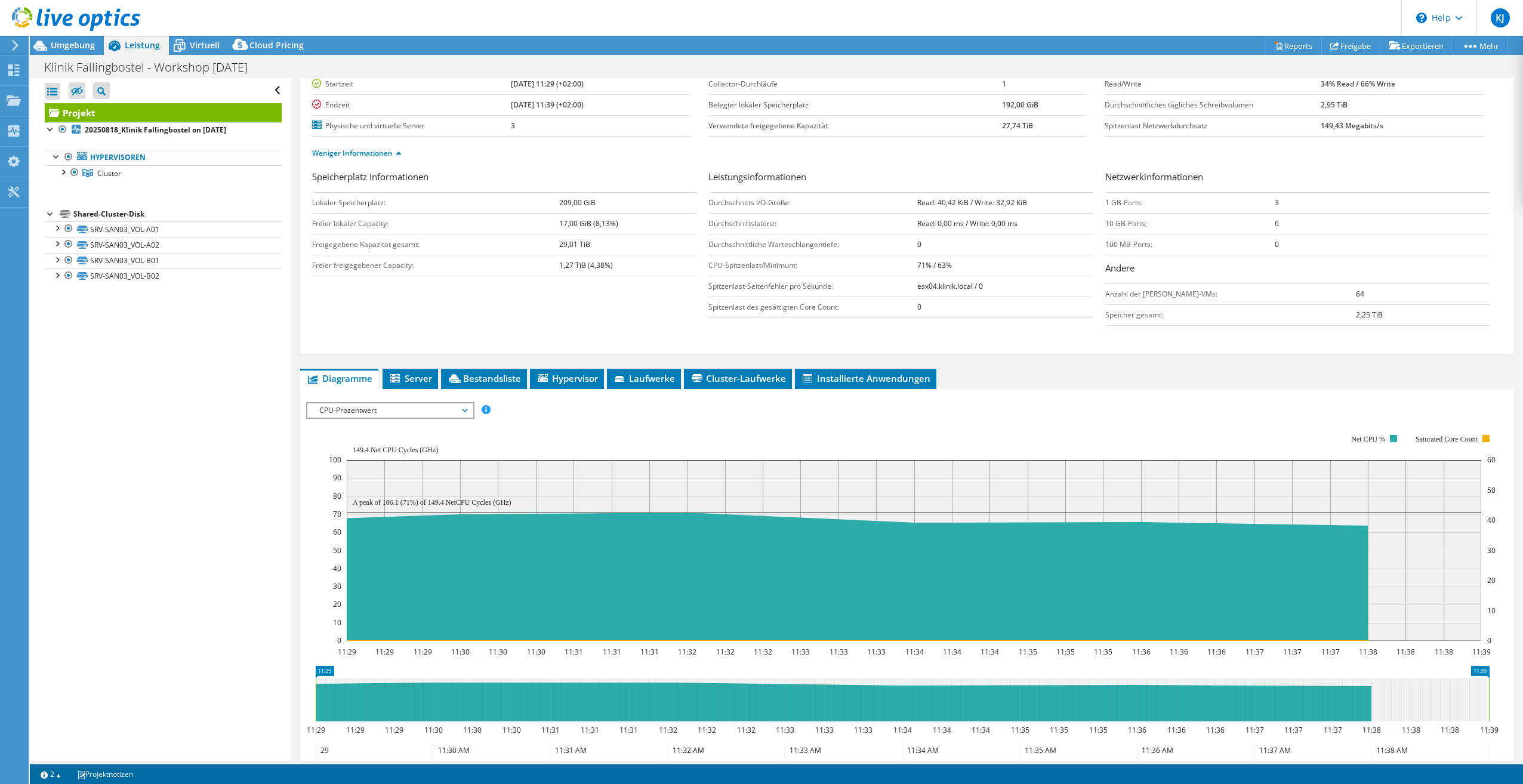
scroll to position [119, 0]
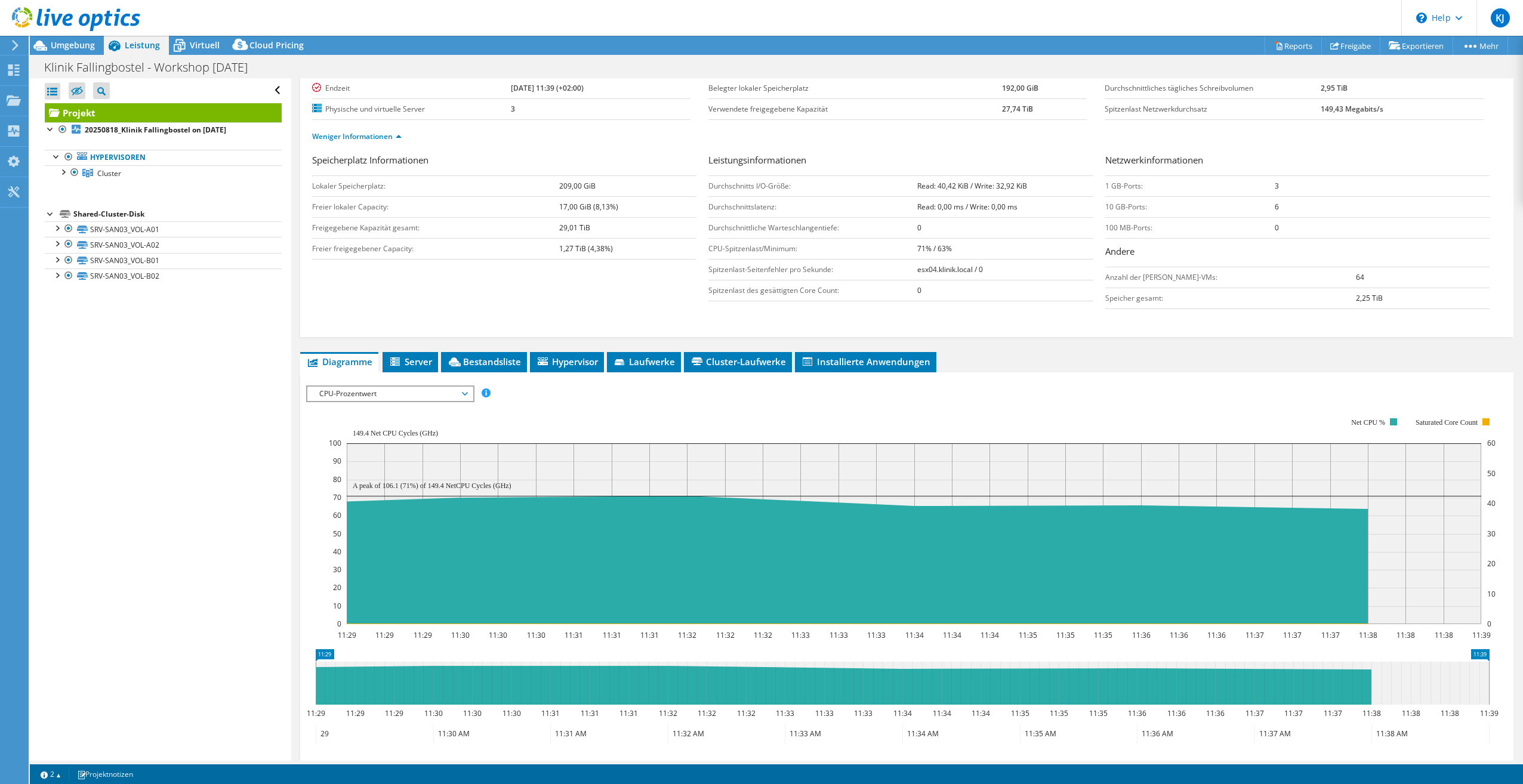
drag, startPoint x: 909, startPoint y: 249, endPoint x: 979, endPoint y: 247, distance: 70.0
click at [979, 247] on tr "CPU-Spitzenlast/Minimum: 71% / 63%" at bounding box center [901, 248] width 384 height 21
click at [979, 247] on td "71% / 63%" at bounding box center [1004, 248] width 176 height 21
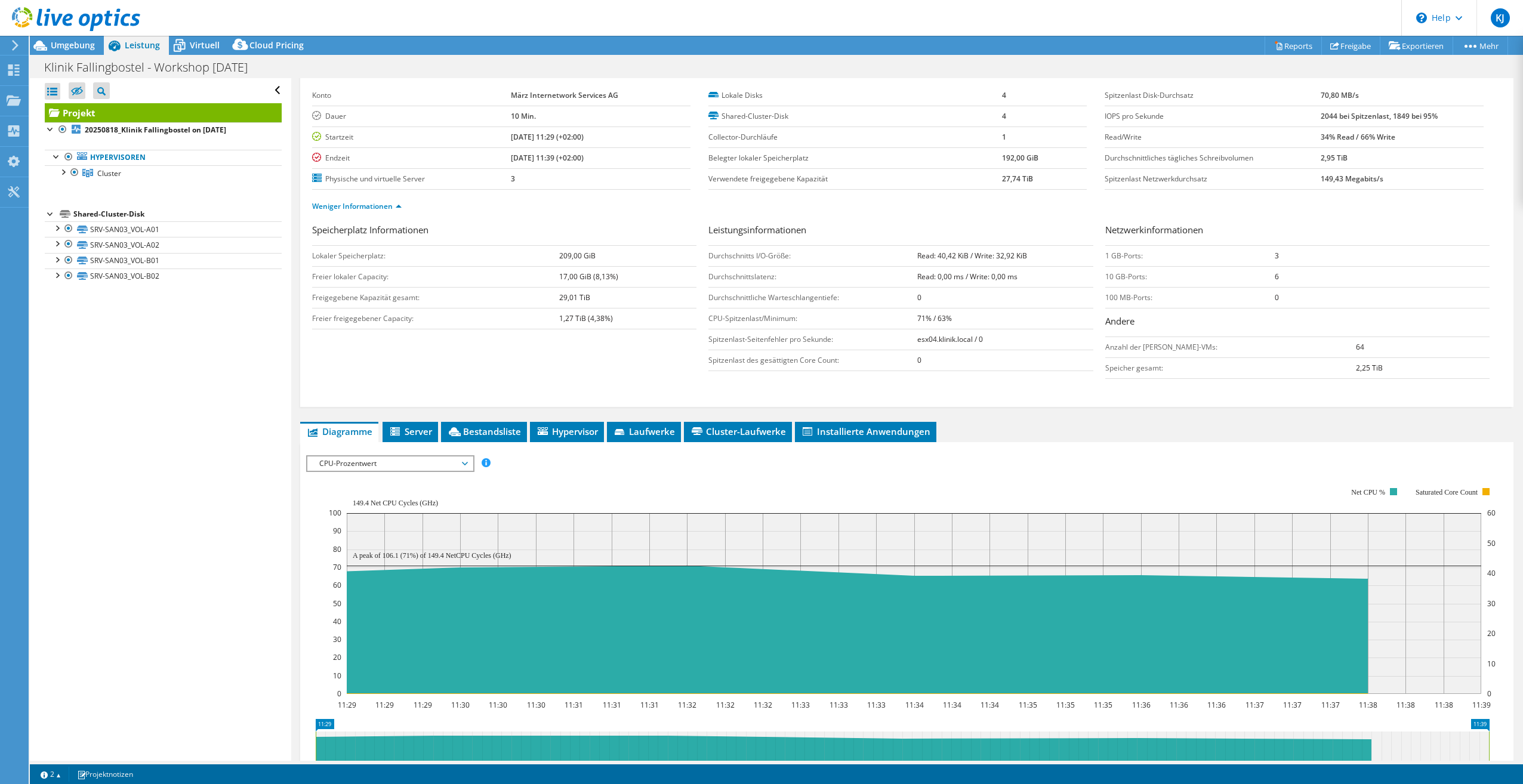
scroll to position [0, 0]
